Goal: Information Seeking & Learning: Learn about a topic

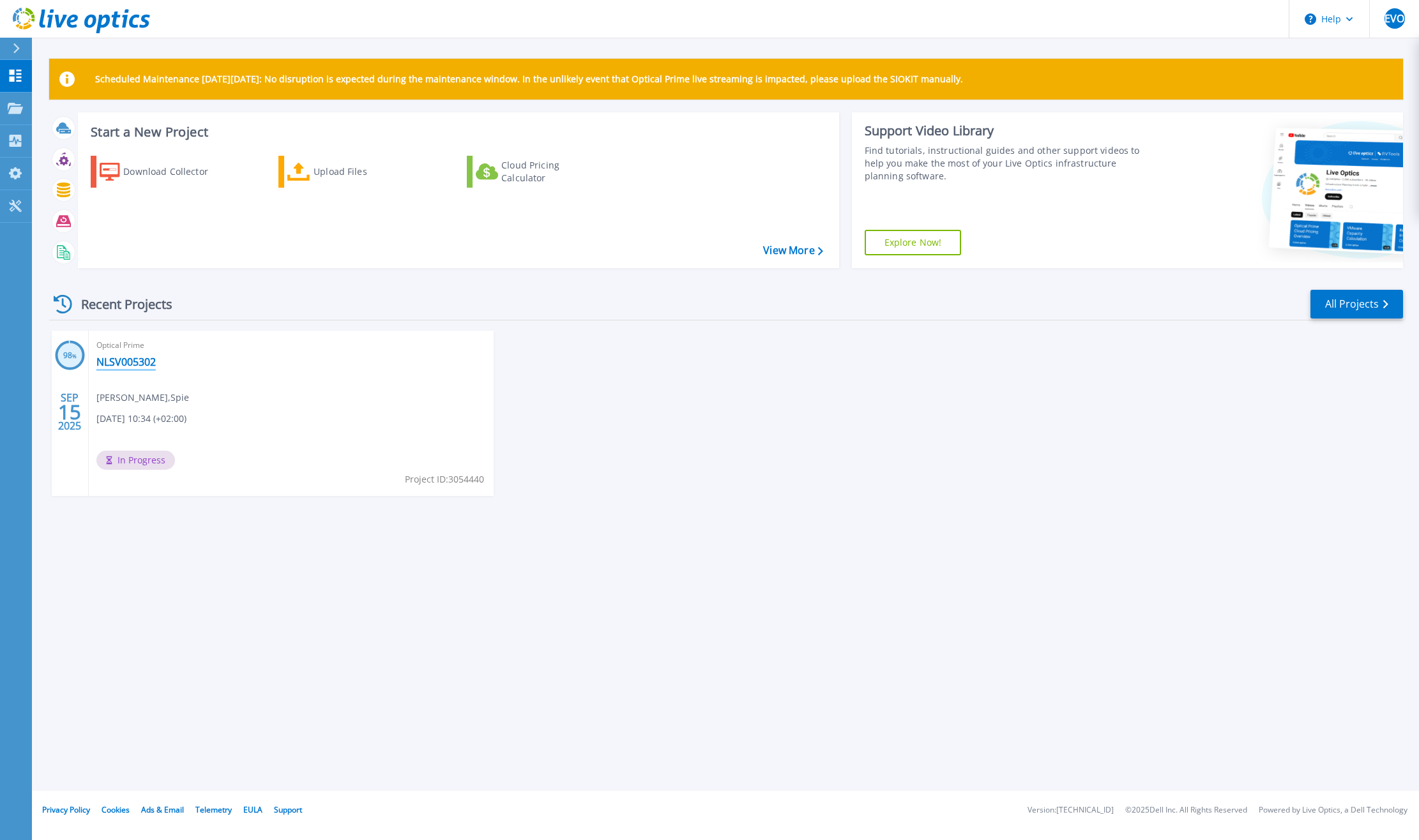
click at [110, 358] on link "NLSV005302" at bounding box center [126, 362] width 59 height 13
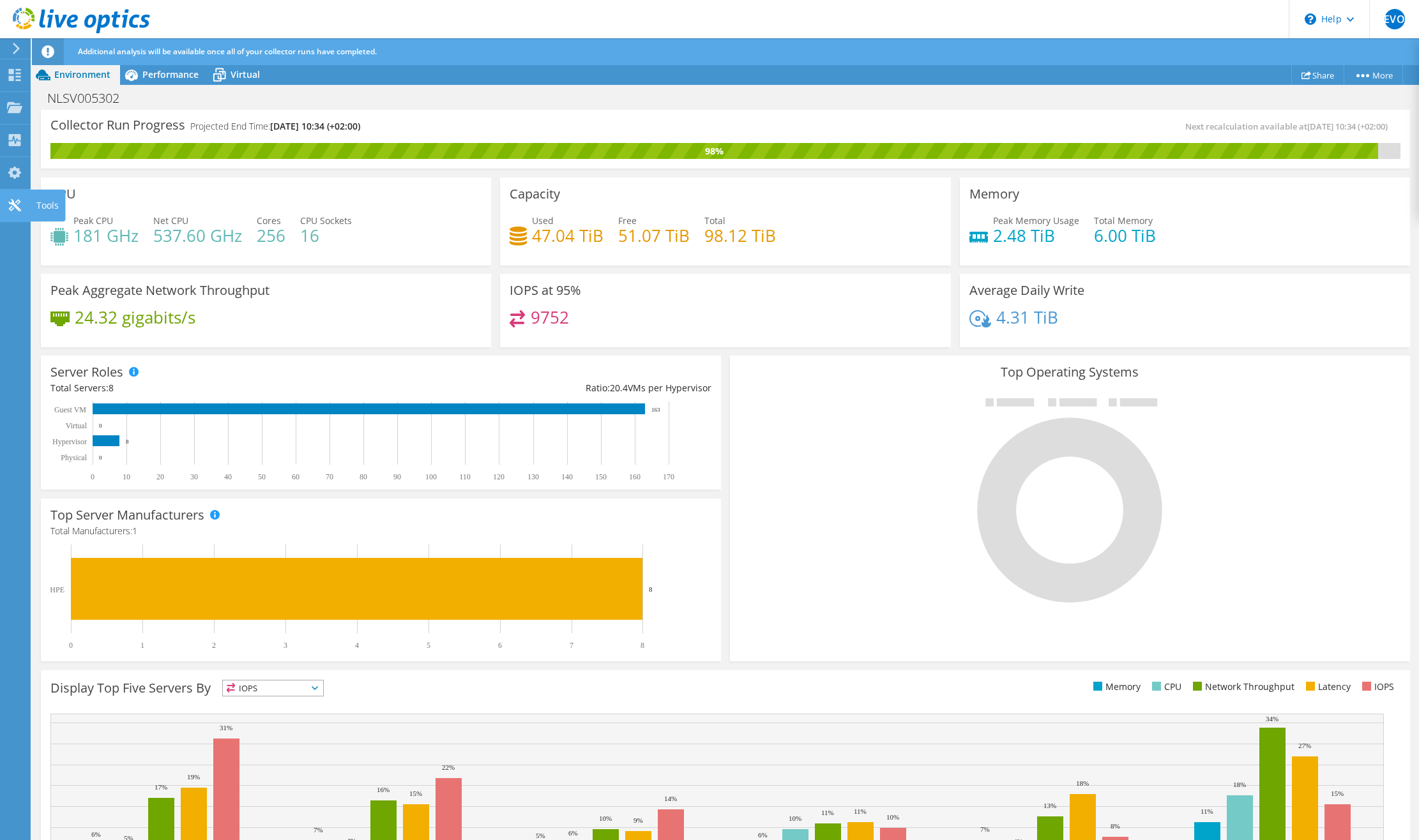
click at [14, 207] on icon at bounding box center [15, 206] width 16 height 12
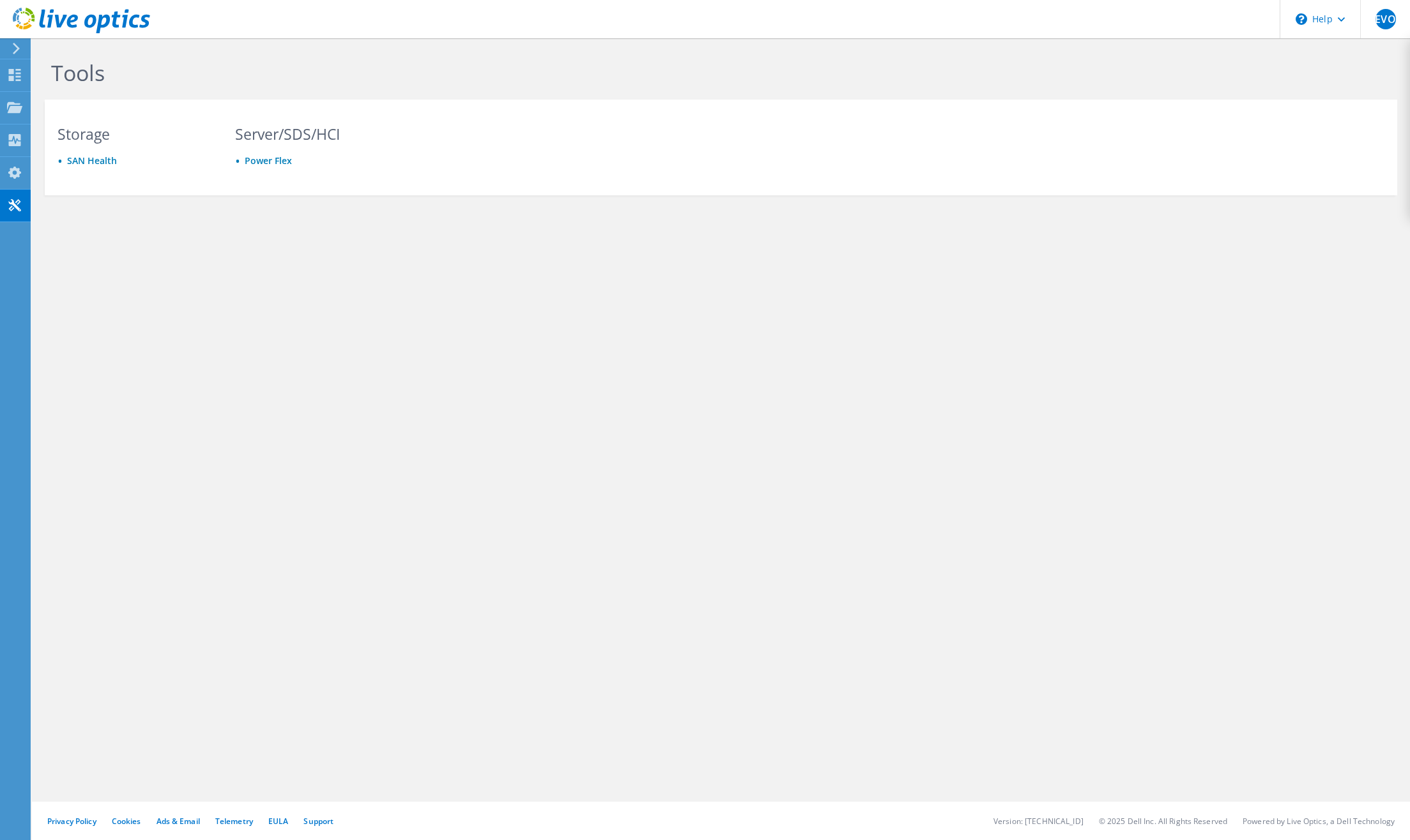
click at [346, 724] on div "Tools Storage SAN Health Server/SDS/HCI Power Flex Privacy Policy Cookies Ads &…" at bounding box center [721, 439] width 1378 height 802
click at [10, 78] on use at bounding box center [15, 75] width 12 height 12
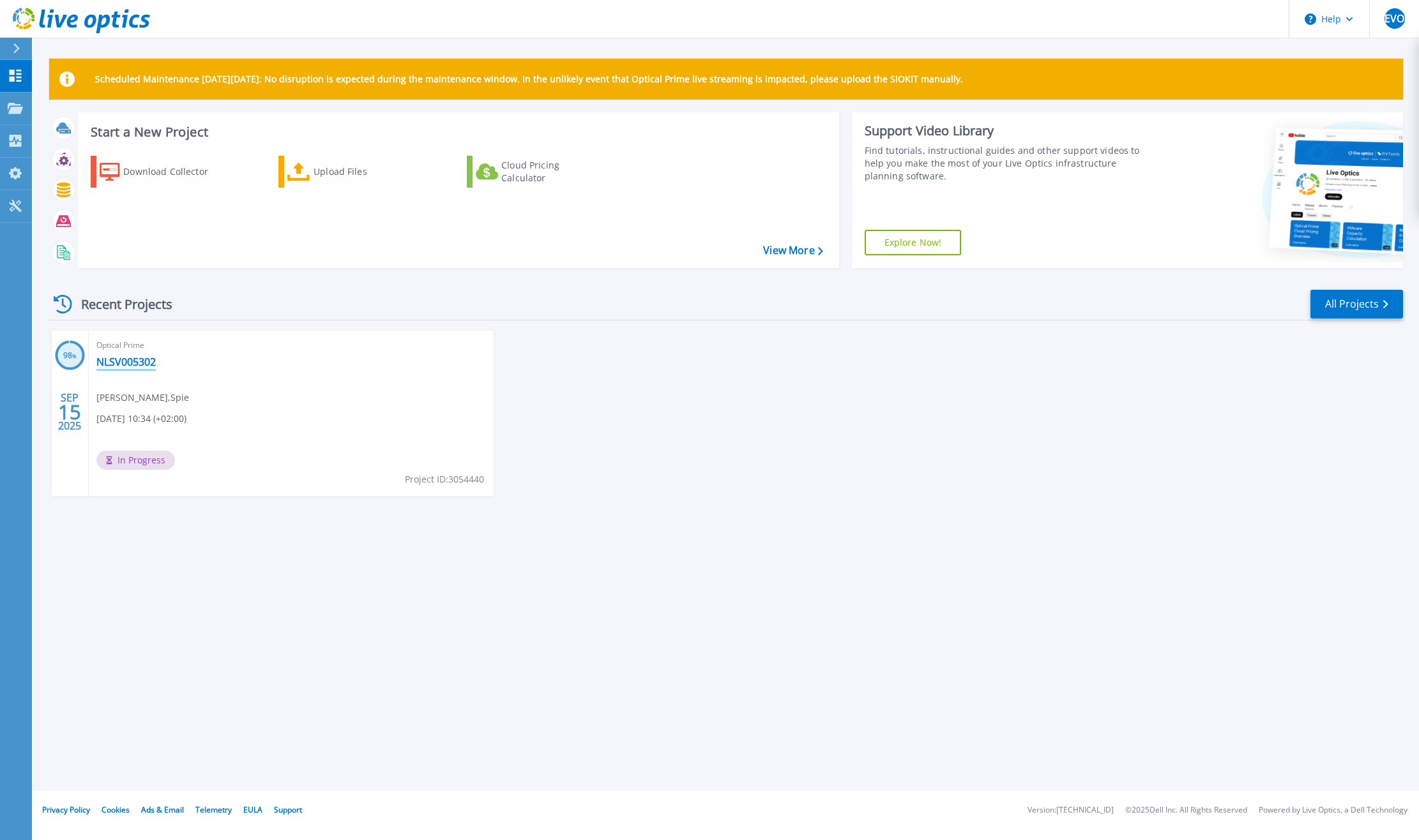
click at [130, 362] on link "NLSV005302" at bounding box center [126, 362] width 59 height 13
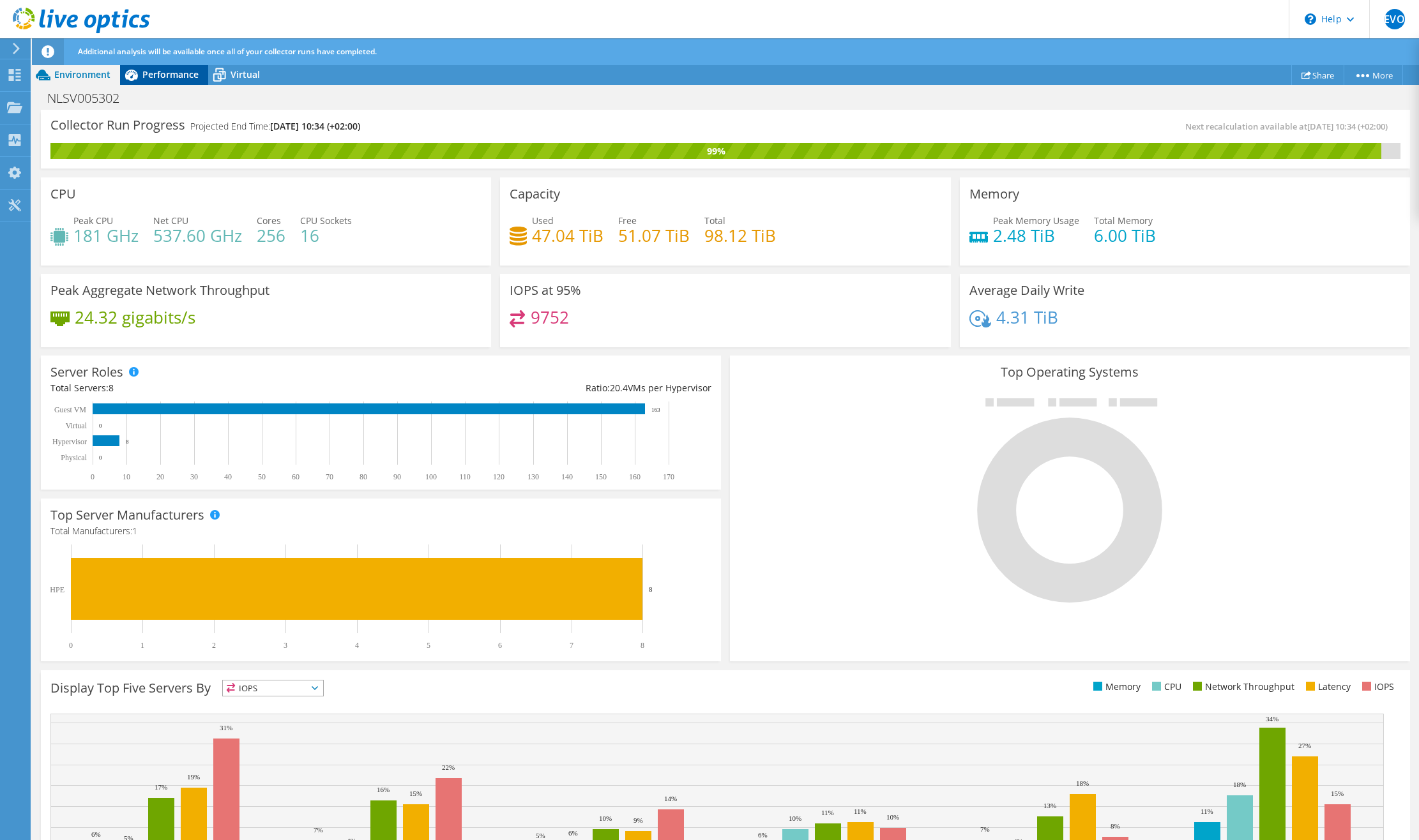
click at [155, 67] on div "Performance" at bounding box center [164, 75] width 89 height 21
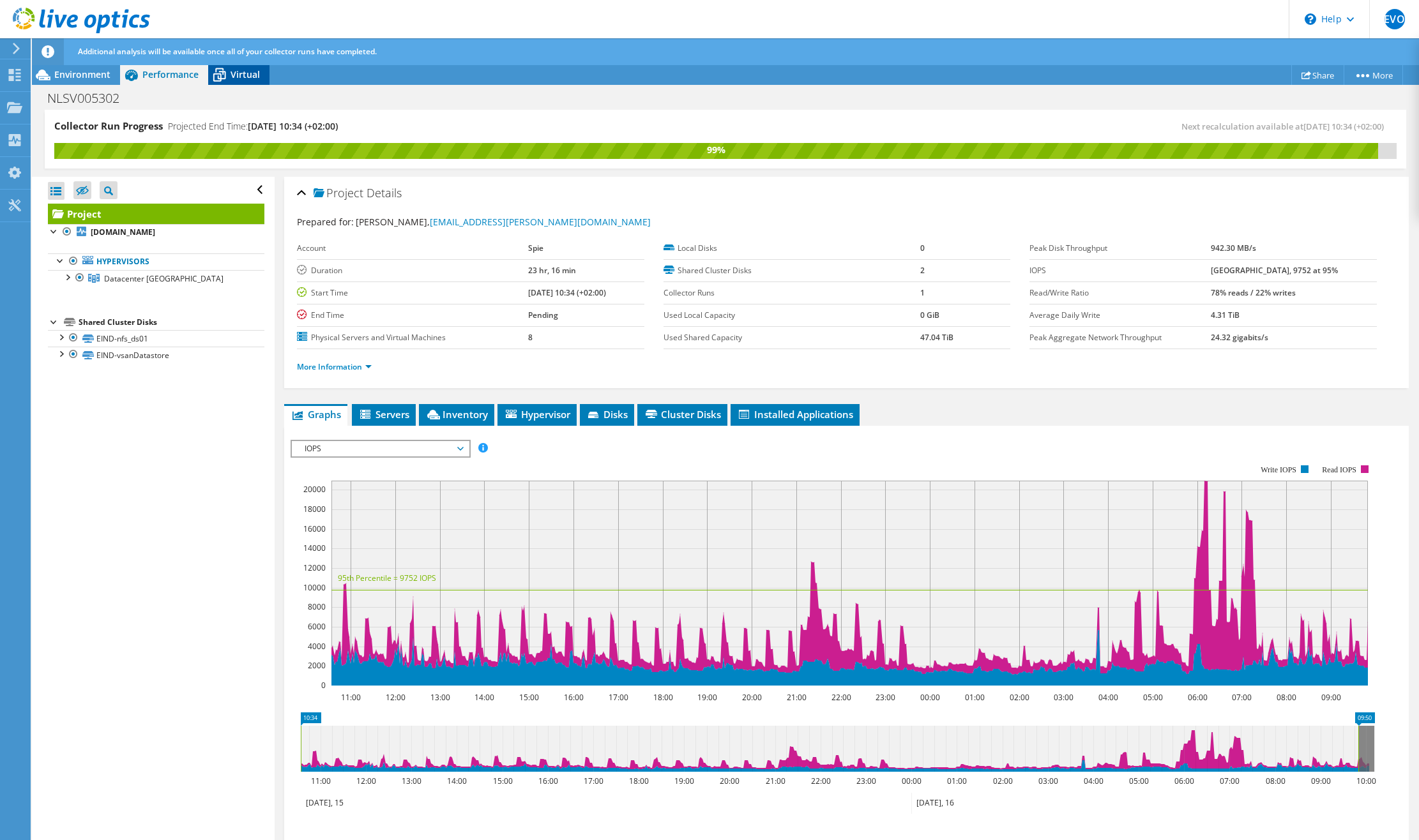
click at [232, 69] on span "Virtual" at bounding box center [246, 75] width 30 height 12
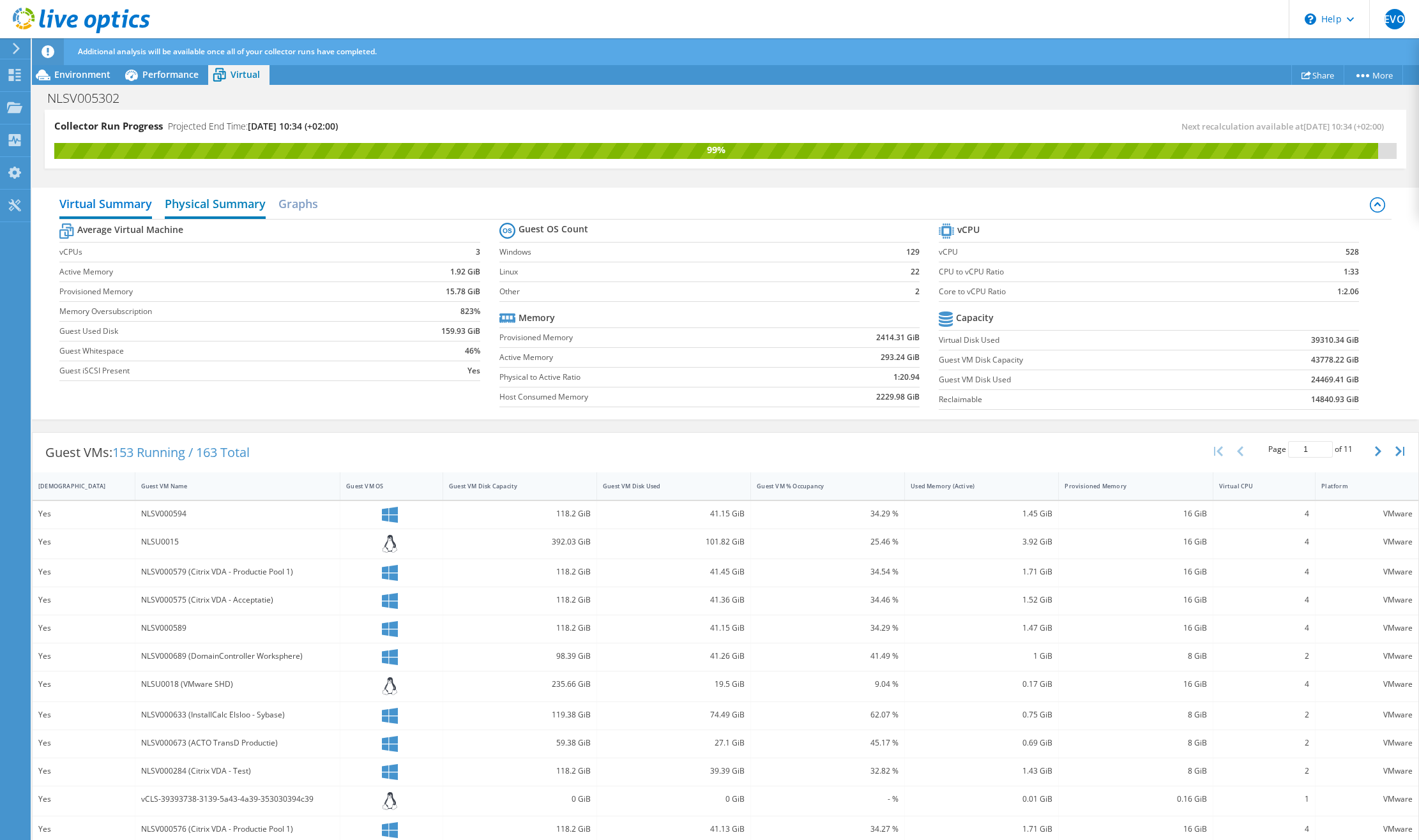
click at [200, 212] on h2 "Physical Summary" at bounding box center [215, 205] width 101 height 28
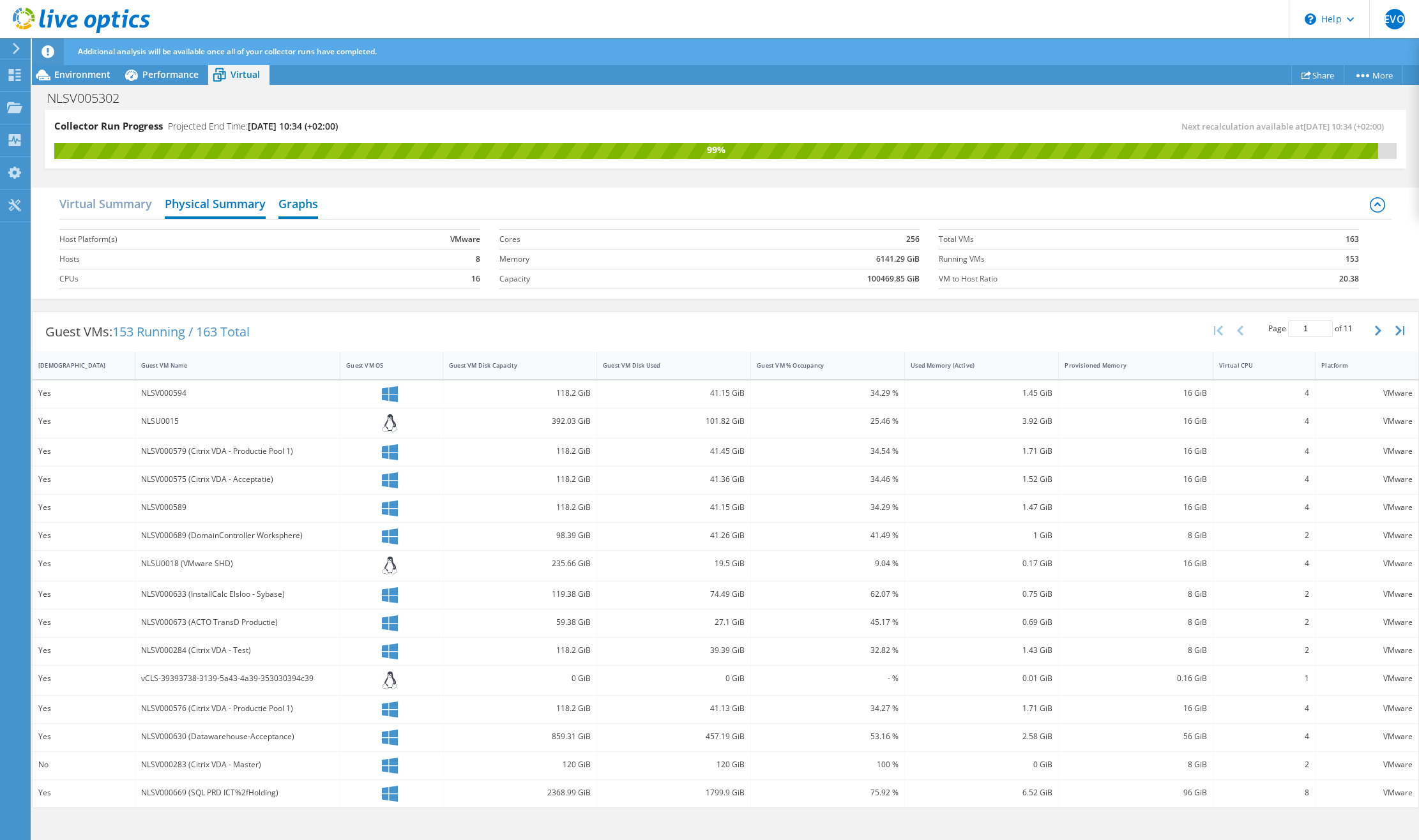
click at [303, 207] on h2 "Graphs" at bounding box center [299, 205] width 40 height 28
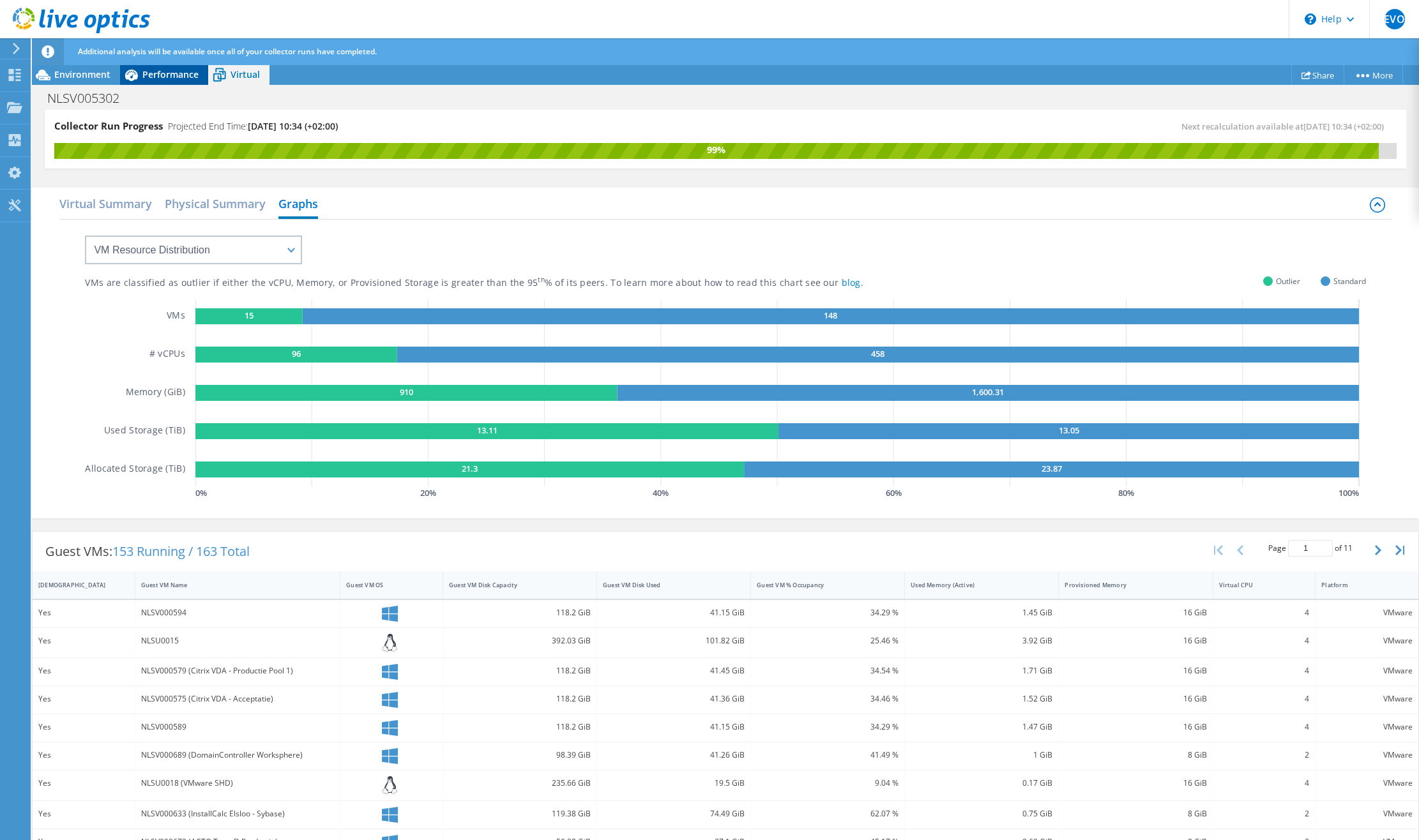
click at [159, 74] on span "Performance" at bounding box center [170, 75] width 56 height 12
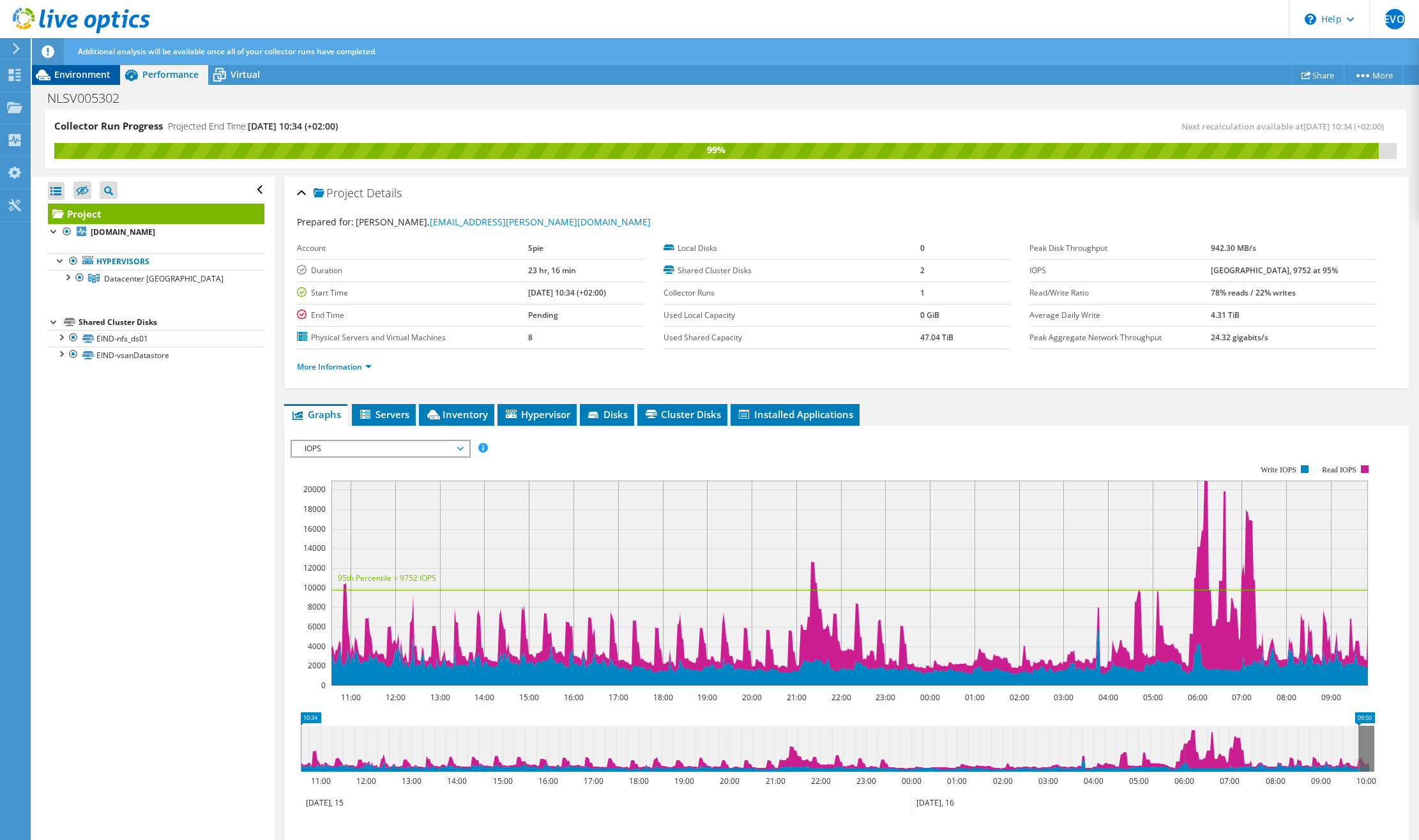
click at [102, 74] on span "Environment" at bounding box center [82, 75] width 56 height 12
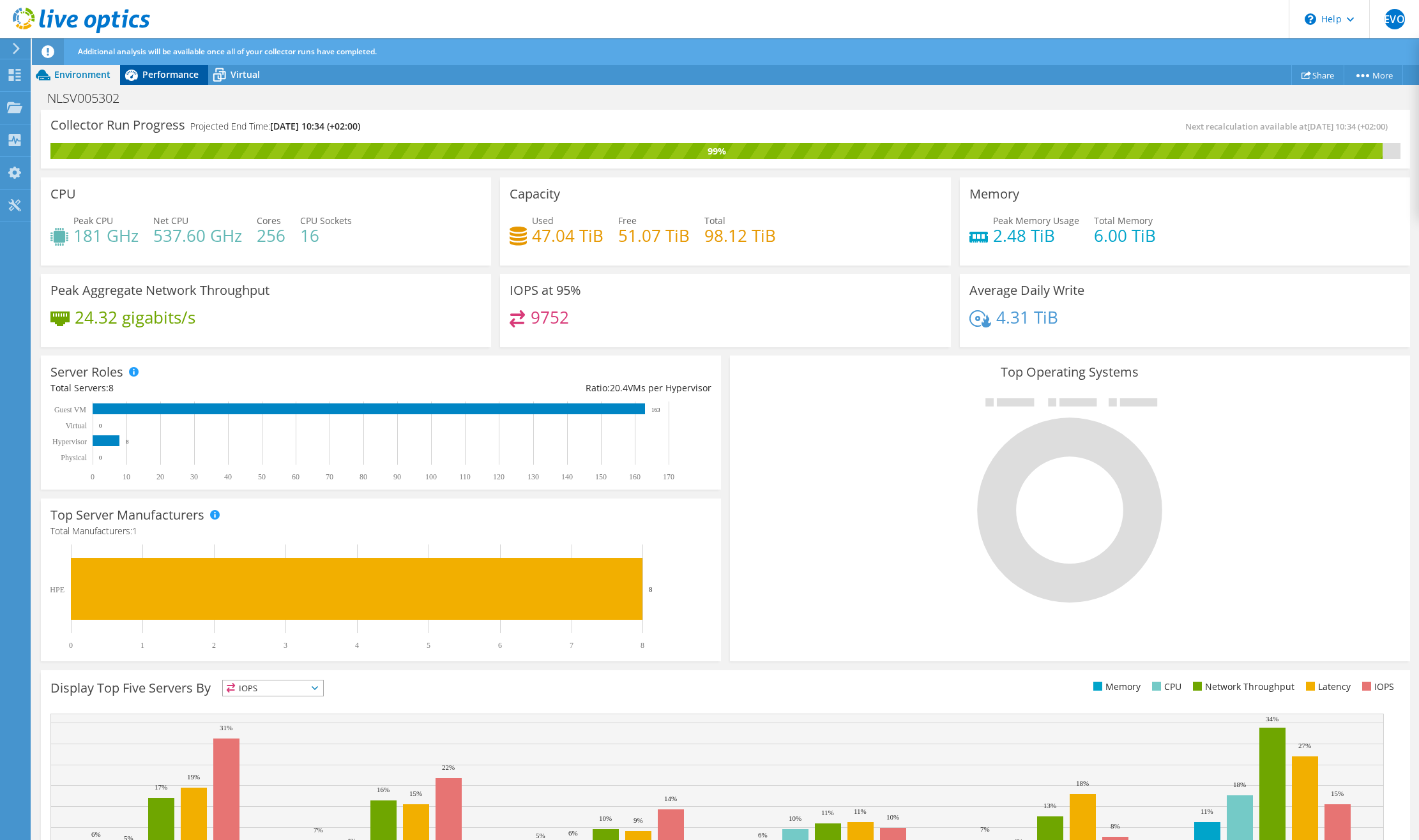
click at [172, 72] on span "Performance" at bounding box center [170, 75] width 56 height 12
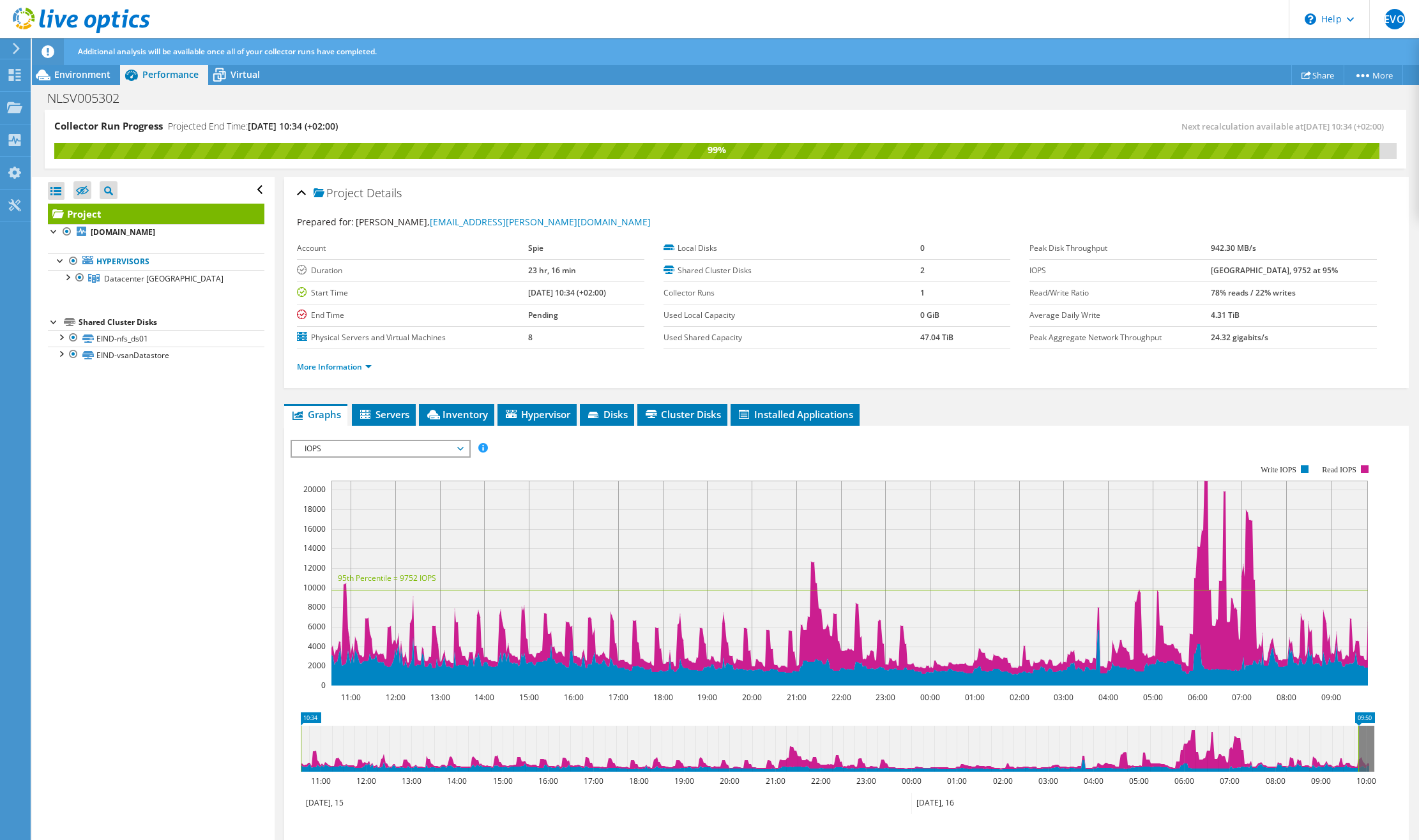
click at [406, 219] on span "[PERSON_NAME], [PERSON_NAME][EMAIL_ADDRESS][PERSON_NAME][DOMAIN_NAME]" at bounding box center [503, 222] width 295 height 12
click at [651, 219] on div "Prepared for: [PERSON_NAME], [PERSON_NAME][EMAIL_ADDRESS][PERSON_NAME][DOMAIN_N…" at bounding box center [846, 222] width 1099 height 15
click at [238, 75] on span "Virtual" at bounding box center [246, 75] width 30 height 12
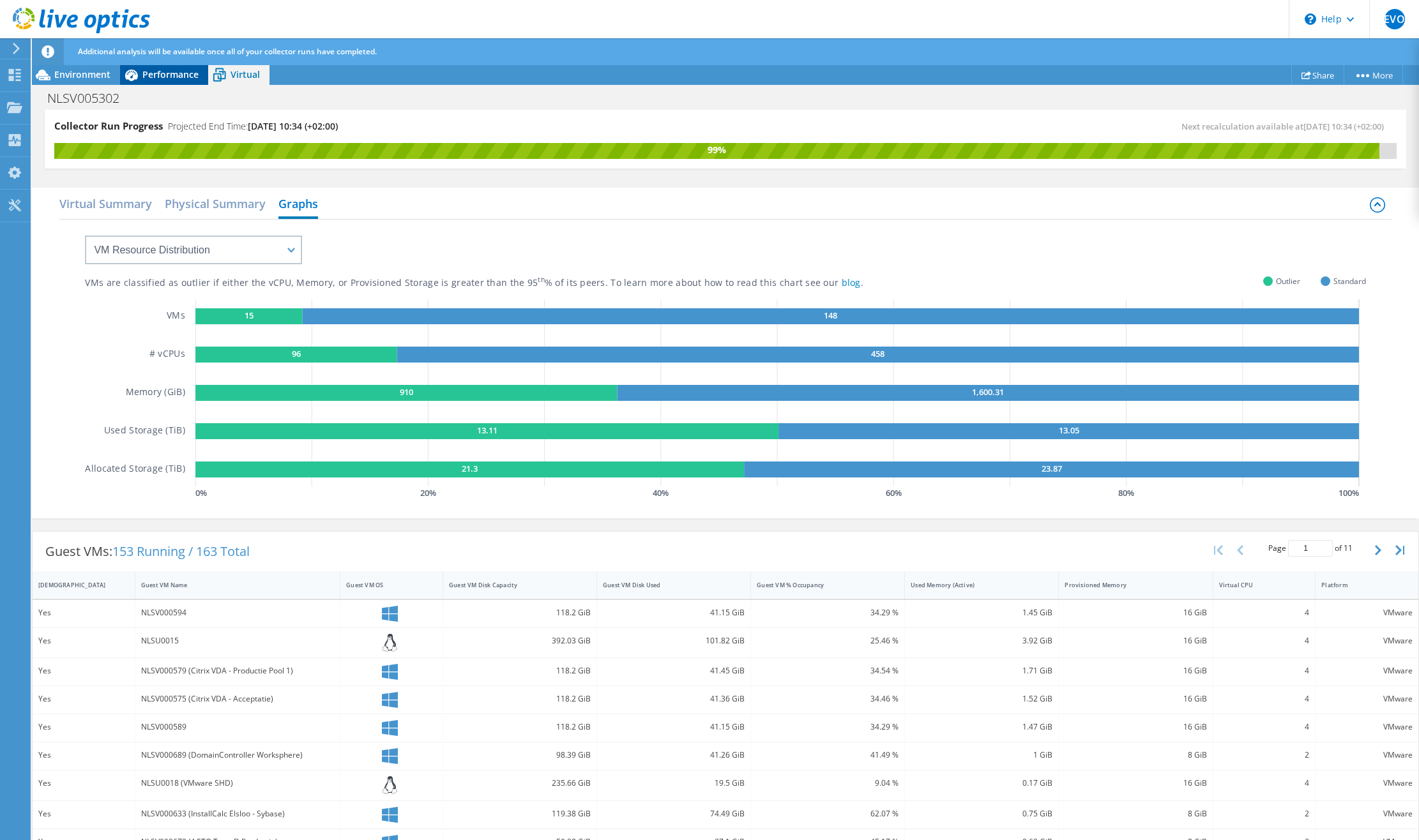
click at [164, 71] on span "Performance" at bounding box center [170, 75] width 56 height 12
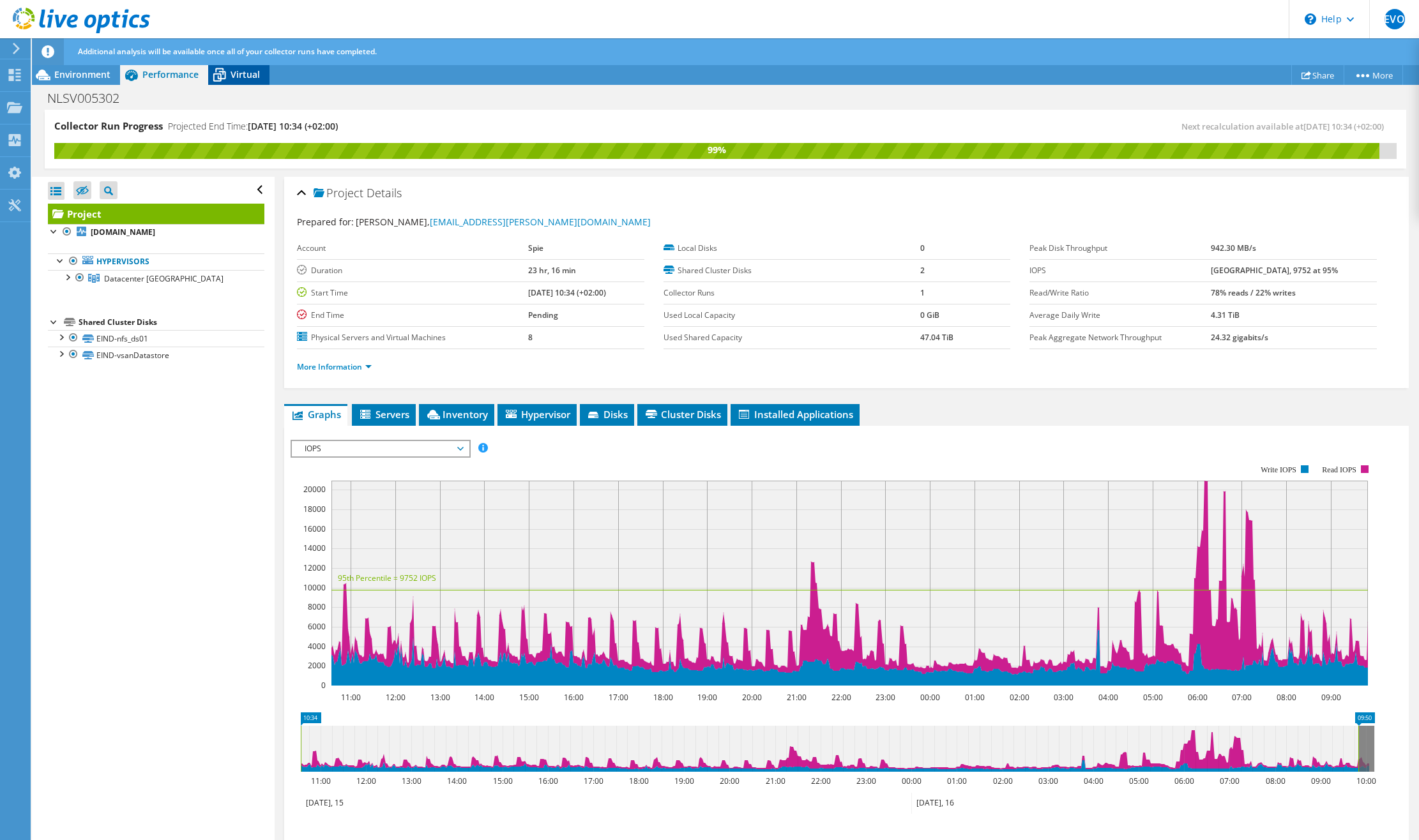
click at [238, 75] on span "Virtual" at bounding box center [246, 75] width 30 height 12
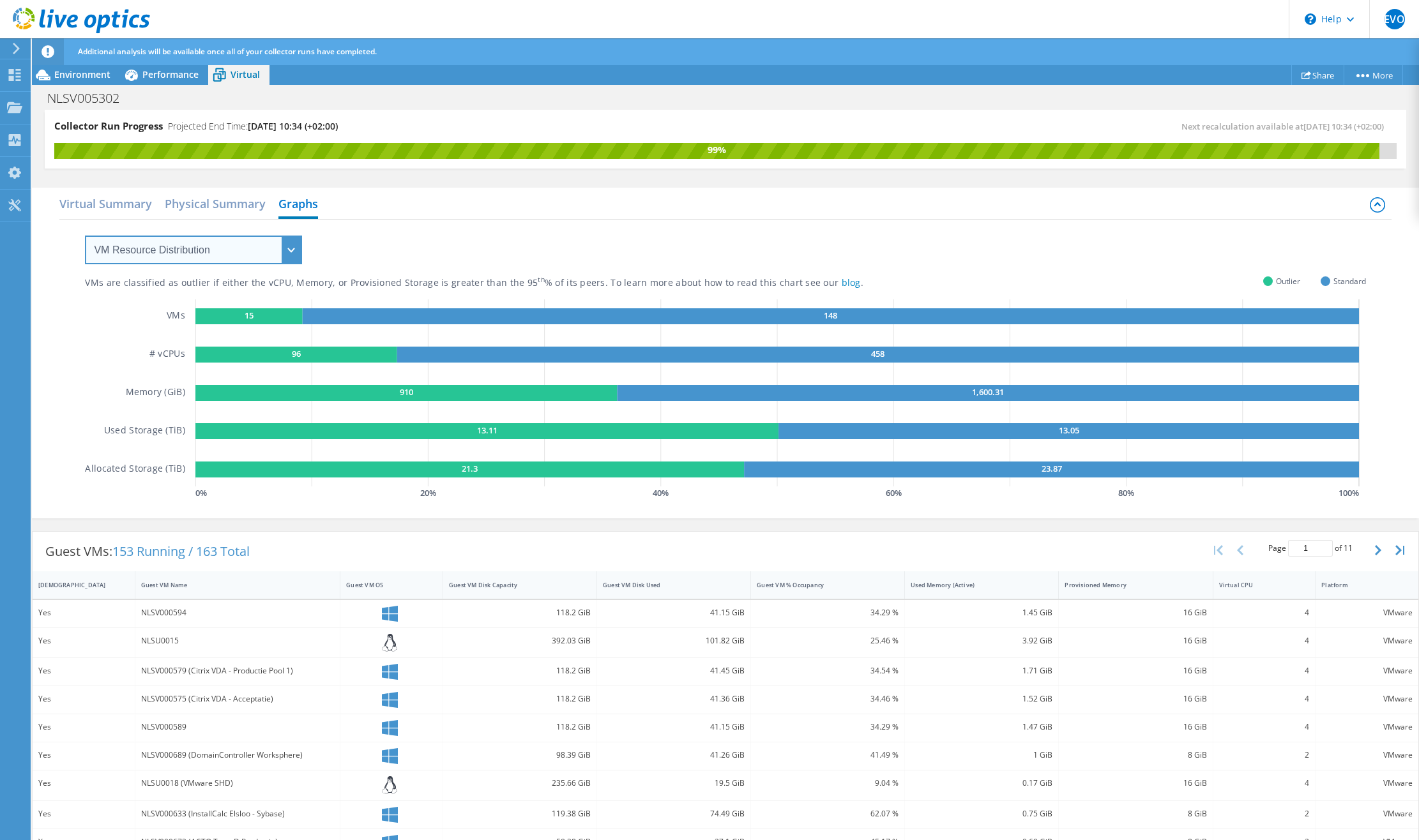
click at [193, 240] on select "VM Resource Distribution Provisioning Contrast Over Provisioning" at bounding box center [194, 249] width 217 height 29
click at [467, 243] on div "VMs are classified as outlier if either the vCPU, Memory, or Provisioned Storag…" at bounding box center [725, 361] width 1280 height 283
click at [190, 253] on select "VM Resource Distribution Provisioning Contrast Over Provisioning" at bounding box center [194, 249] width 217 height 29
select select "Over Provisioning"
click at [85, 235] on select "VM Resource Distribution Provisioning Contrast Over Provisioning" at bounding box center [194, 249] width 217 height 29
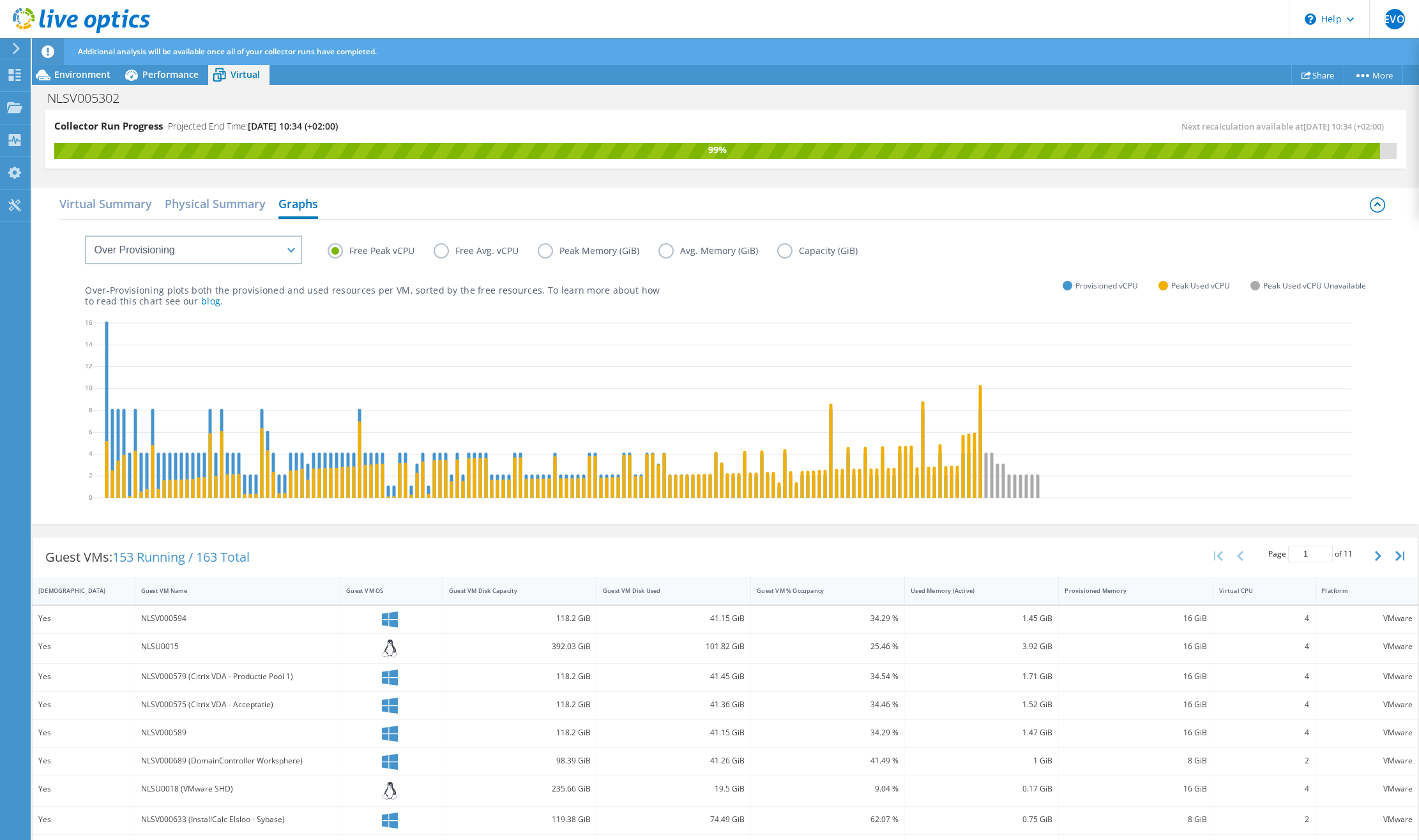
scroll to position [122, 0]
click at [450, 252] on label "Free Avg. vCPU" at bounding box center [486, 251] width 104 height 16
click at [0, 0] on input "Free Avg. vCPU" at bounding box center [0, 0] width 0 height 0
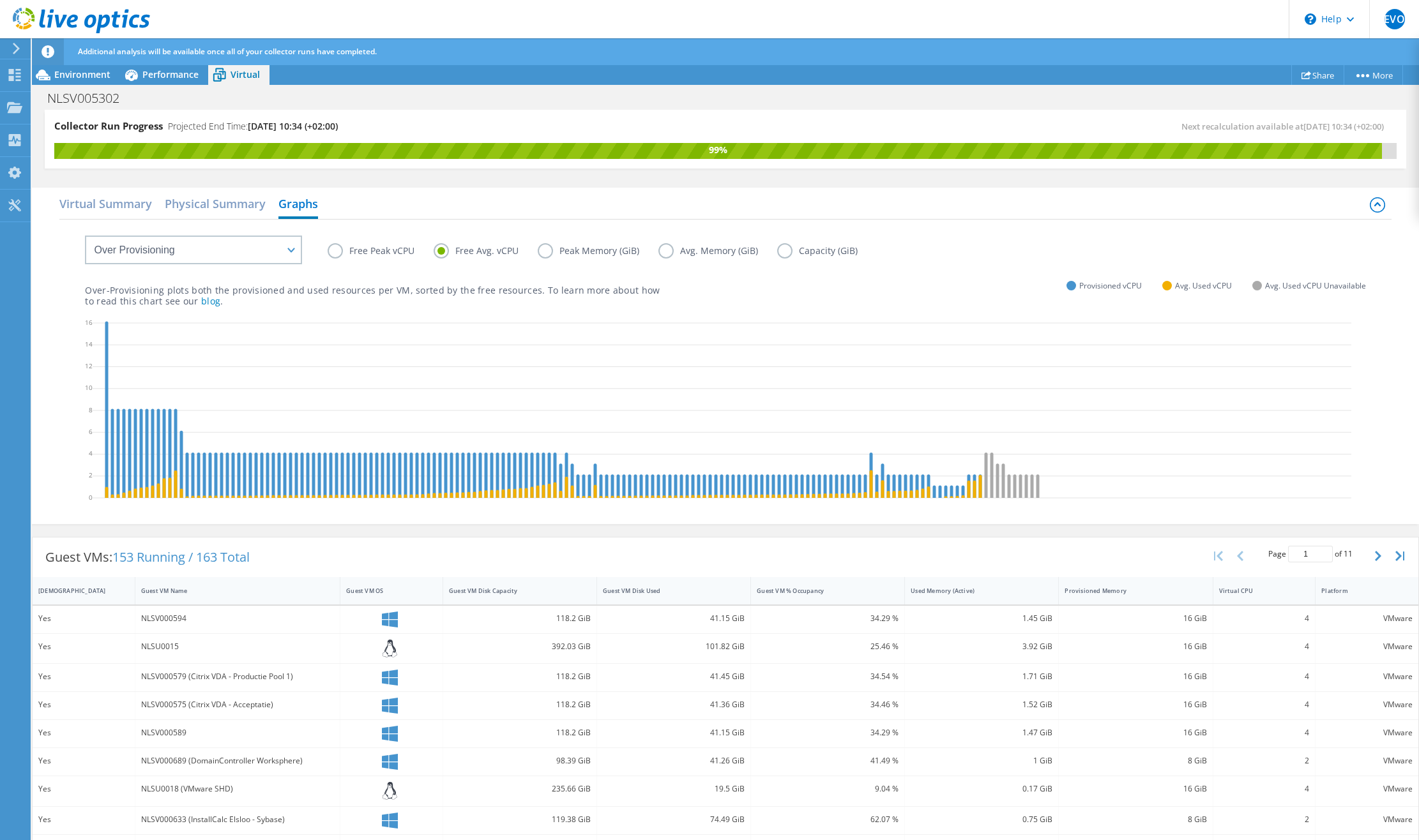
click at [377, 259] on div "Free Peak vCPU Free Avg. vCPU Peak Memory (GiB) Avg. Memory (GiB) Capacity (GiB)" at bounding box center [846, 253] width 1038 height 20
click at [556, 250] on label "Peak Memory (GiB)" at bounding box center [597, 251] width 121 height 16
click at [0, 0] on input "Peak Memory (GiB)" at bounding box center [0, 0] width 0 height 0
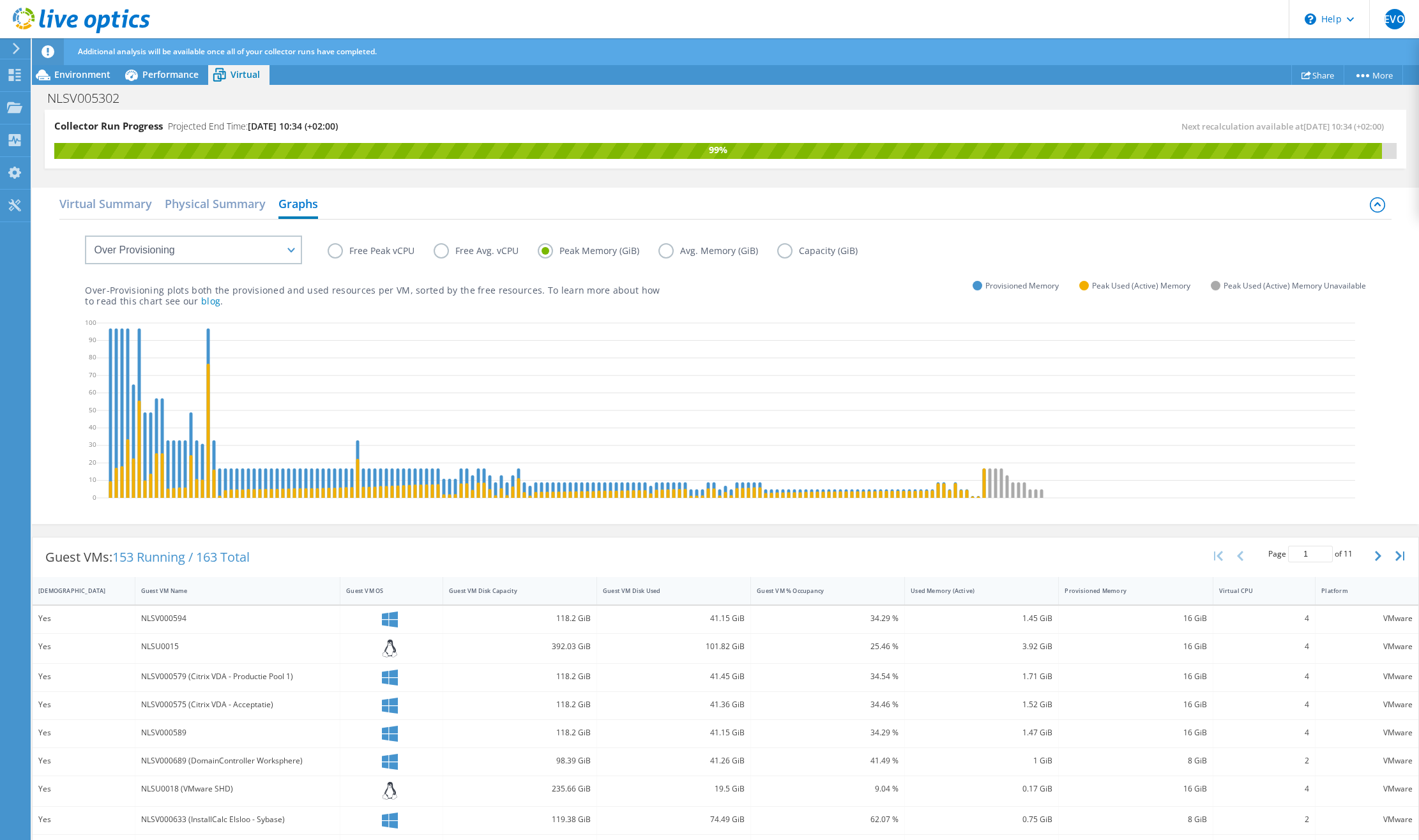
click at [472, 263] on div "Over-Provisioning plots both the provisioned and used resources per VM, sorted …" at bounding box center [725, 285] width 1280 height 43
click at [465, 243] on label "Free Avg. vCPU" at bounding box center [486, 251] width 104 height 16
click at [0, 0] on input "Free Avg. vCPU" at bounding box center [0, 0] width 0 height 0
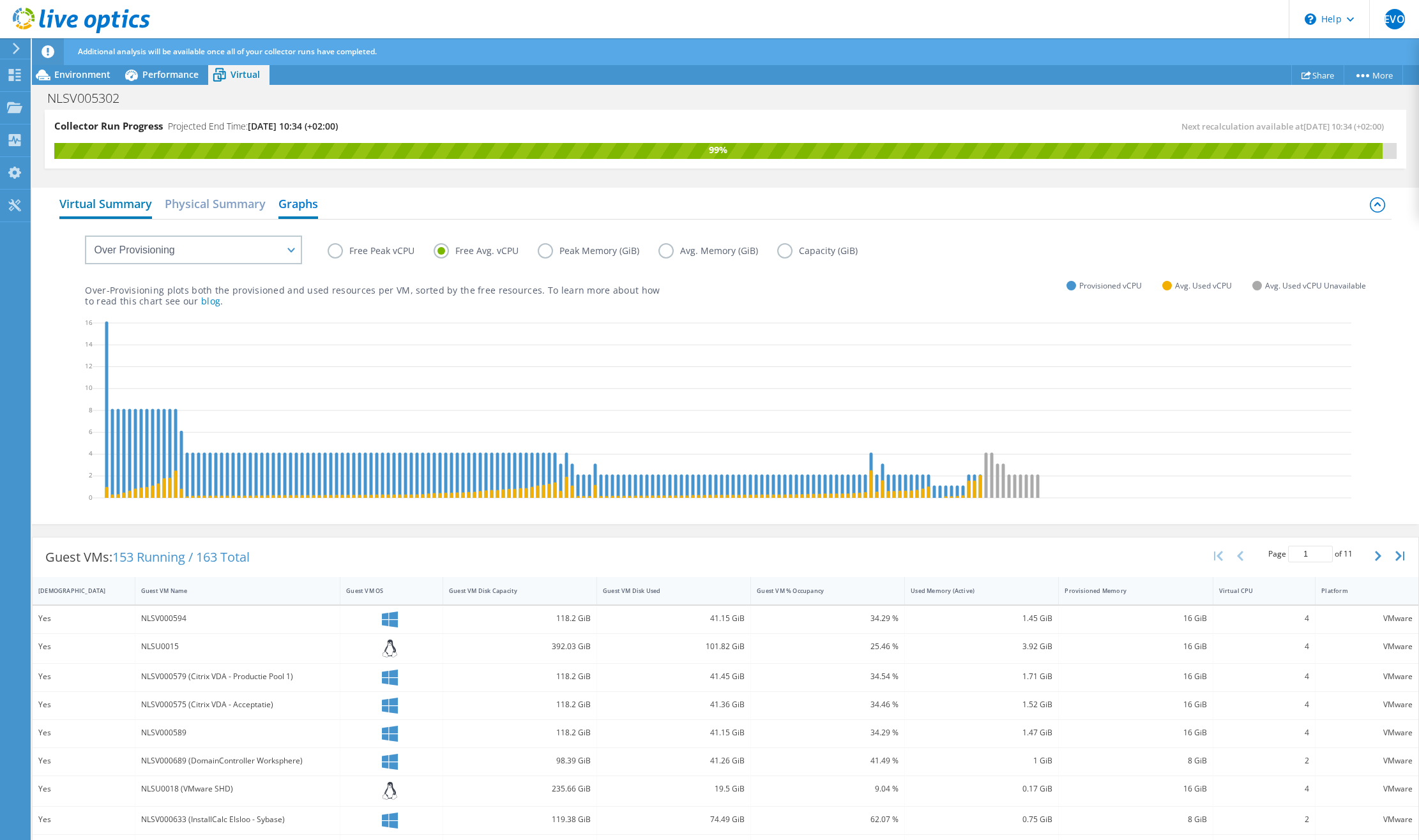
click at [78, 209] on h2 "Virtual Summary" at bounding box center [105, 205] width 93 height 28
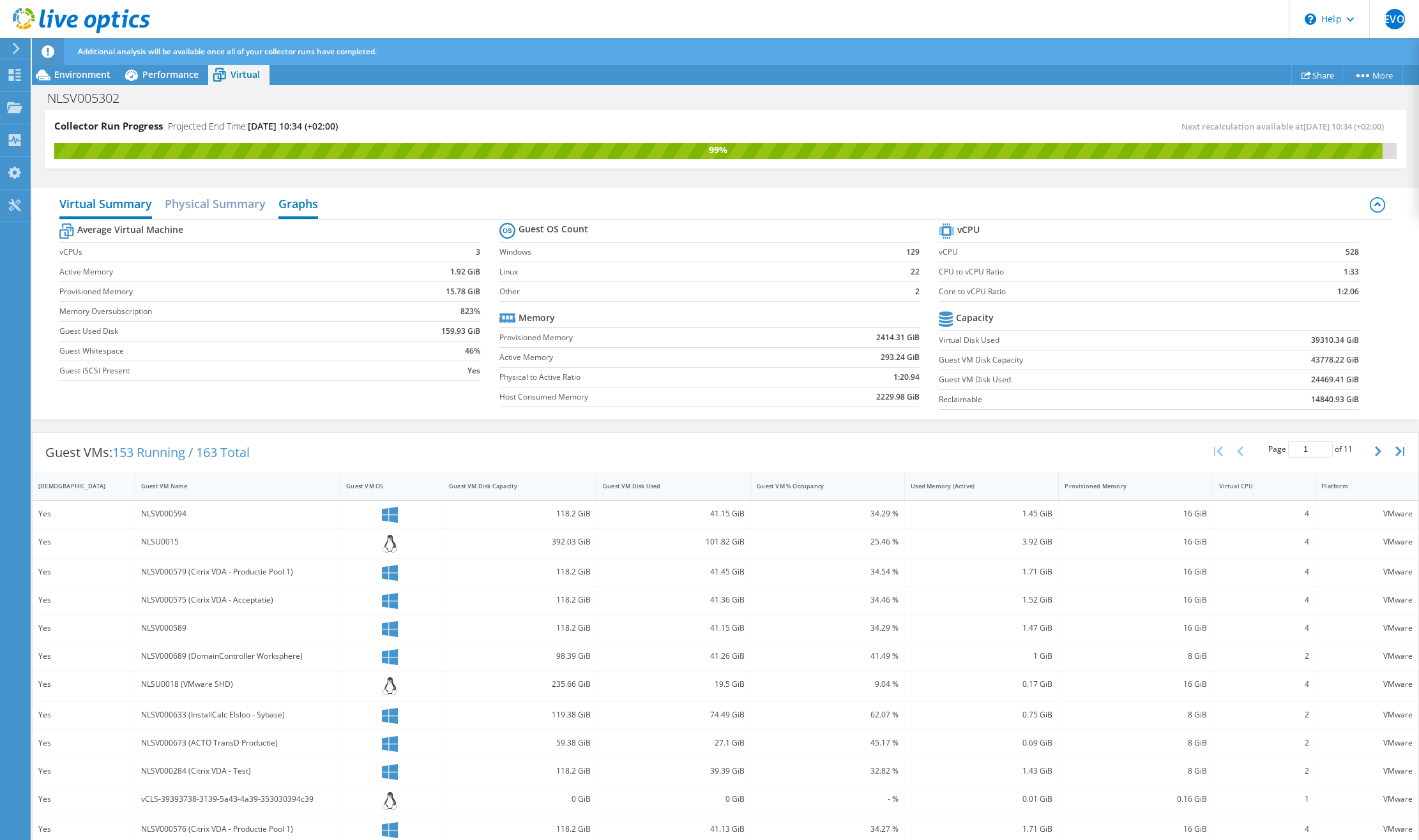
click at [313, 200] on h2 "Graphs" at bounding box center [299, 205] width 40 height 28
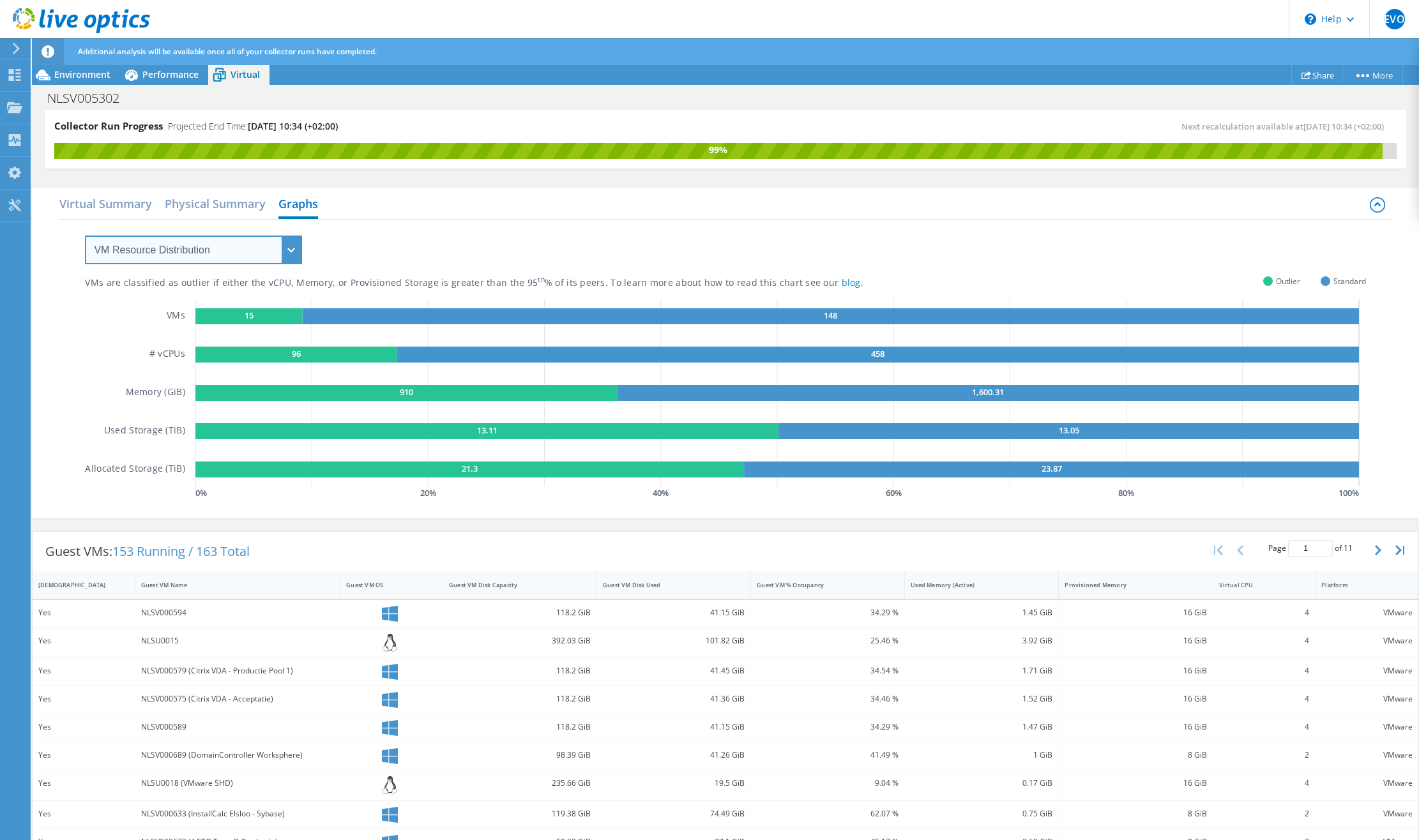
click at [207, 256] on select "VM Resource Distribution Provisioning Contrast Over Provisioning" at bounding box center [194, 249] width 217 height 29
select select "Provisioning Contrast"
click at [85, 235] on select "VM Resource Distribution Provisioning Contrast Over Provisioning" at bounding box center [194, 249] width 217 height 29
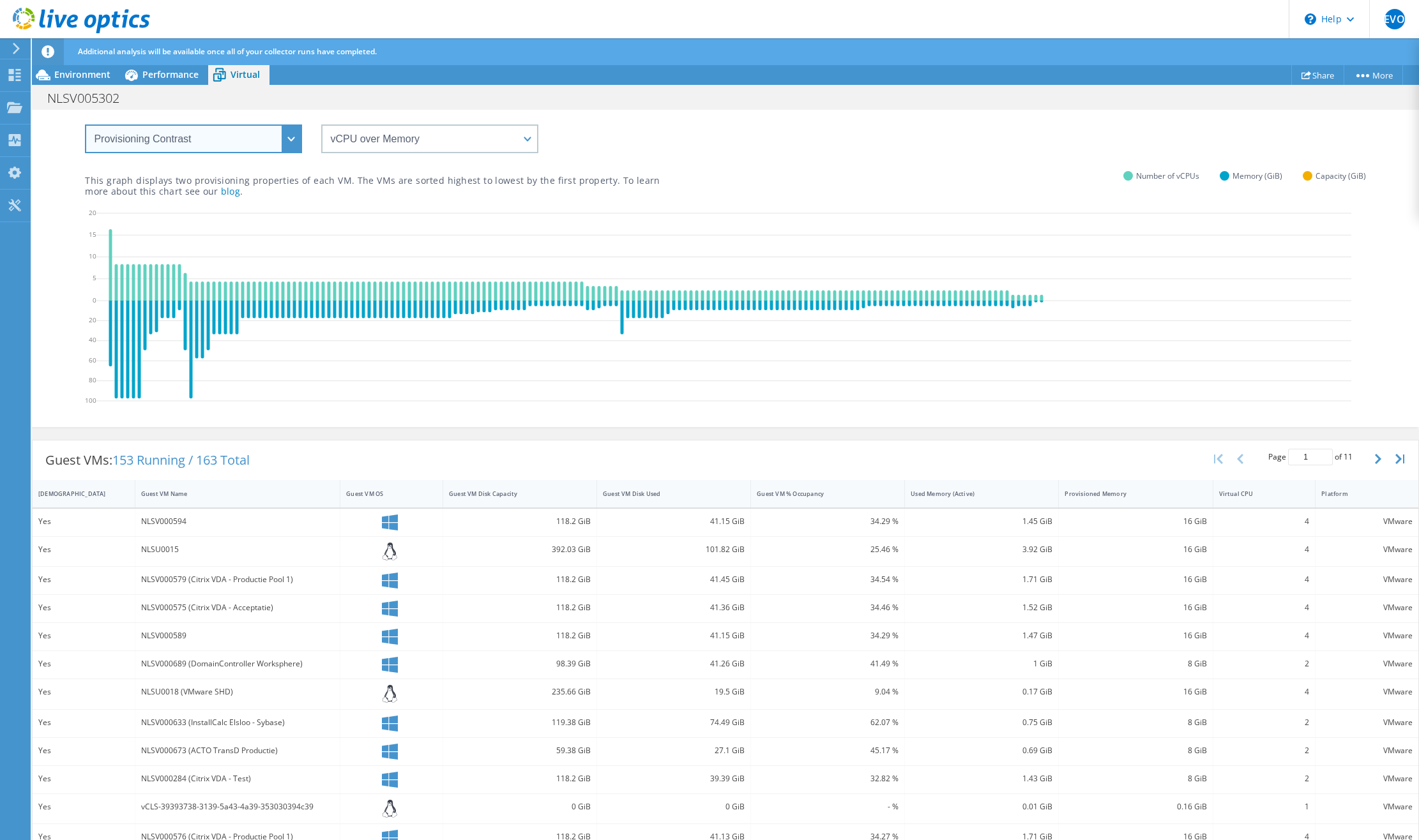
scroll to position [0, 0]
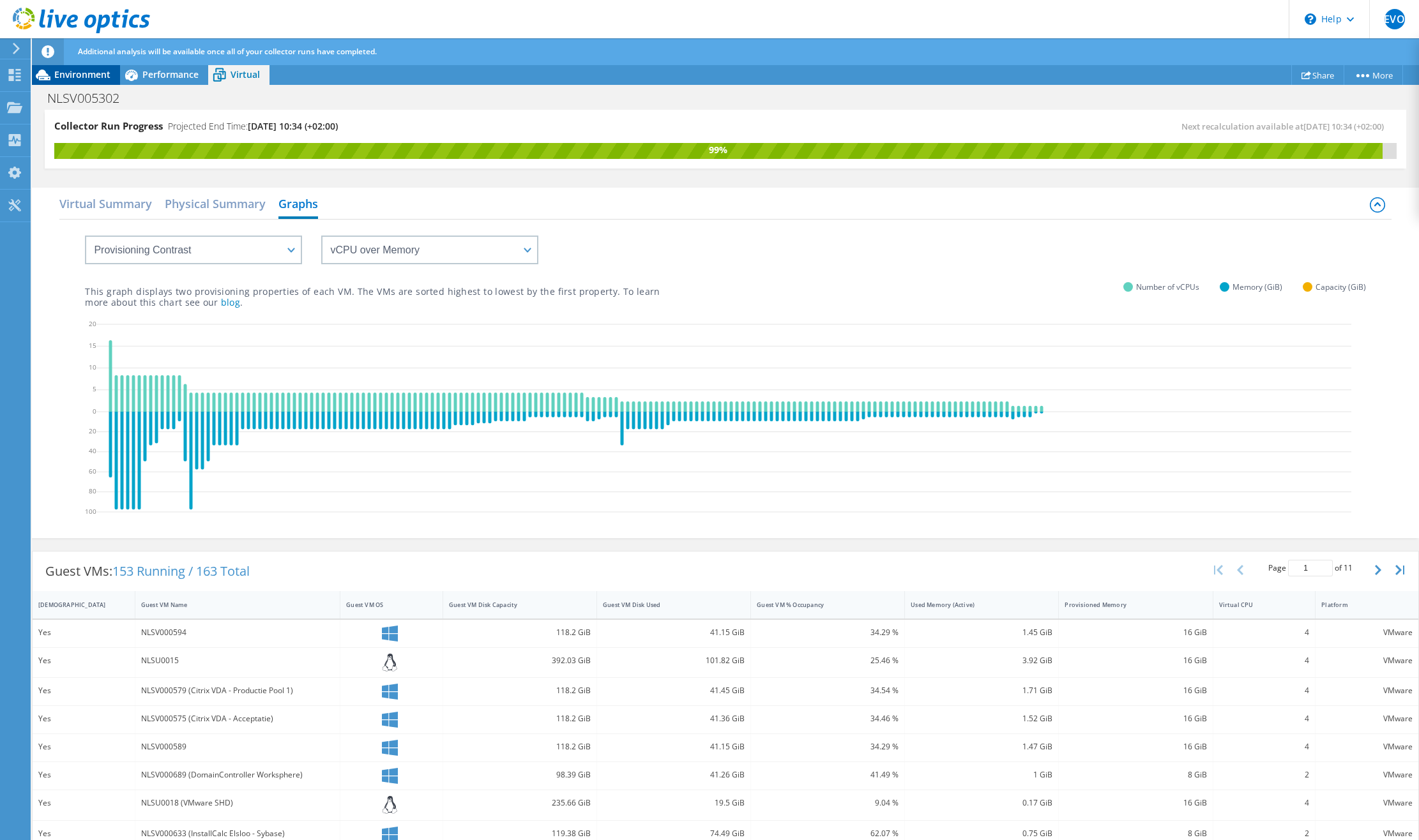
click at [91, 81] on div "Environment" at bounding box center [76, 75] width 89 height 21
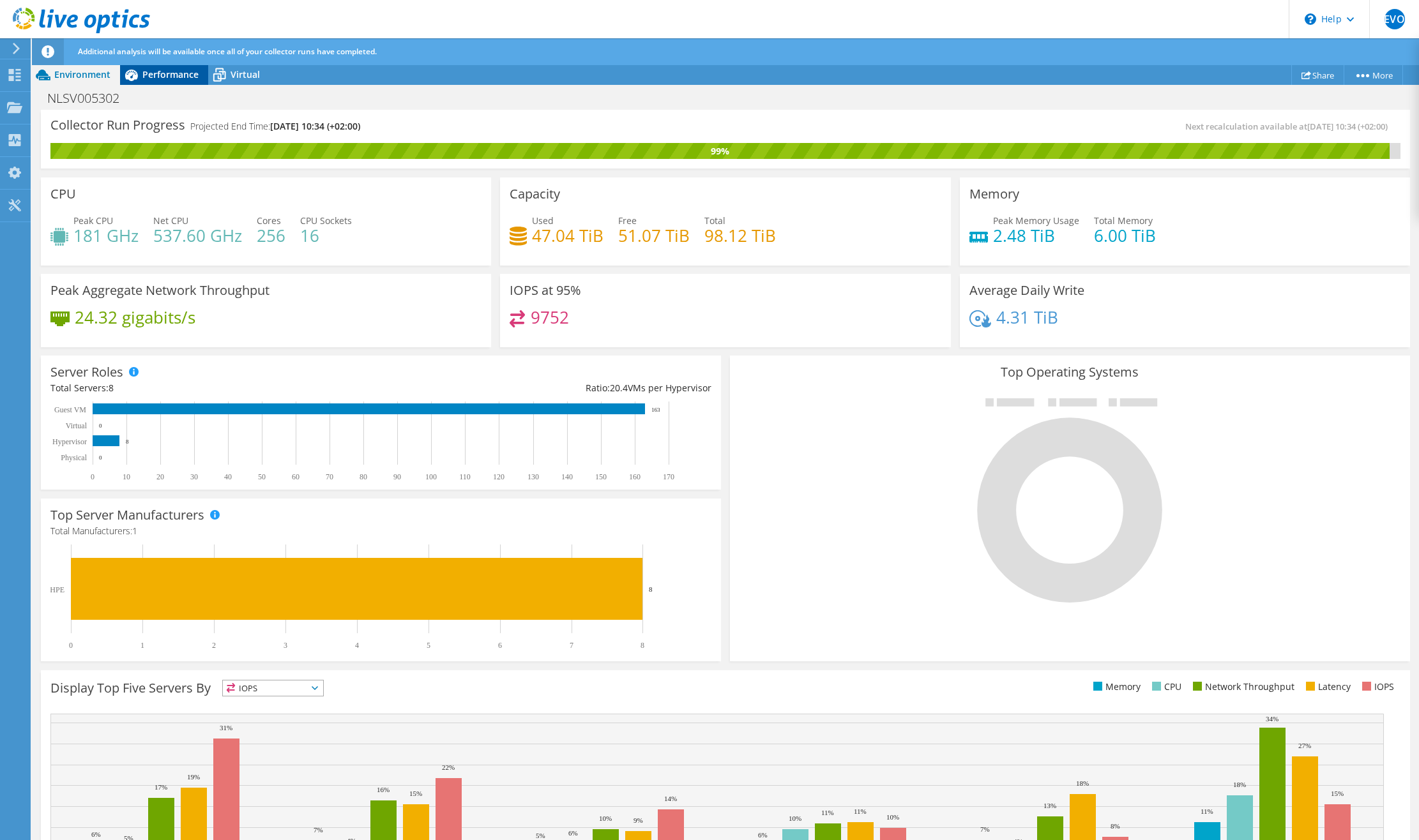
click at [155, 74] on span "Performance" at bounding box center [170, 75] width 56 height 12
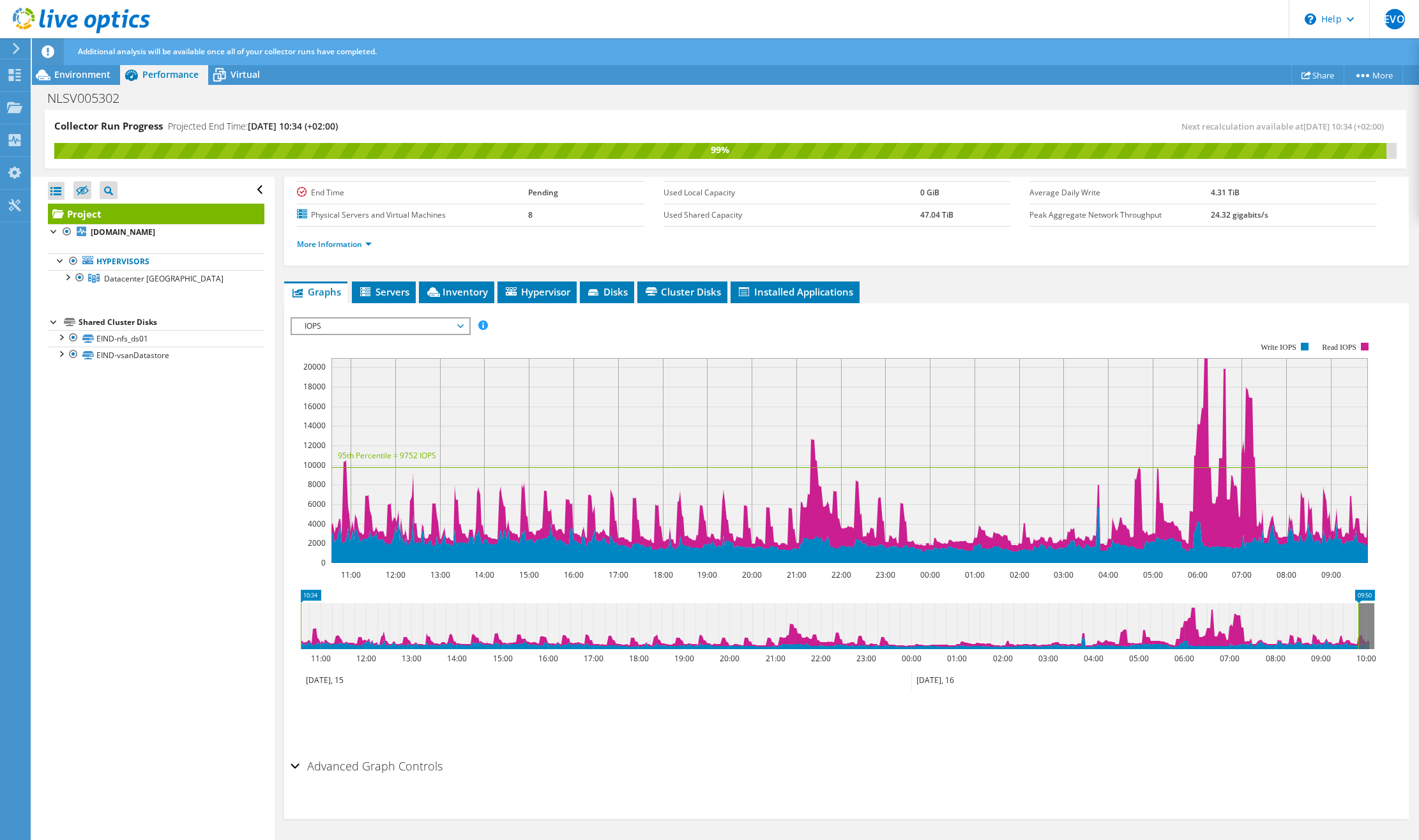
click at [388, 767] on h2 "Advanced Graph Controls" at bounding box center [366, 765] width 152 height 25
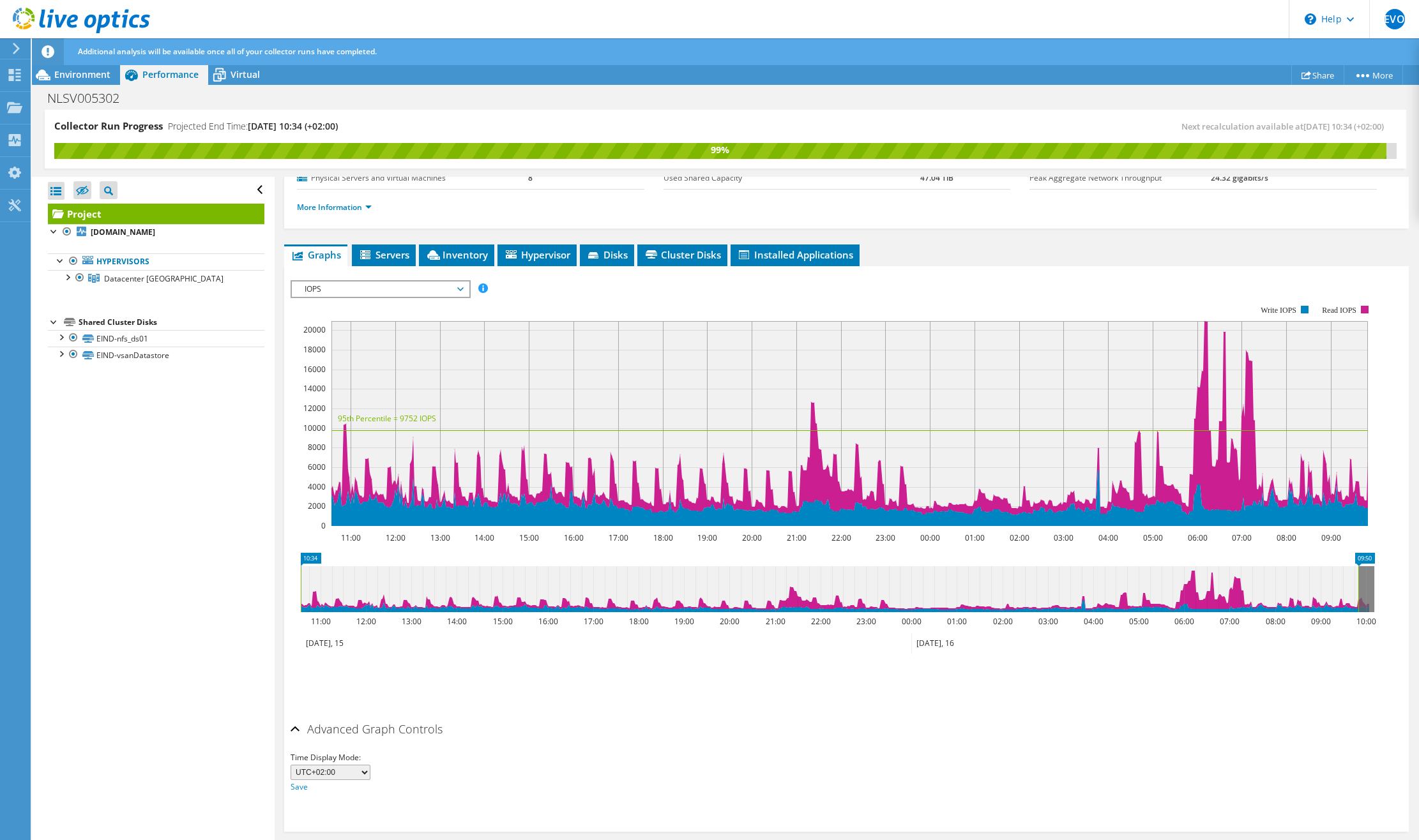
scroll to position [166, 0]
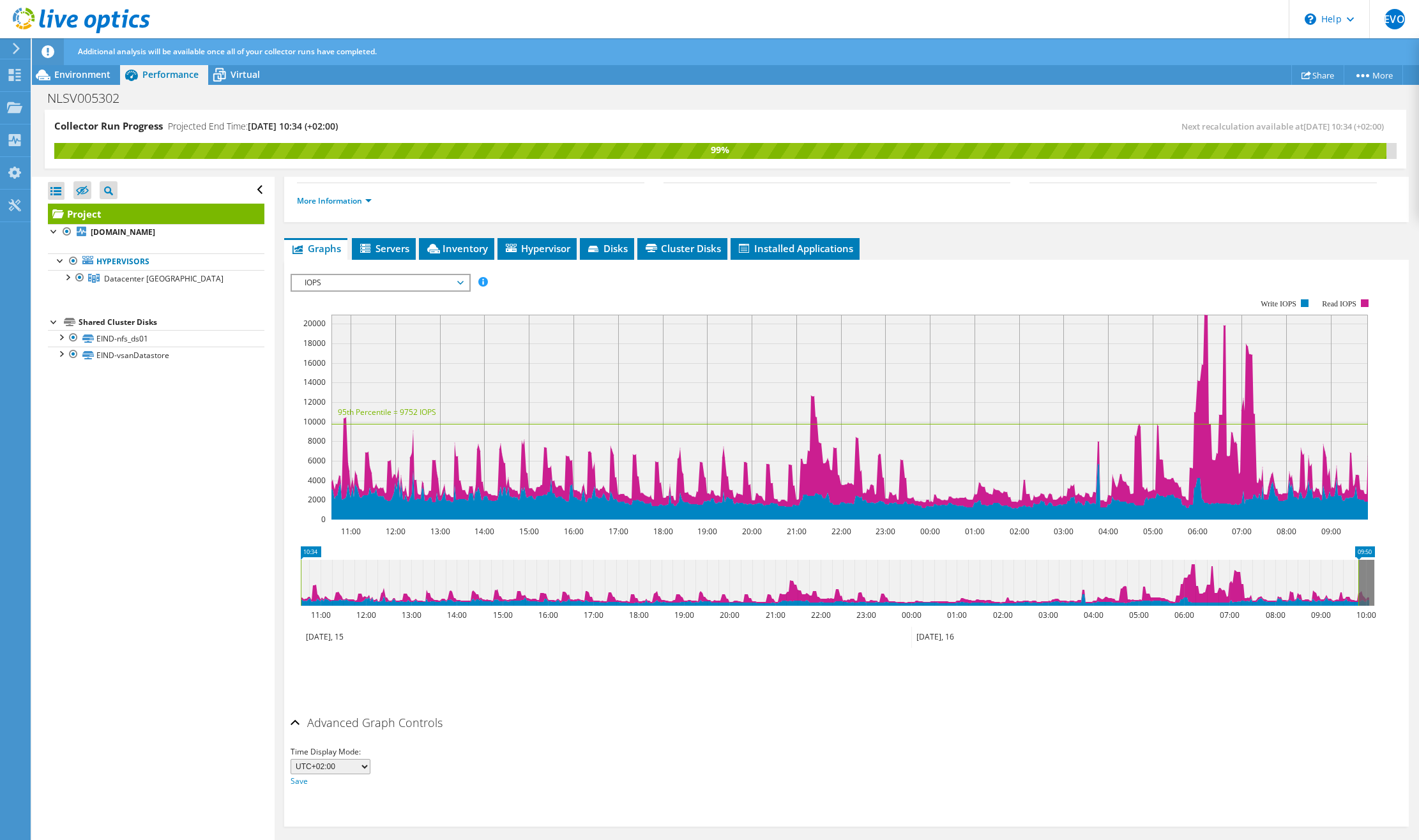
click at [354, 765] on select "UTC-12:00 UTC-11:00 UTC-10:00 UTC-09:30 UTC-09:00 UTC-08:00 UTC-07:00 UTC-06:00…" at bounding box center [331, 767] width 80 height 16
click at [518, 712] on div "Advanced Graph Controls" at bounding box center [846, 724] width 1112 height 28
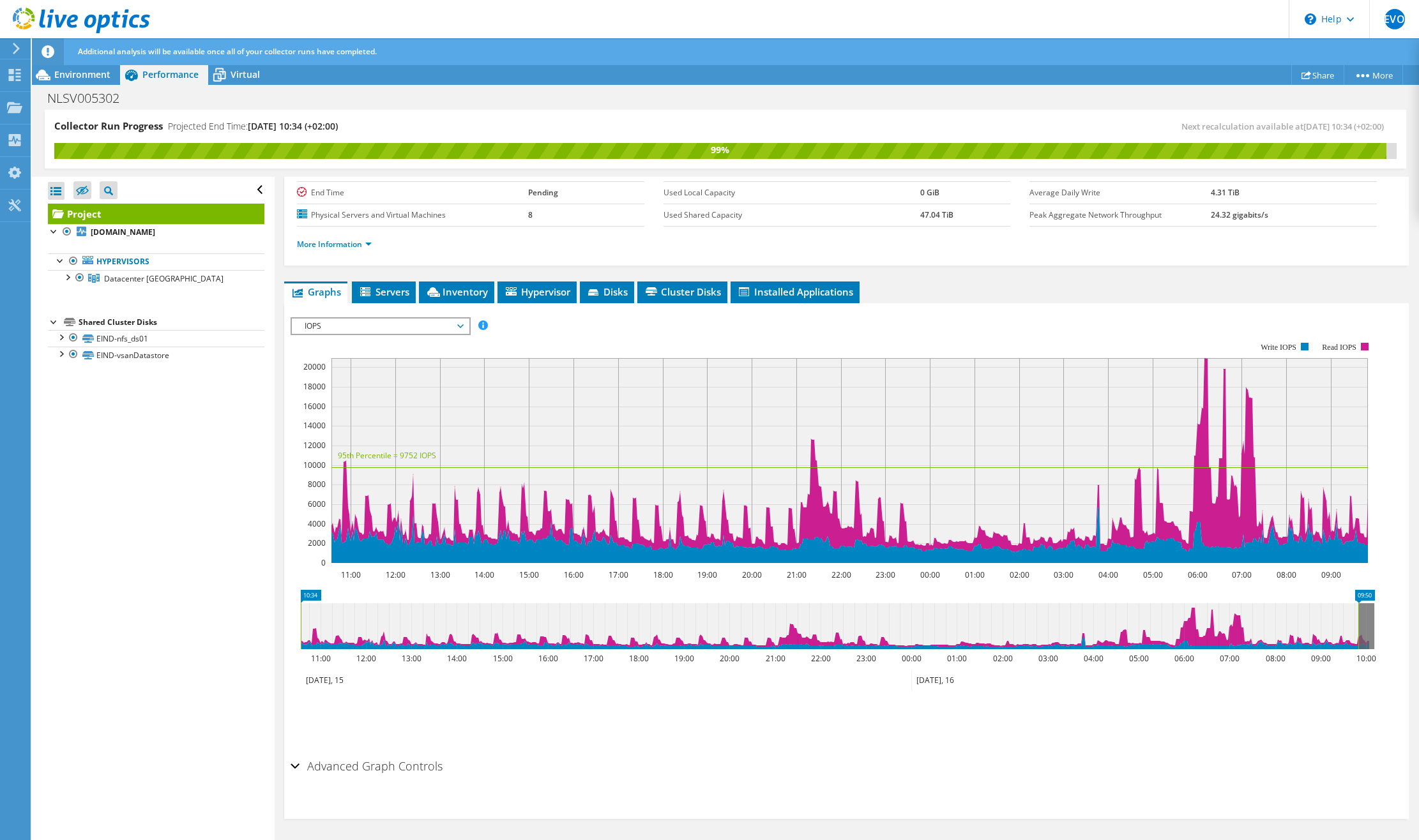
scroll to position [122, 0]
click at [399, 315] on div "IOPS Disk Throughput IO Size Latency Queue Depth CPU Percentage Memory Page Fau…" at bounding box center [846, 532] width 1112 height 443
click at [400, 324] on span "IOPS" at bounding box center [380, 326] width 164 height 16
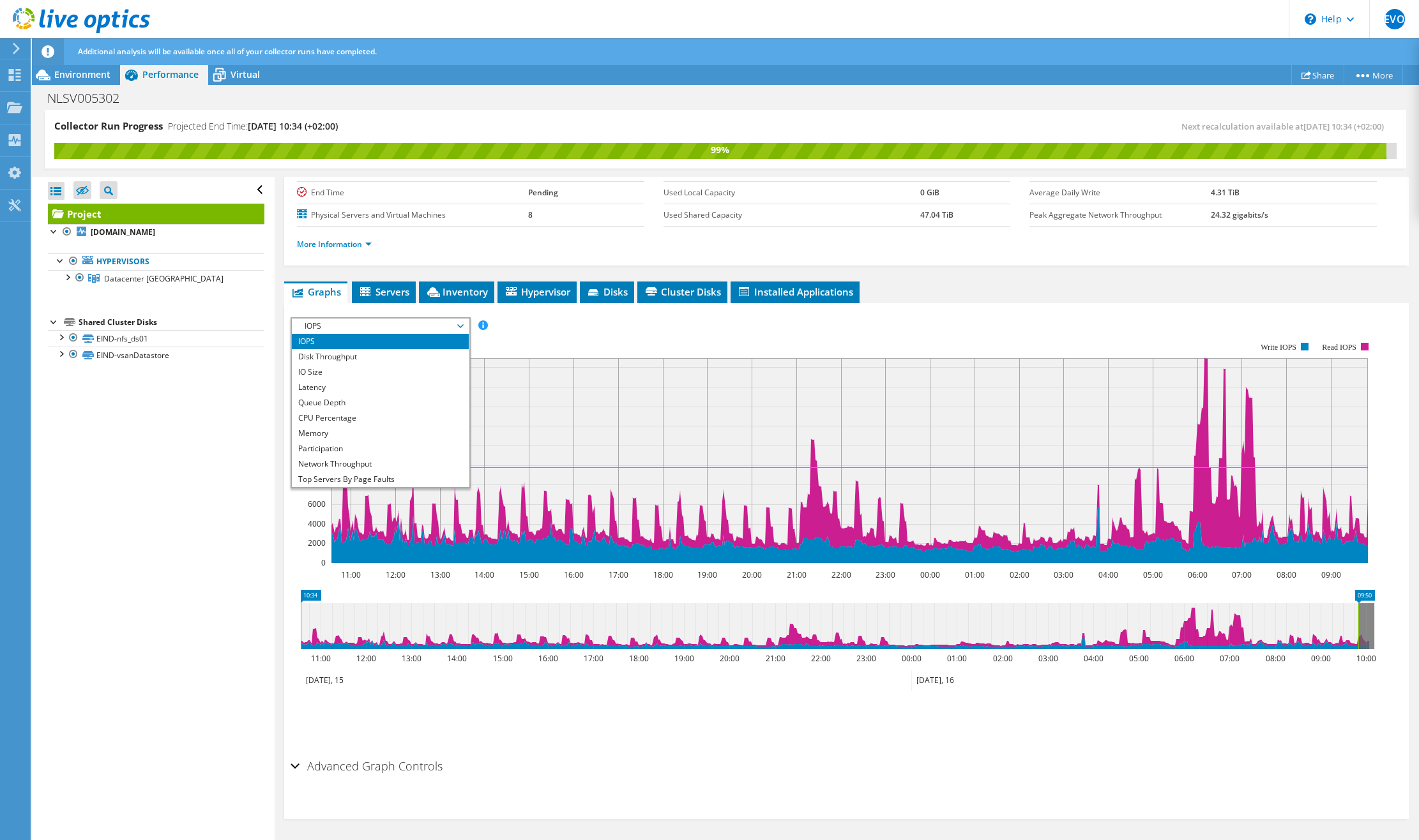
click at [400, 324] on span "IOPS" at bounding box center [380, 326] width 164 height 16
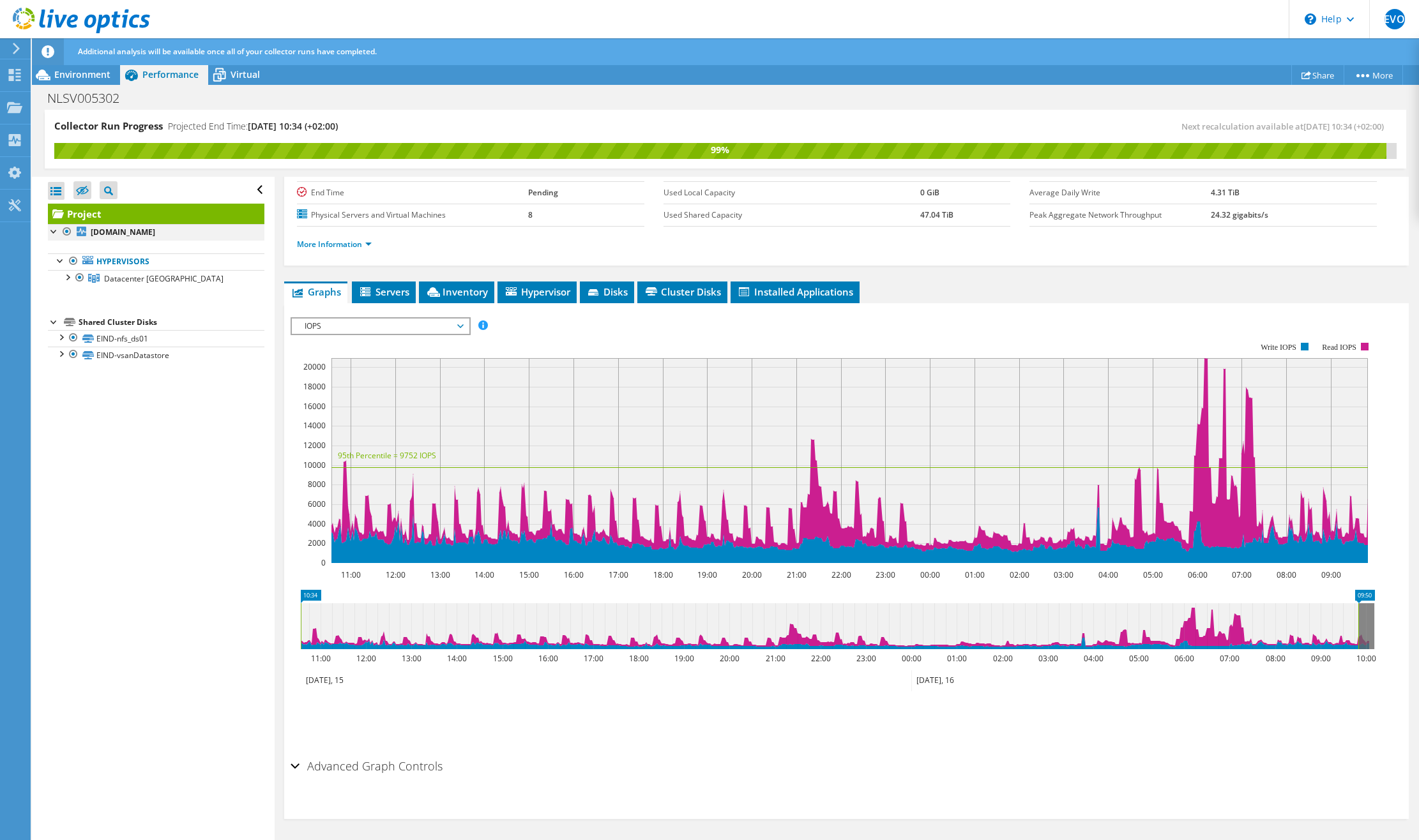
click at [55, 229] on div at bounding box center [54, 230] width 13 height 13
click at [369, 321] on span "IOPS" at bounding box center [380, 326] width 164 height 16
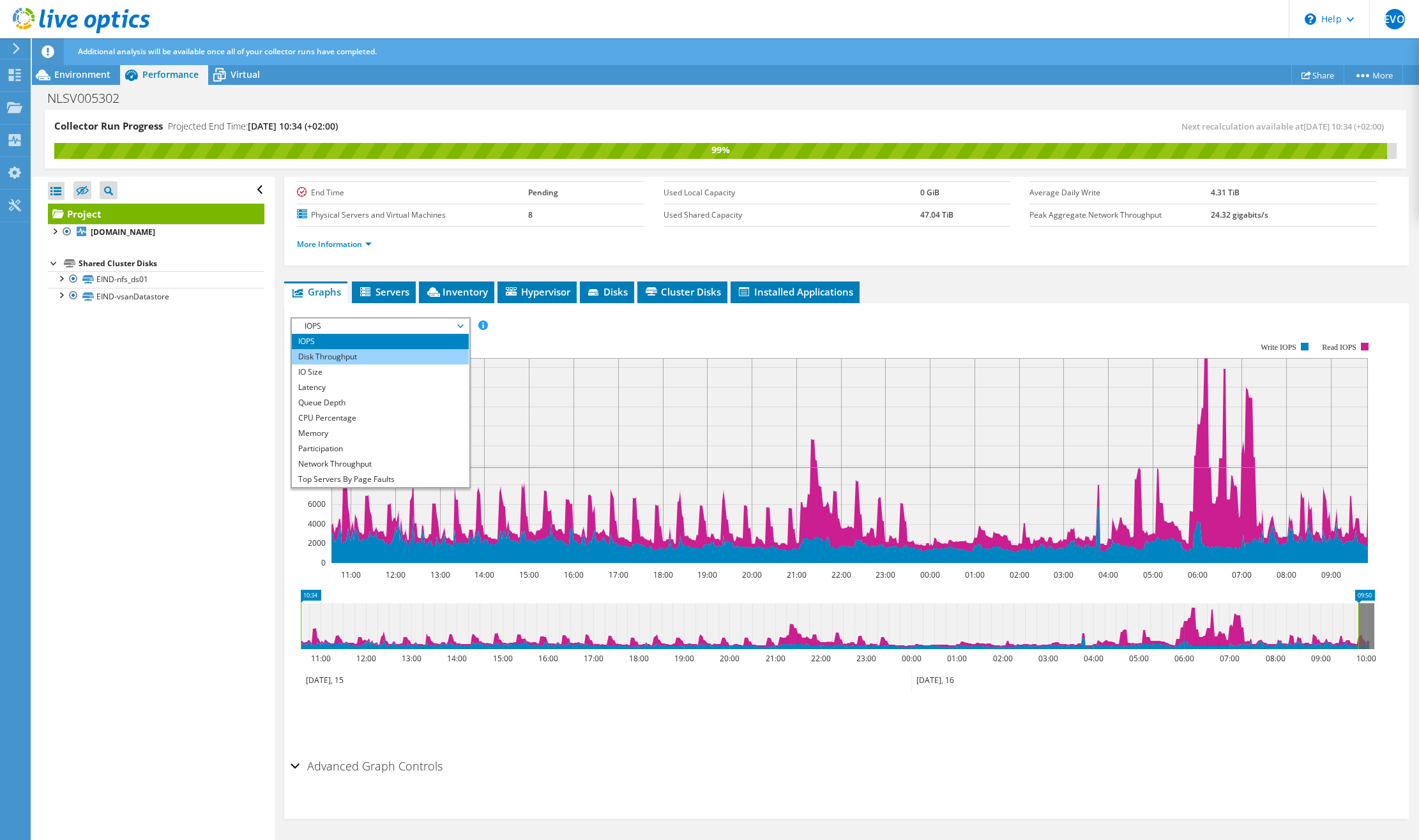
click at [364, 355] on li "Disk Throughput" at bounding box center [380, 357] width 177 height 16
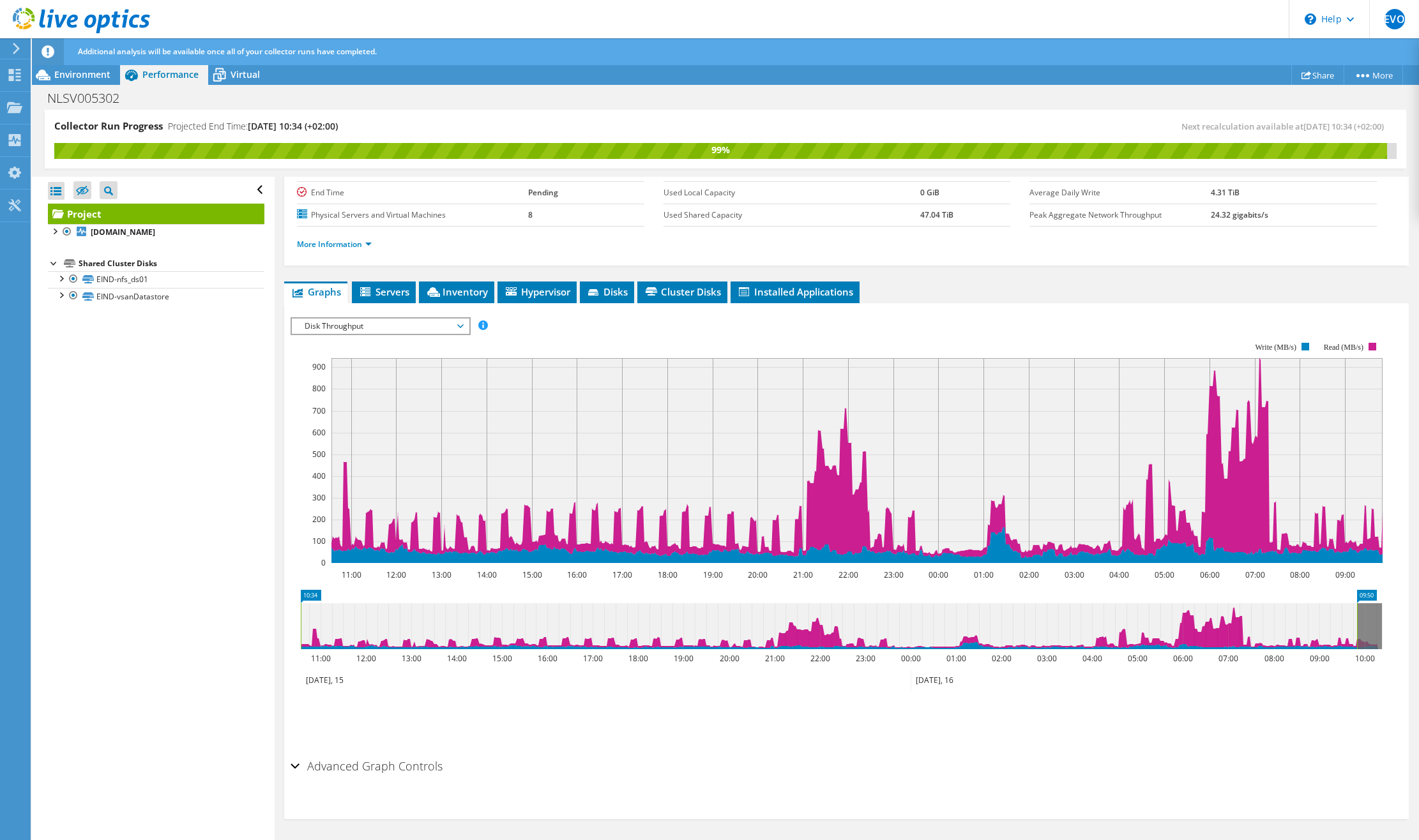
click at [362, 330] on span "Disk Throughput" at bounding box center [380, 326] width 164 height 16
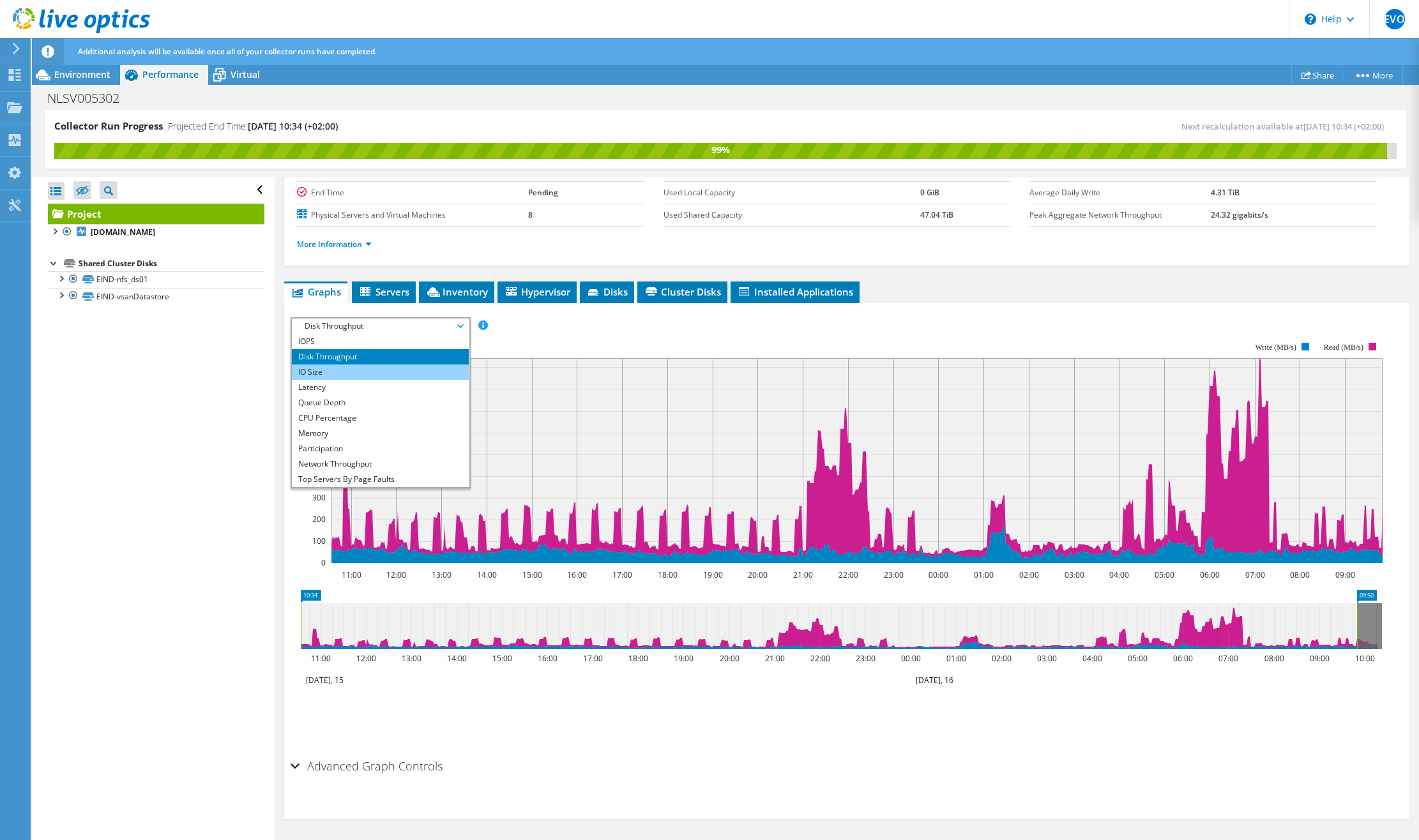
click at [368, 374] on li "IO Size" at bounding box center [380, 372] width 177 height 16
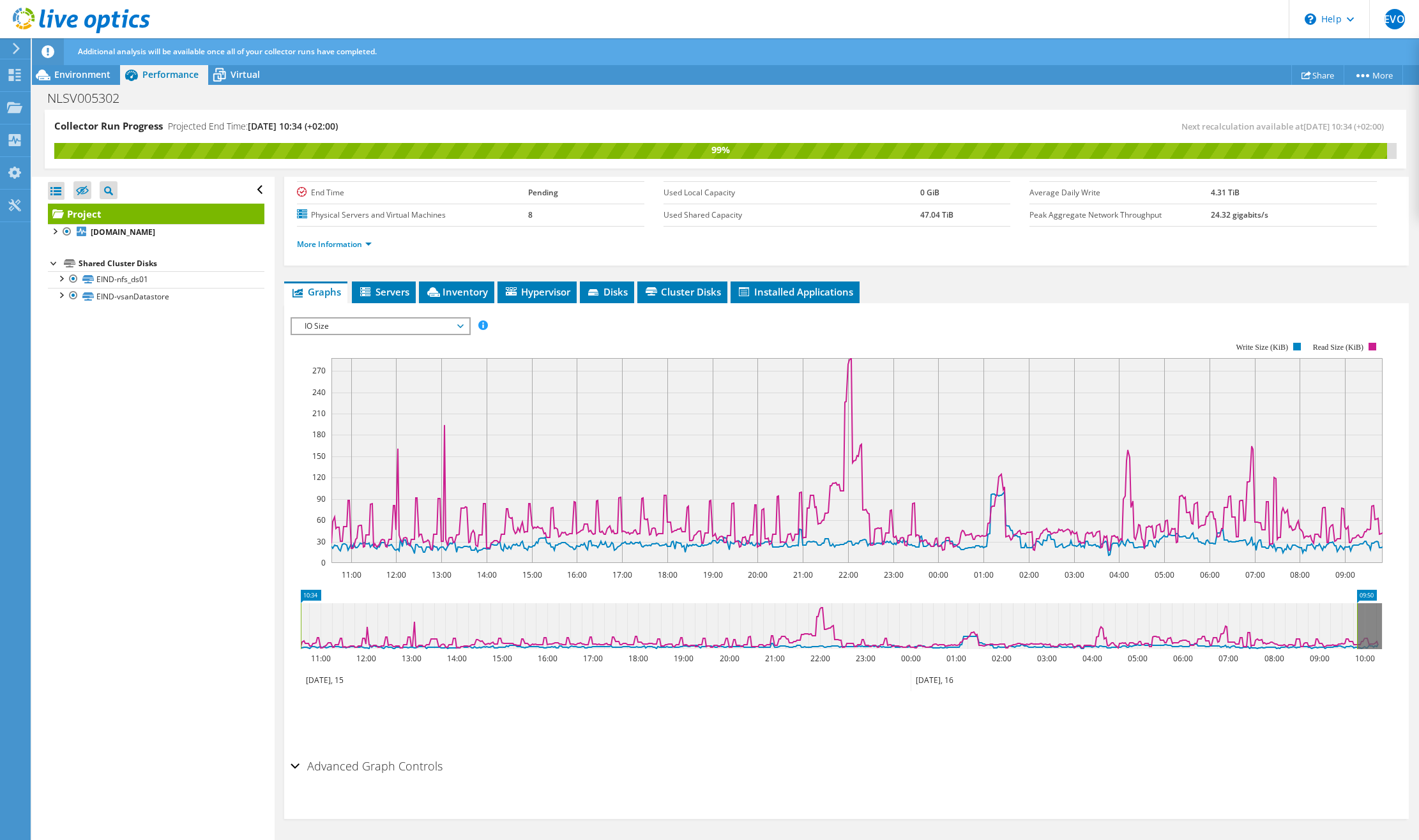
click at [371, 327] on span "IO Size" at bounding box center [380, 326] width 164 height 16
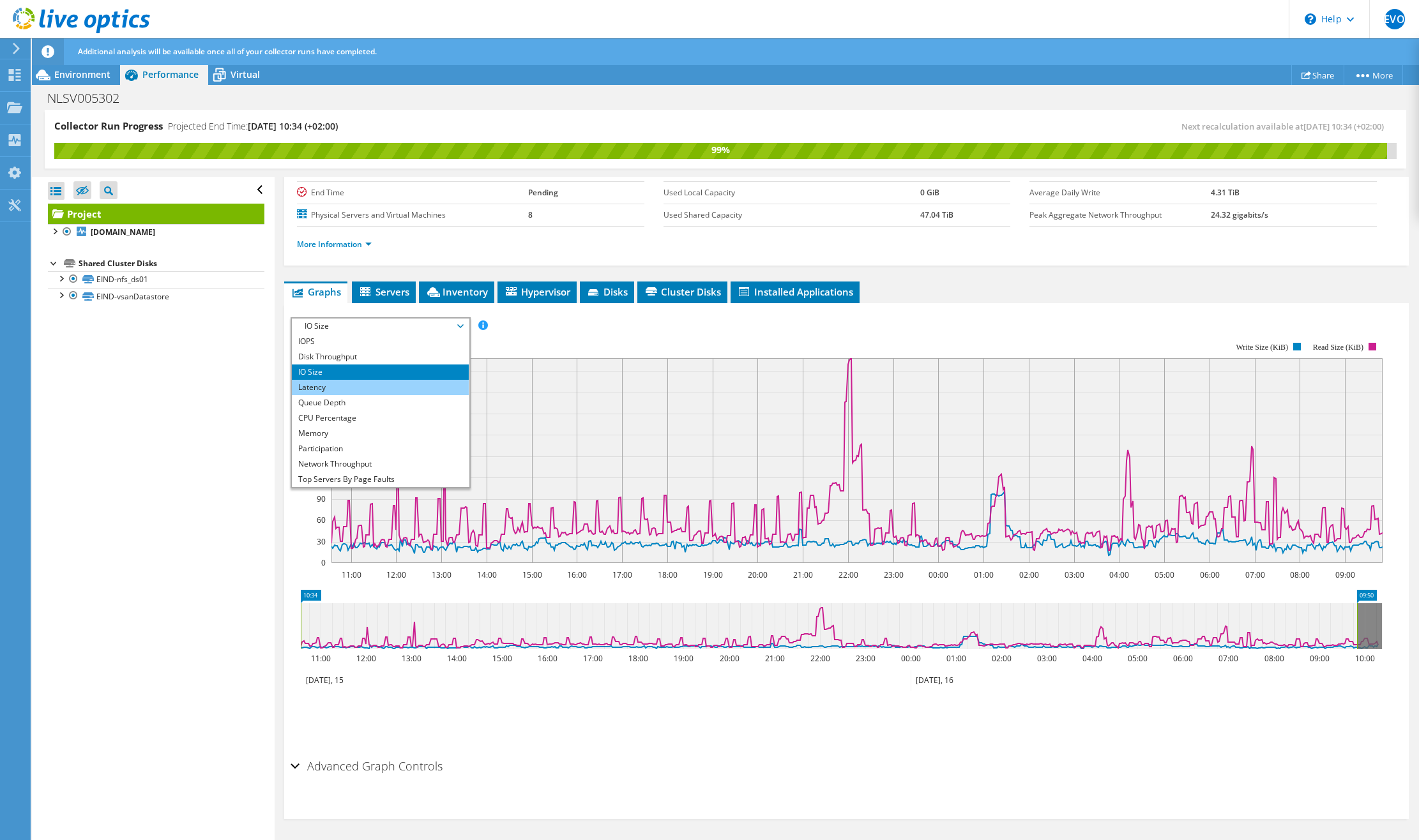
click at [371, 383] on li "Latency" at bounding box center [380, 388] width 177 height 16
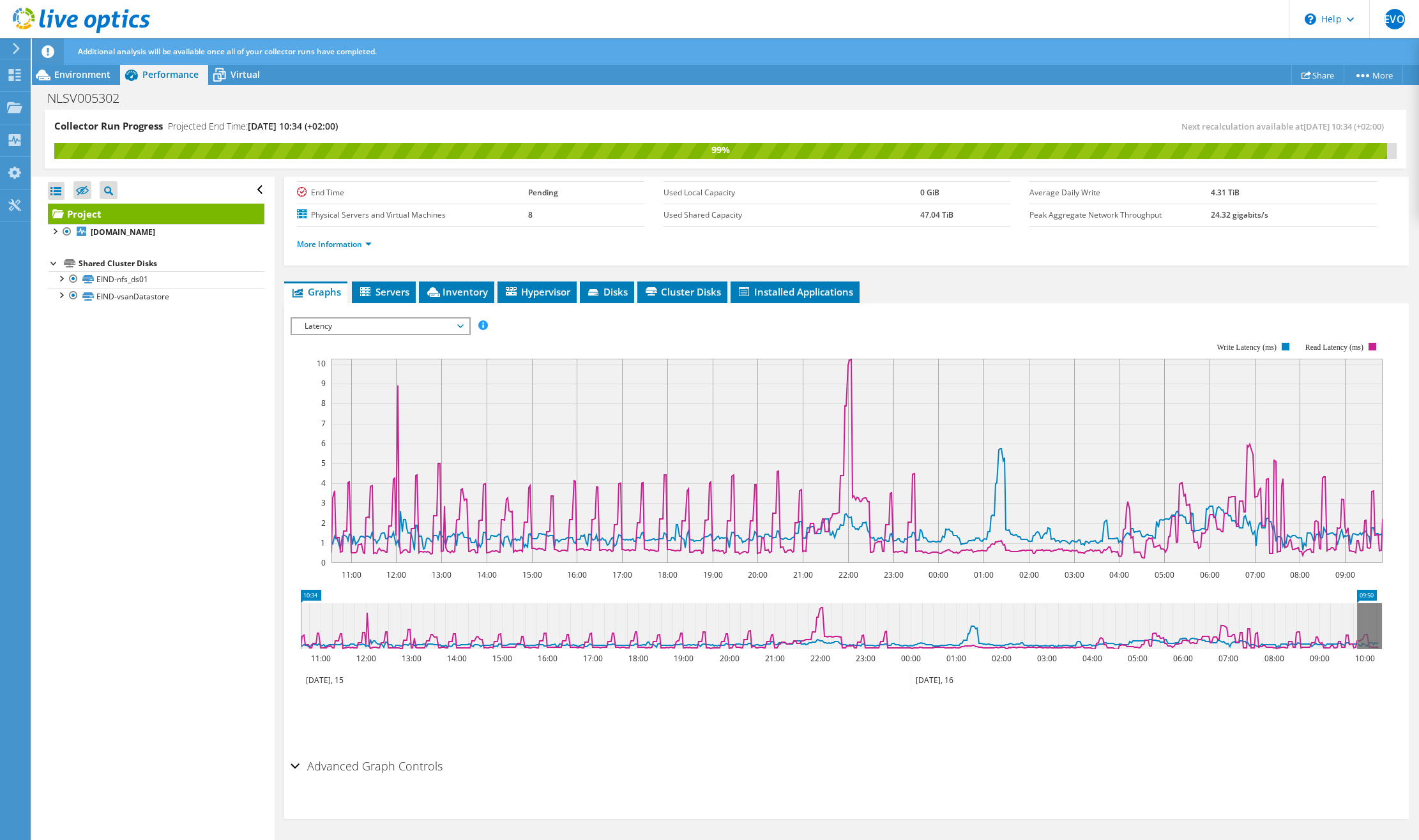
click at [371, 325] on span "Latency" at bounding box center [380, 326] width 164 height 16
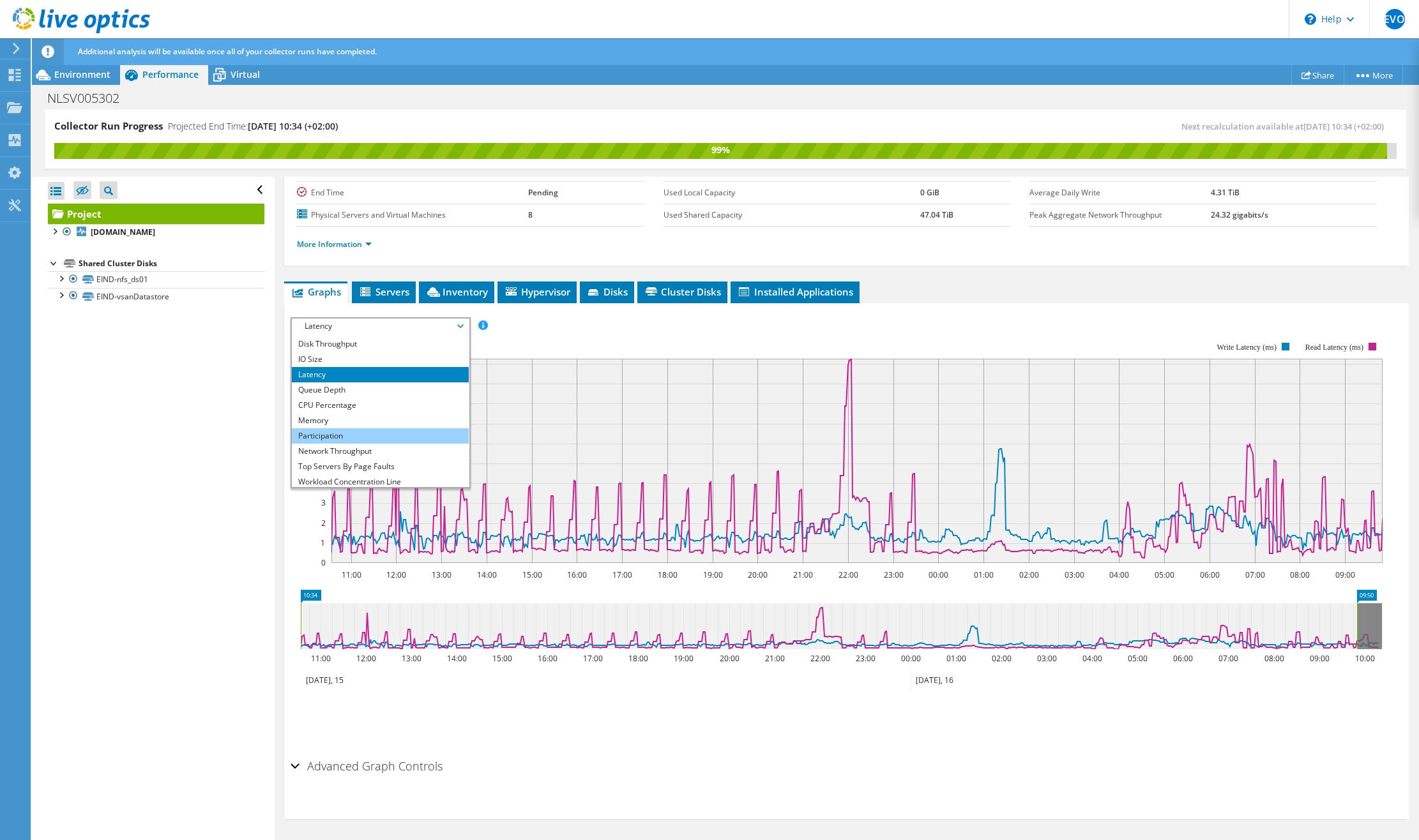
scroll to position [46, 0]
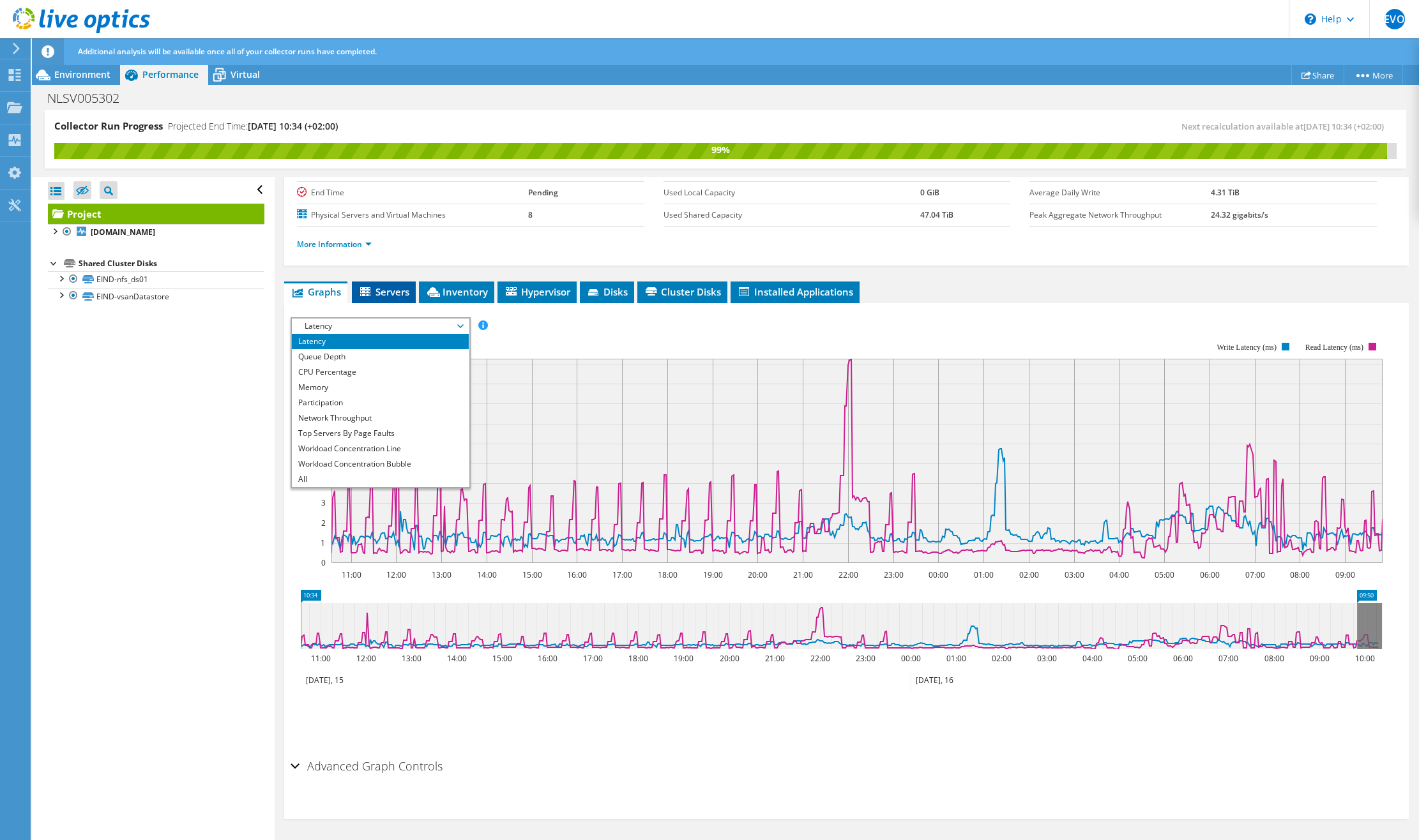
click at [389, 293] on span "Servers" at bounding box center [384, 292] width 51 height 13
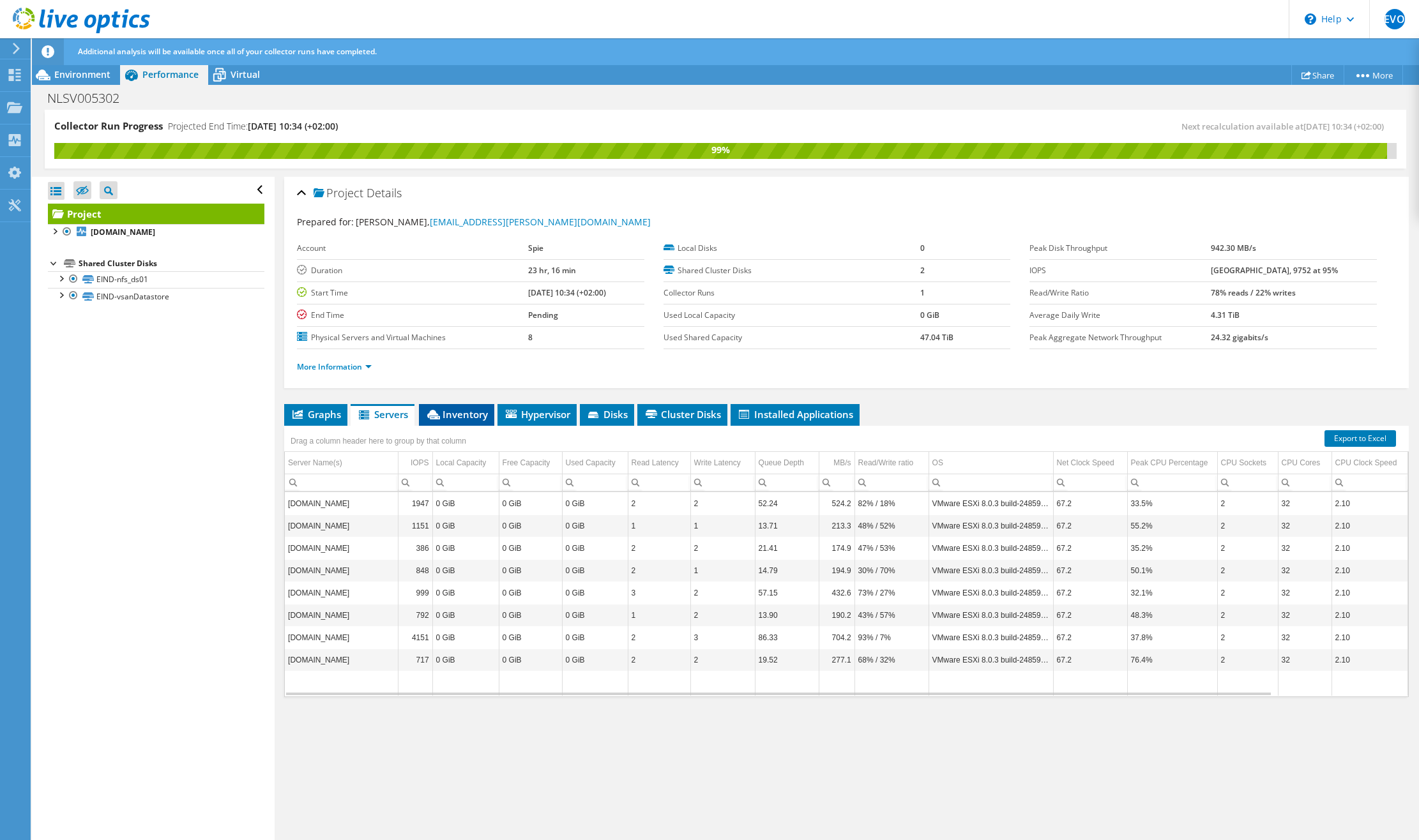
click at [470, 414] on span "Inventory" at bounding box center [457, 414] width 62 height 13
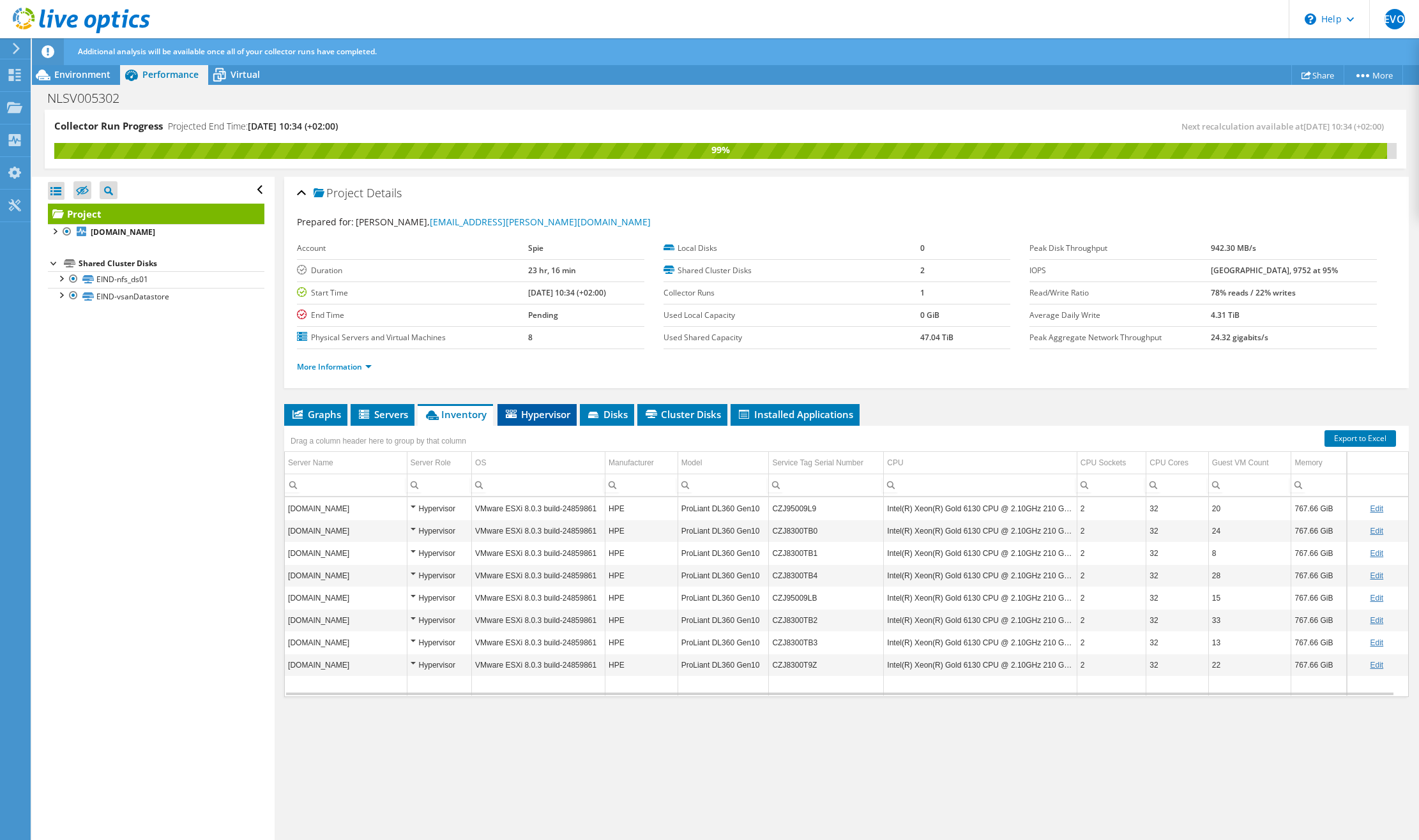
click at [555, 417] on span "Hypervisor" at bounding box center [536, 414] width 67 height 13
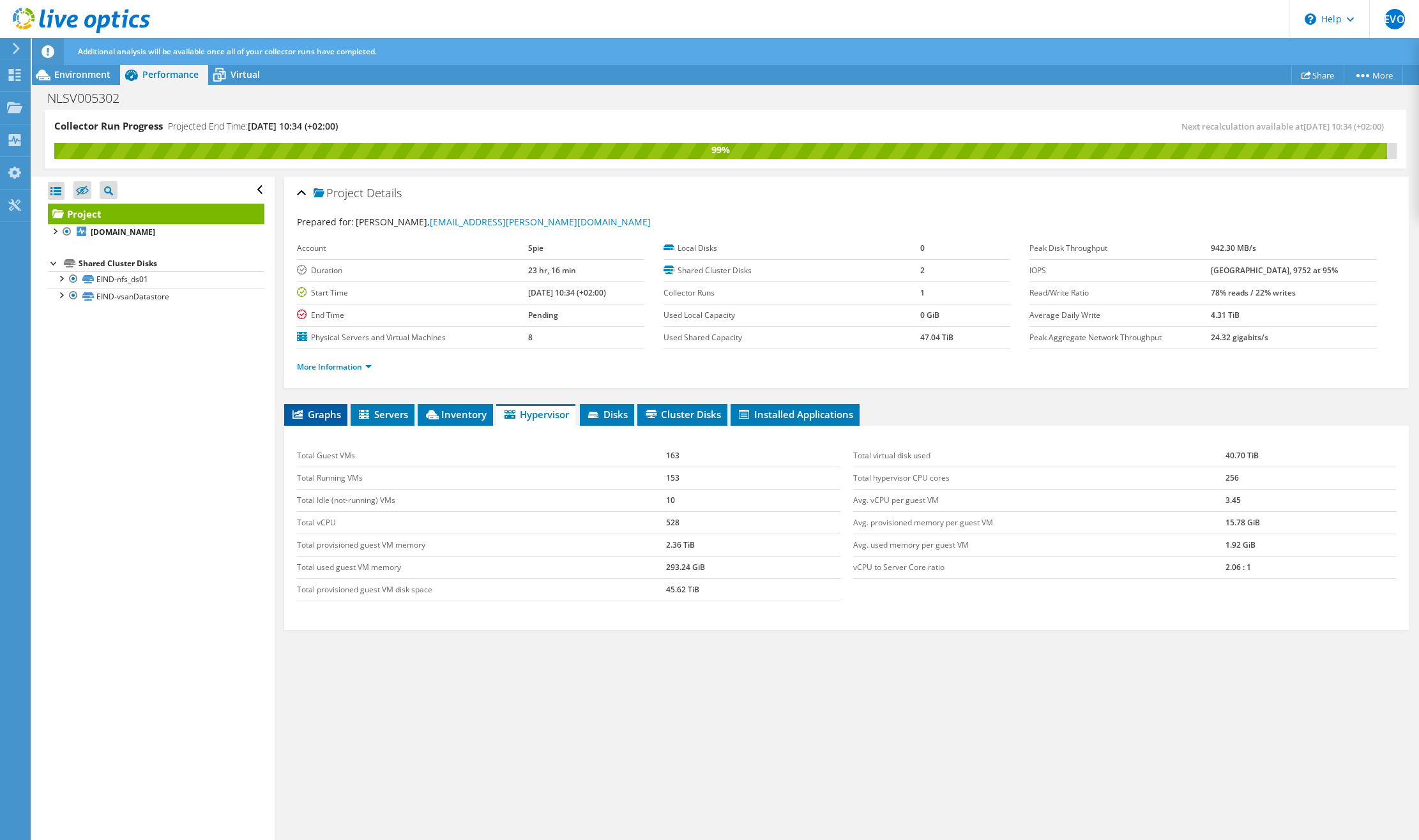
click at [314, 413] on span "Graphs" at bounding box center [316, 414] width 50 height 13
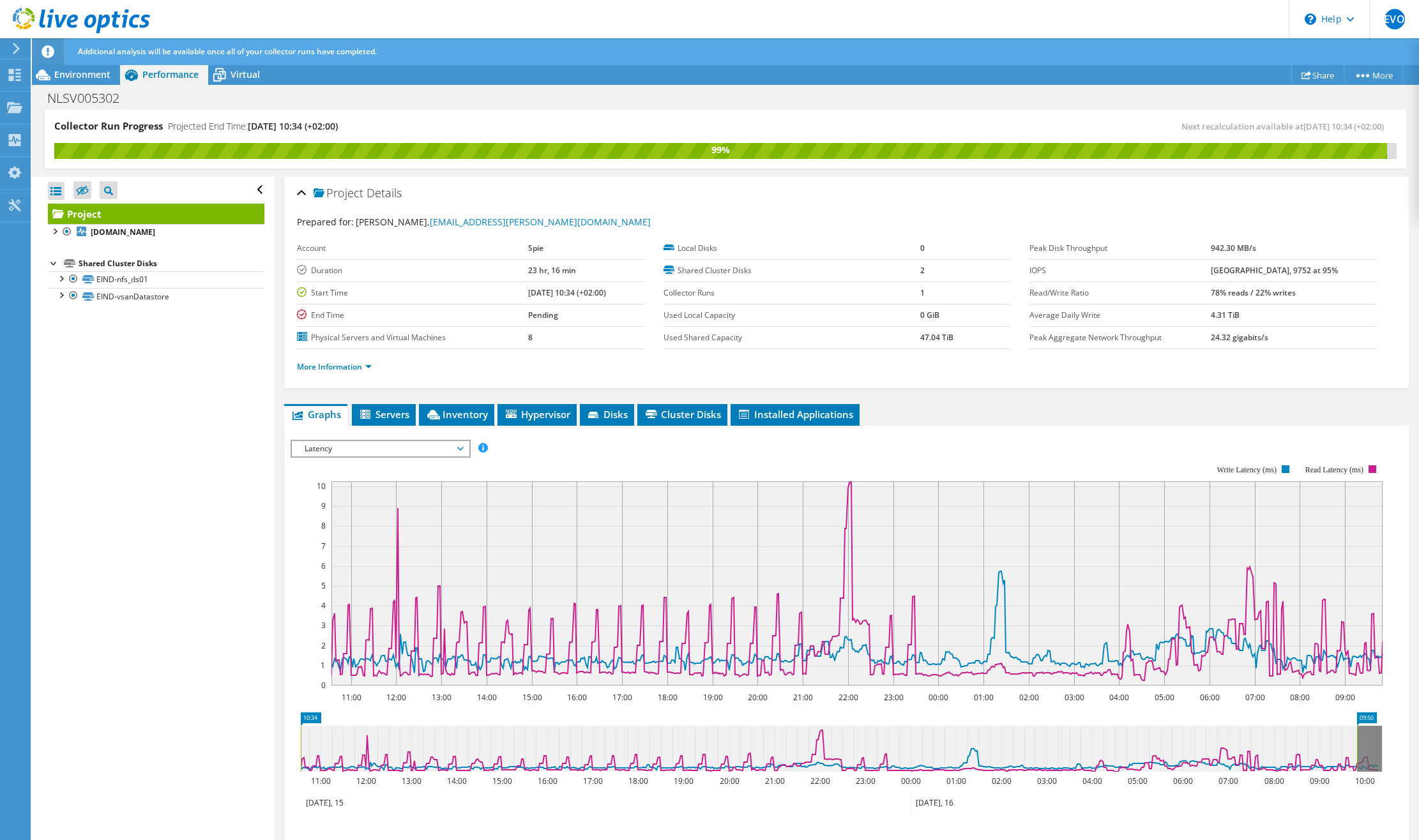
scroll to position [122, 0]
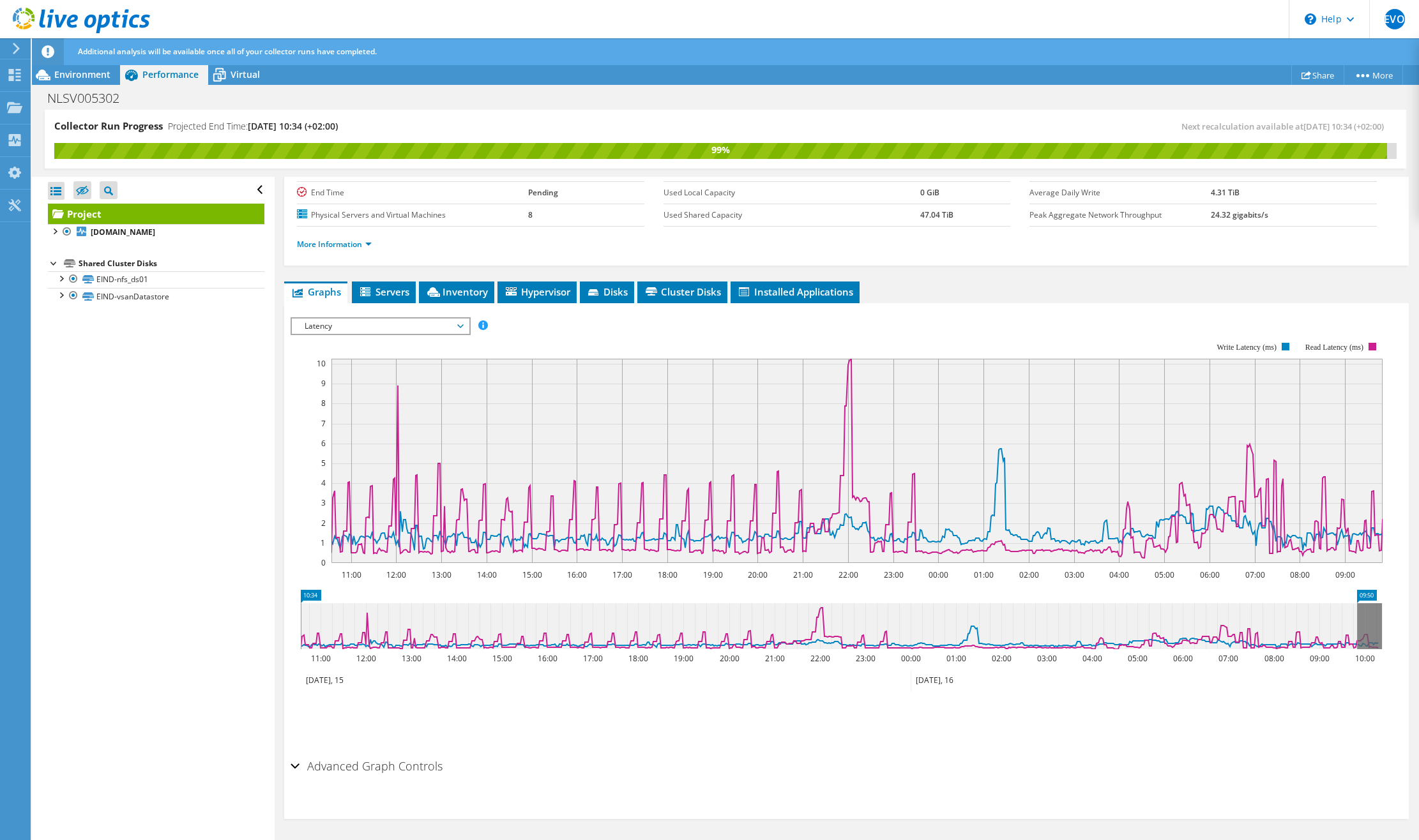
click at [384, 318] on span "Latency" at bounding box center [380, 326] width 164 height 16
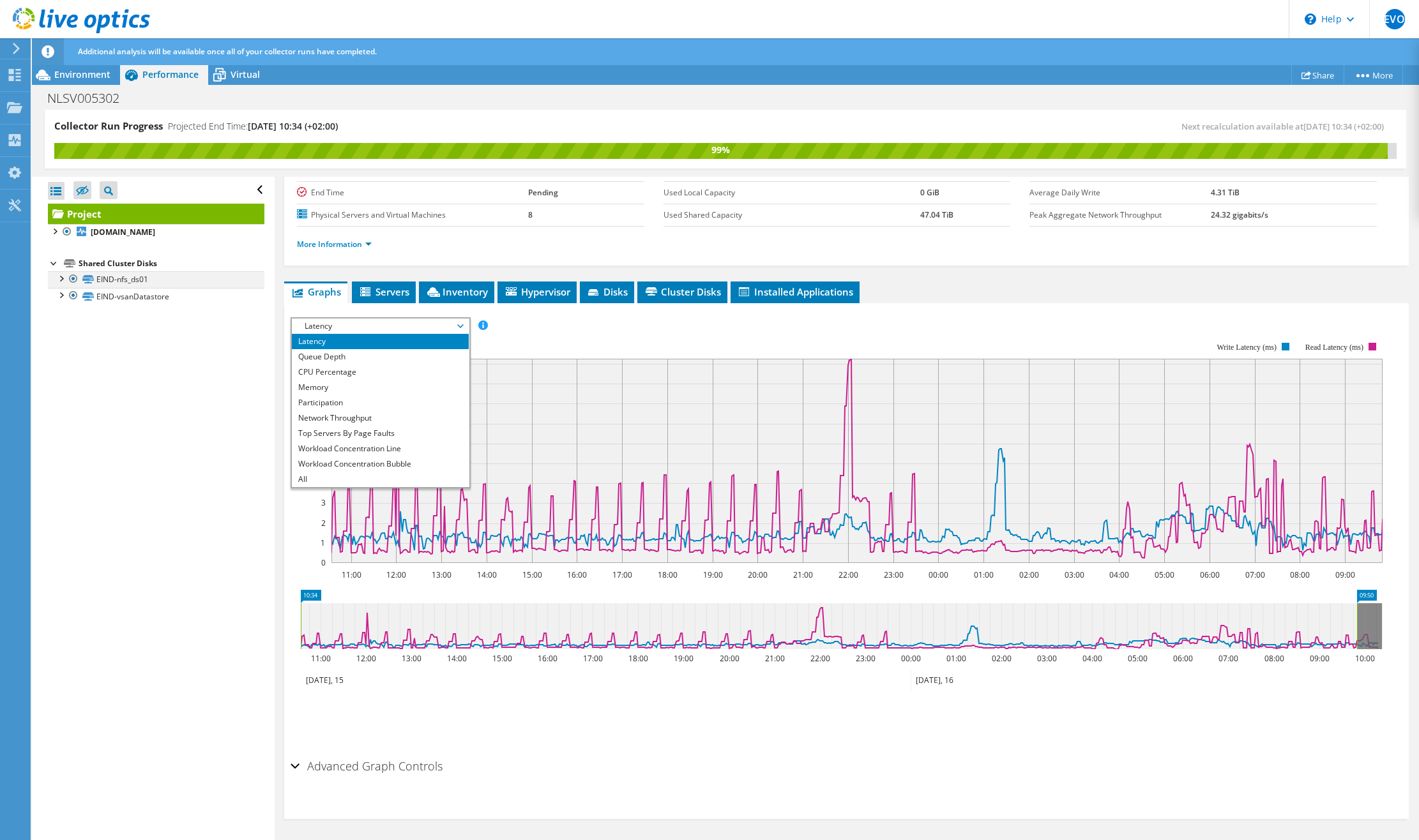
click at [62, 278] on div at bounding box center [61, 278] width 13 height 13
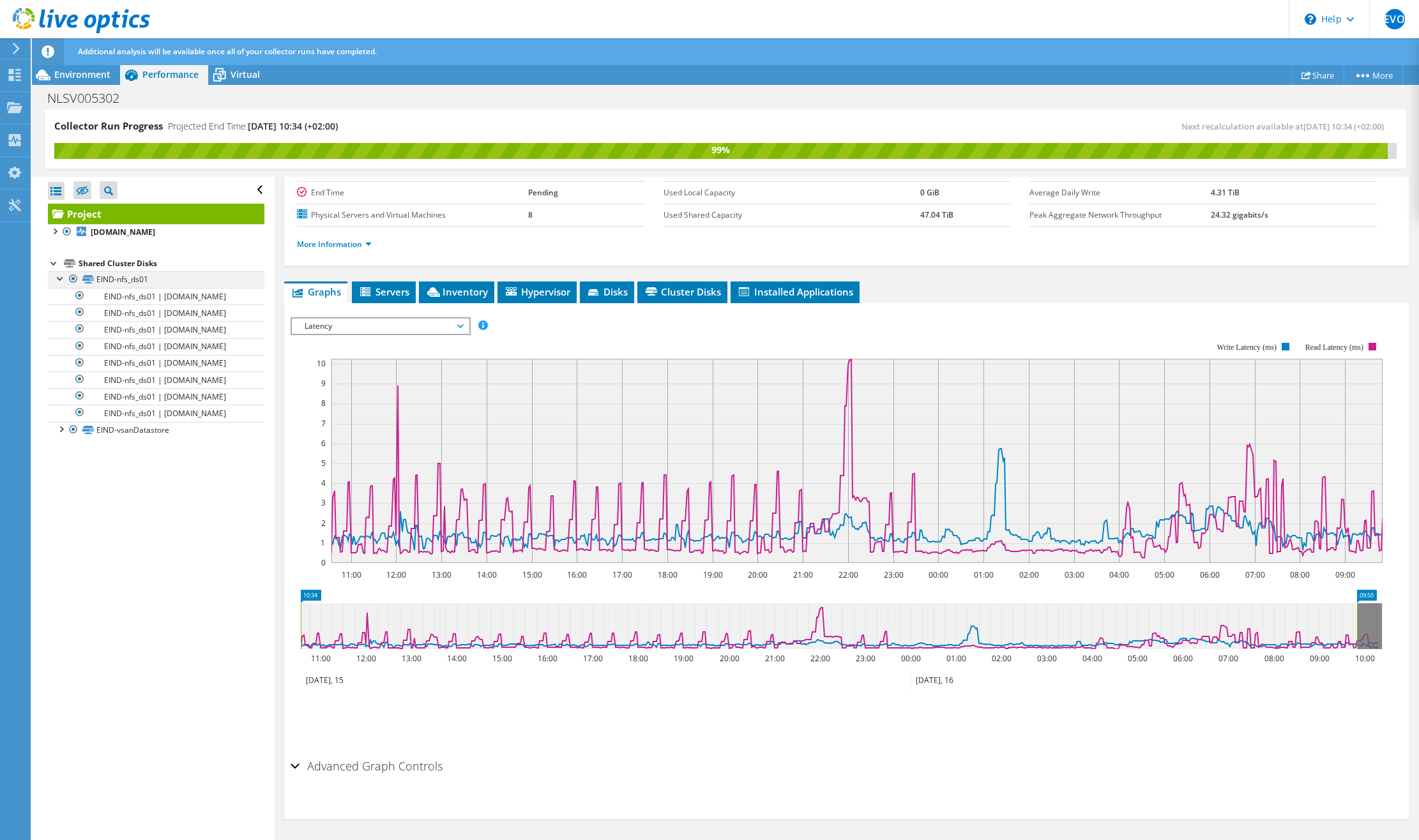
click at [62, 278] on div at bounding box center [61, 278] width 13 height 13
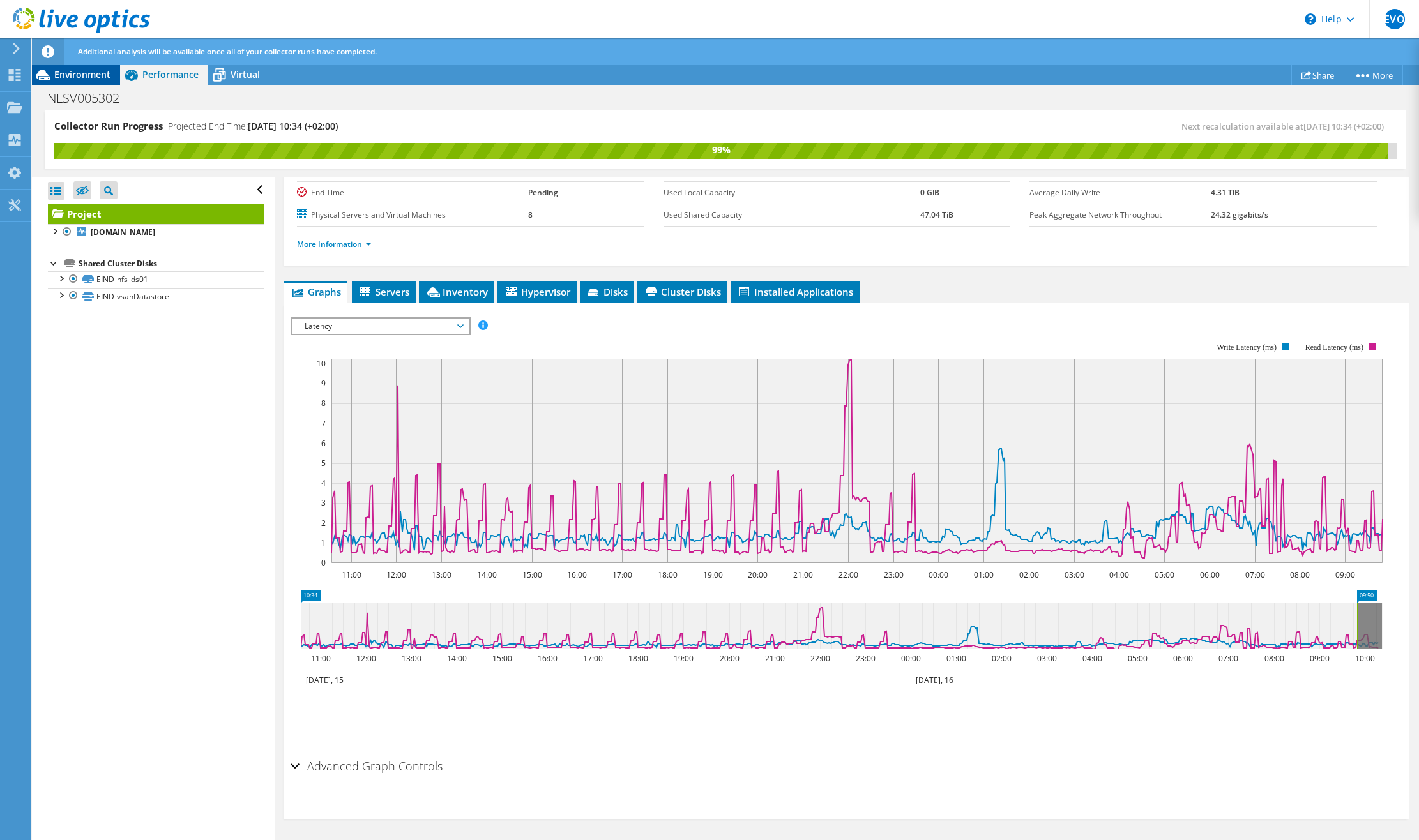
click at [71, 68] on div "Environment" at bounding box center [76, 75] width 89 height 21
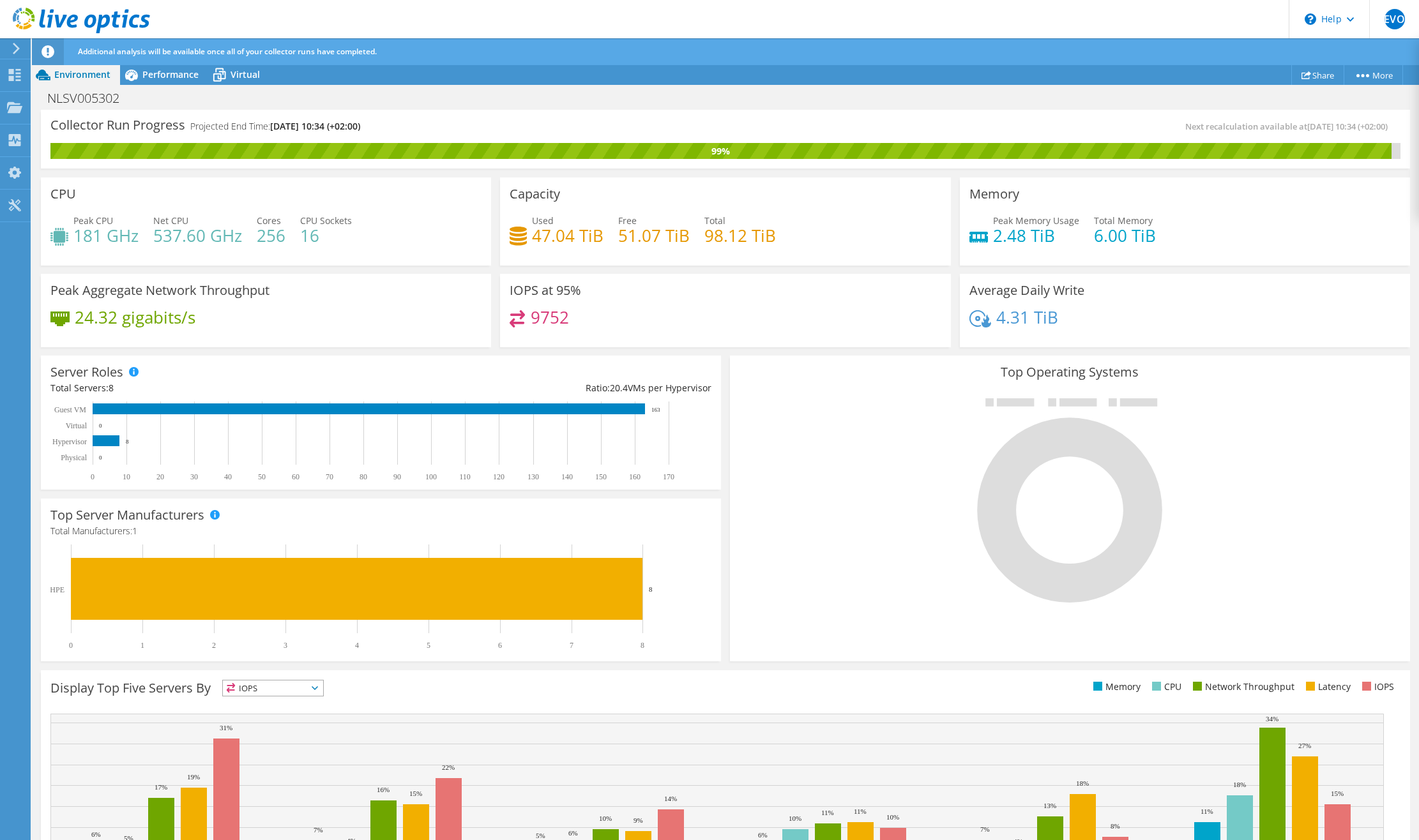
scroll to position [87, 0]
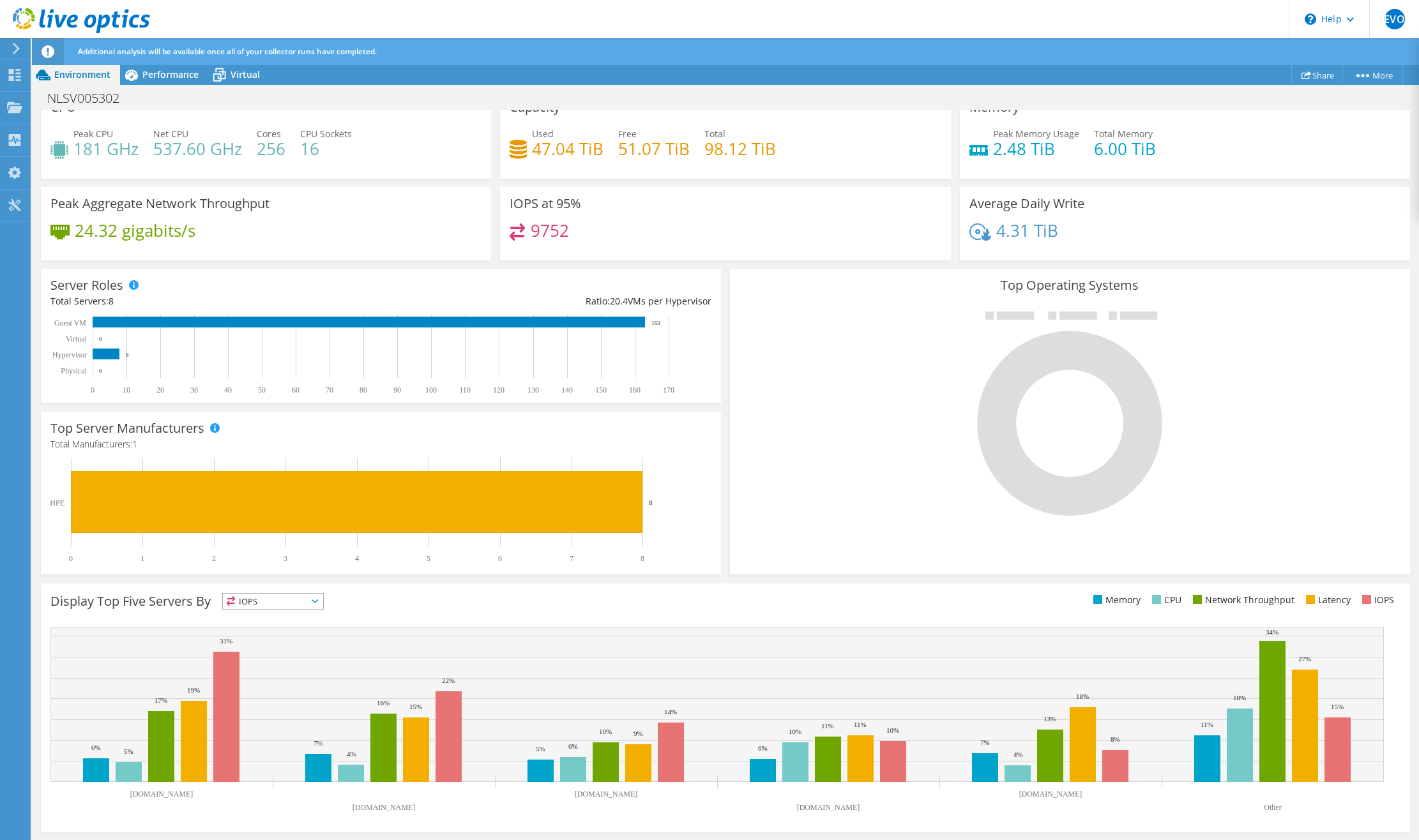
click at [274, 613] on div "Display Top Five Servers By IOPS IOPS" at bounding box center [388, 603] width 675 height 21
click at [281, 600] on span "IOPS" at bounding box center [273, 601] width 101 height 16
click at [226, 708] on rect at bounding box center [227, 717] width 26 height 130
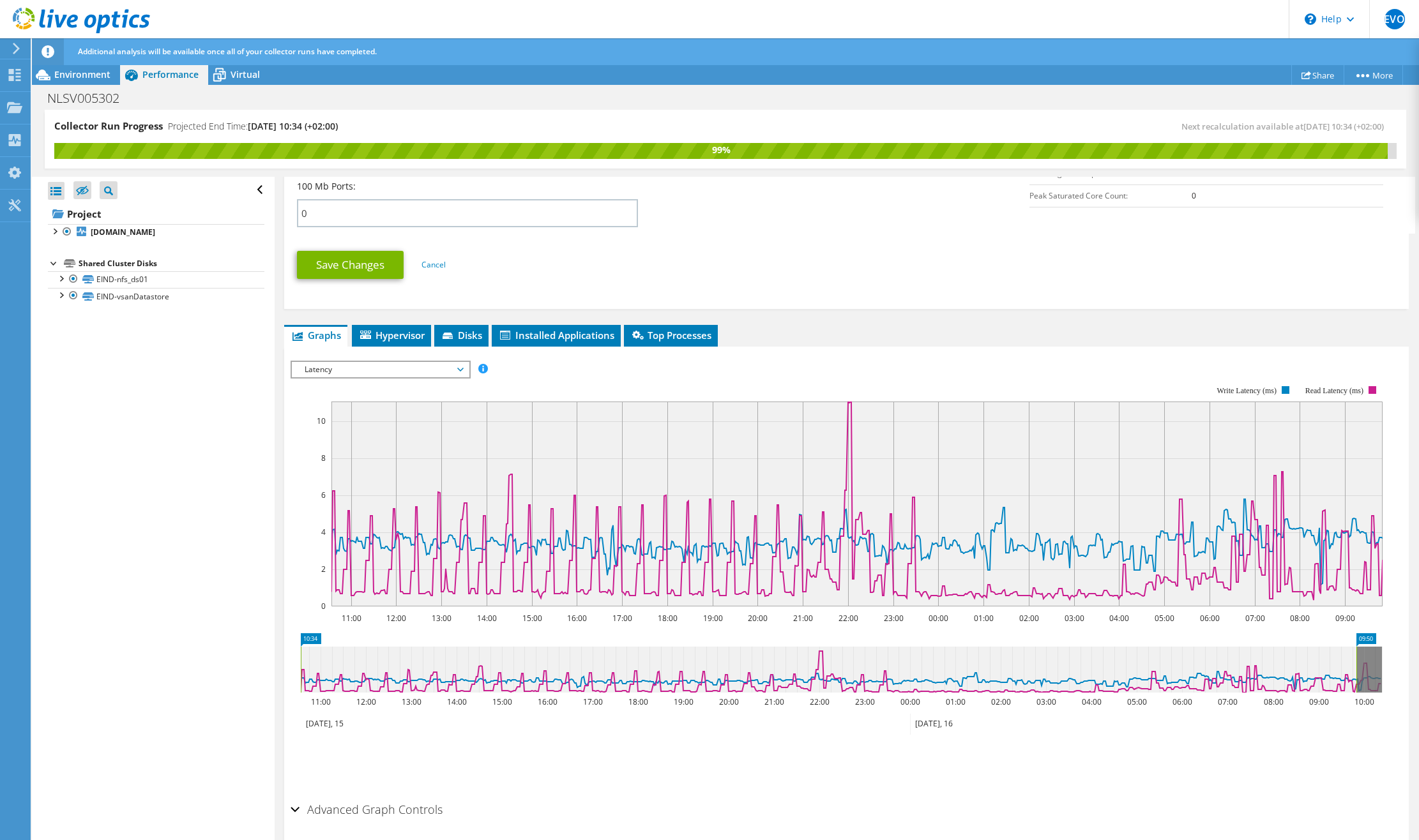
scroll to position [657, 0]
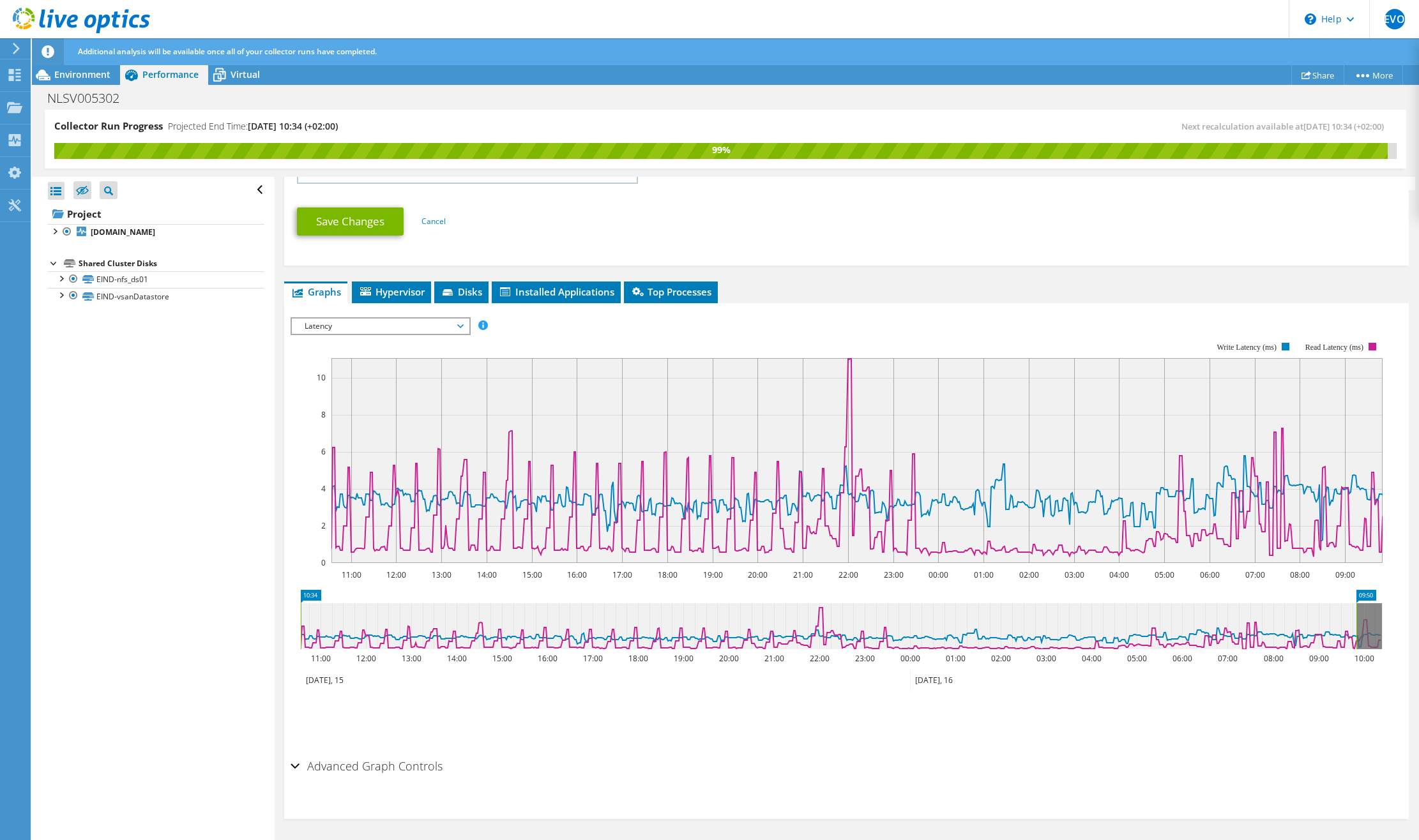
click at [422, 327] on span "Latency" at bounding box center [380, 326] width 164 height 16
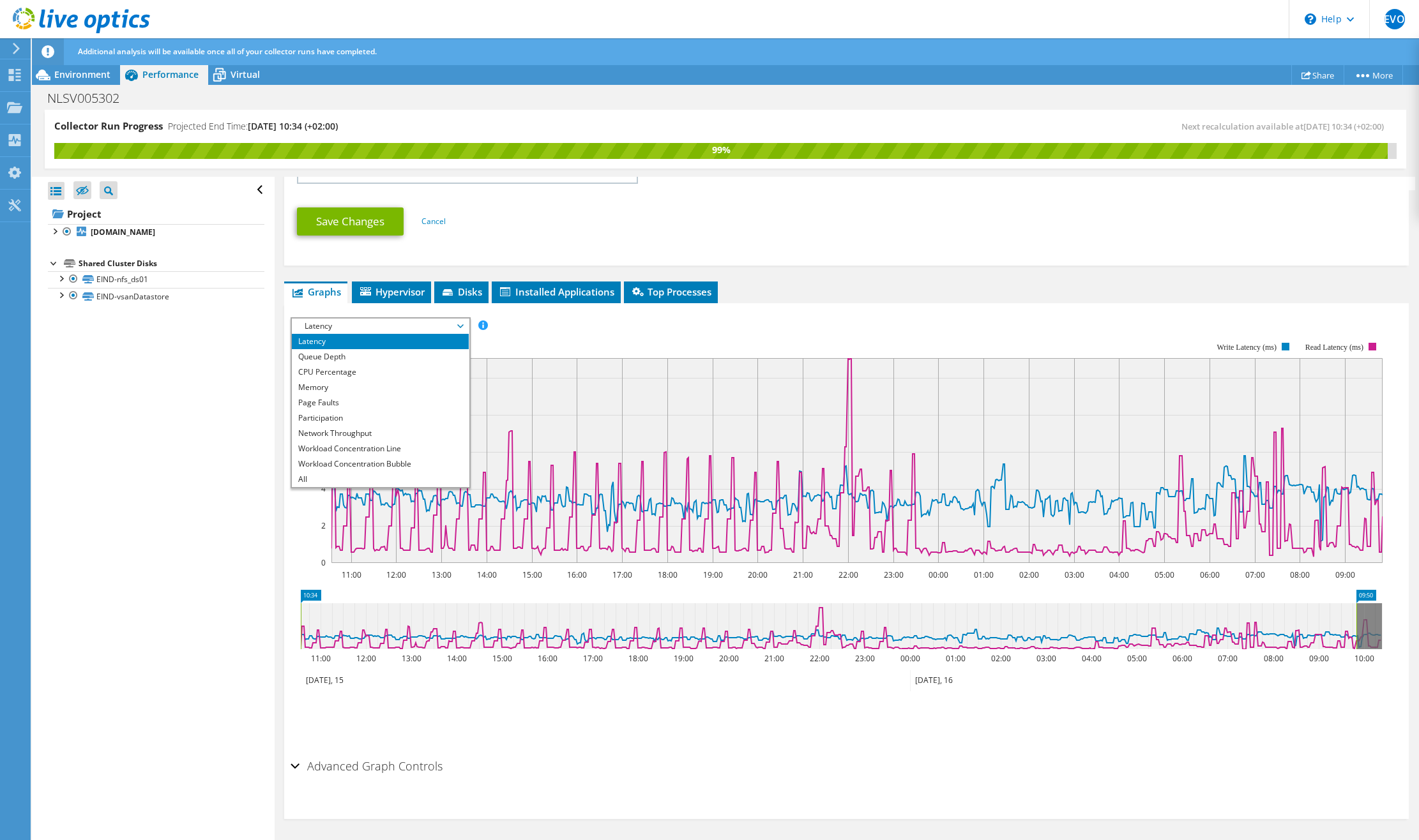
click at [189, 412] on div "Open All Close All Hide Excluded Nodes Project Tree Filter" at bounding box center [153, 509] width 242 height 665
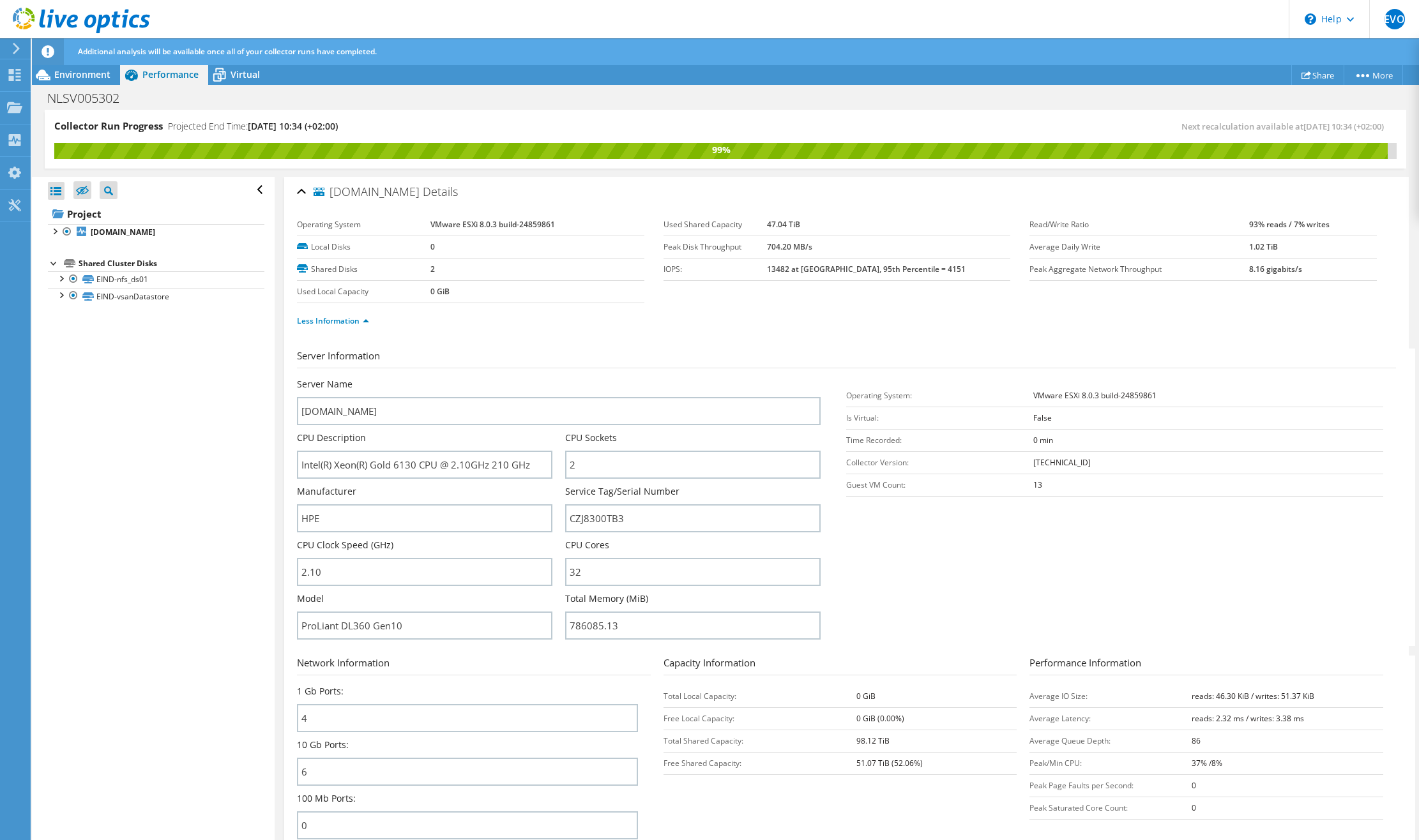
scroll to position [0, 0]
click at [53, 231] on div at bounding box center [54, 230] width 13 height 13
click at [242, 80] on span "Virtual" at bounding box center [246, 75] width 30 height 12
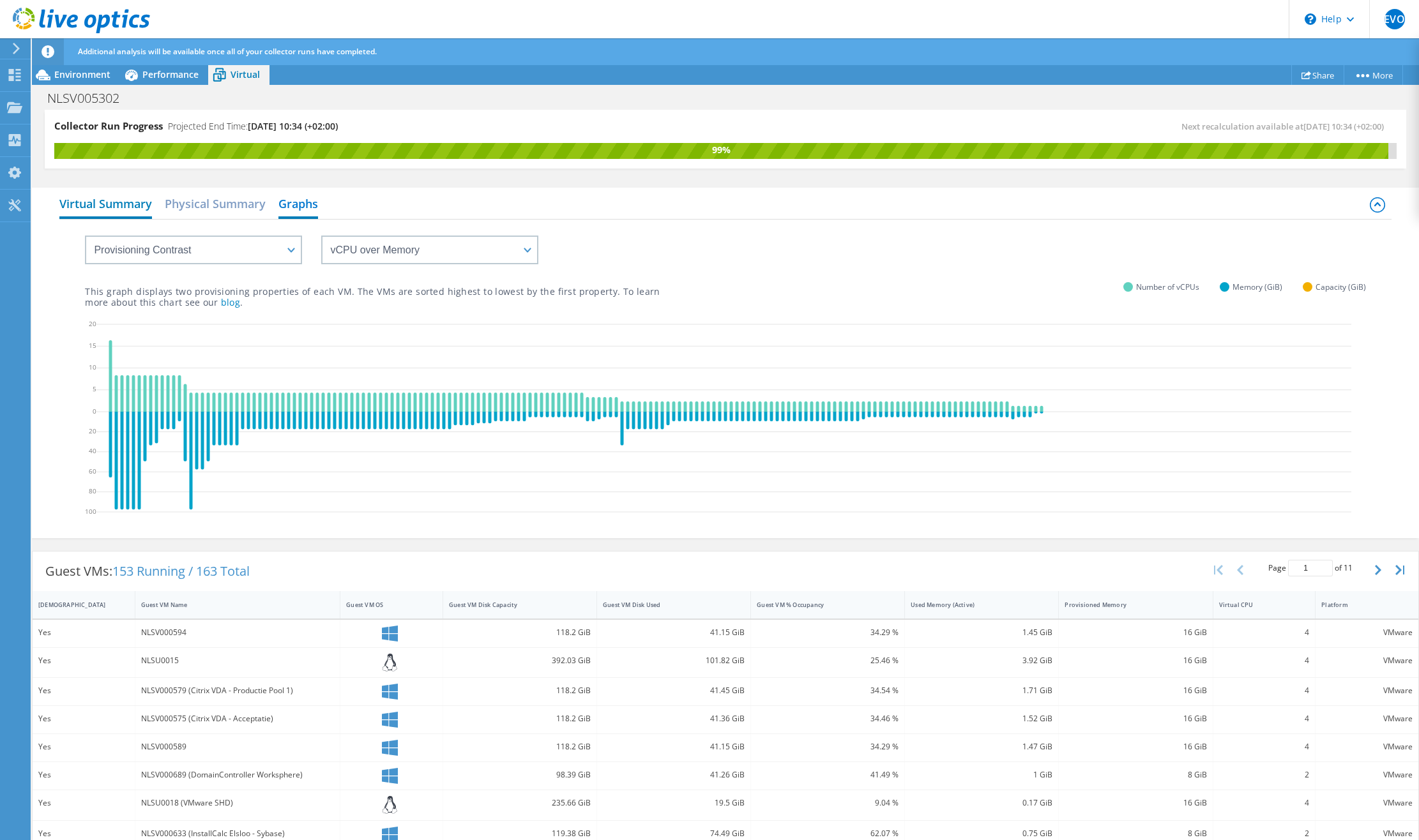
click at [108, 211] on h2 "Virtual Summary" at bounding box center [105, 205] width 93 height 28
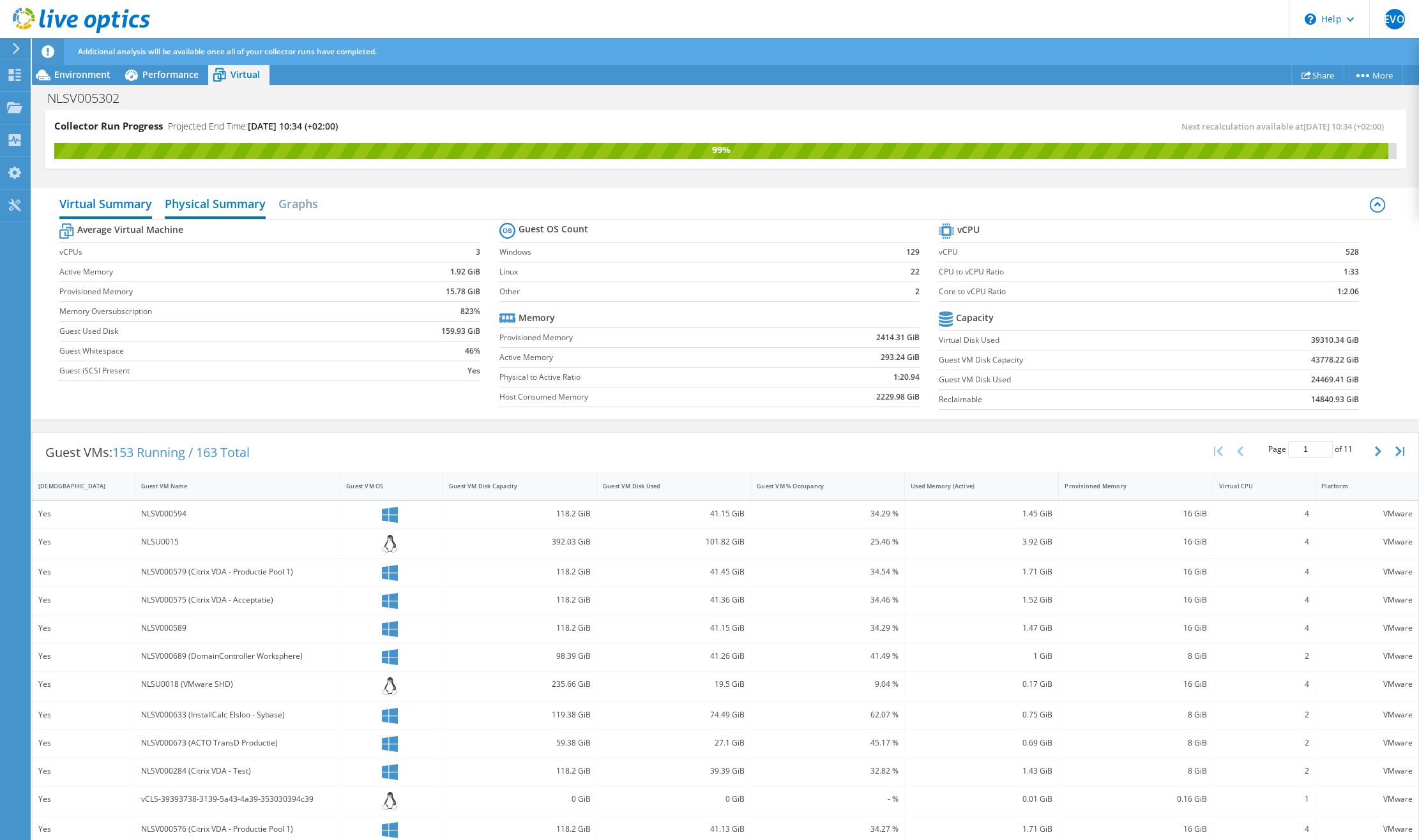
click at [178, 212] on h2 "Physical Summary" at bounding box center [215, 205] width 101 height 28
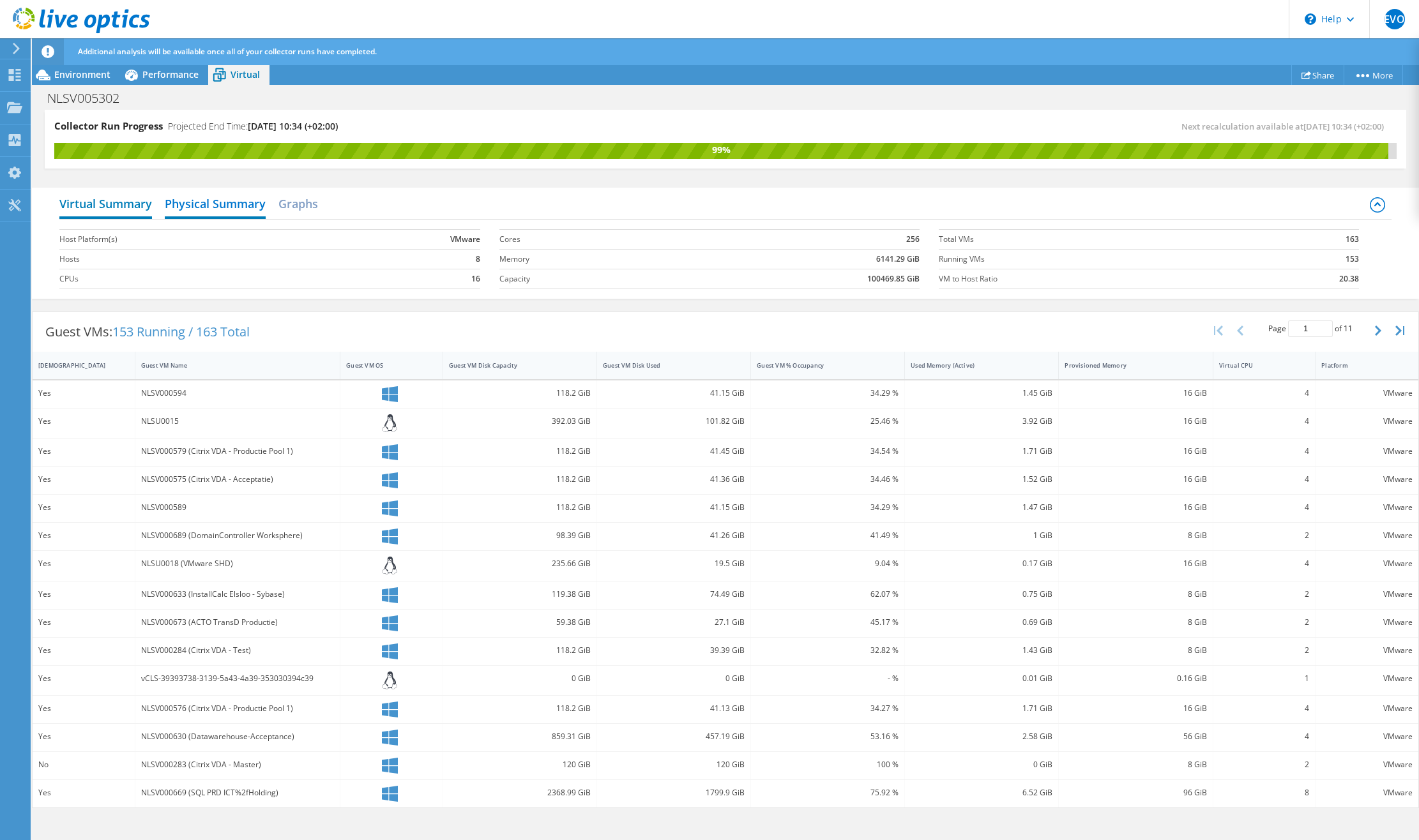
click at [119, 209] on h2 "Virtual Summary" at bounding box center [105, 205] width 93 height 28
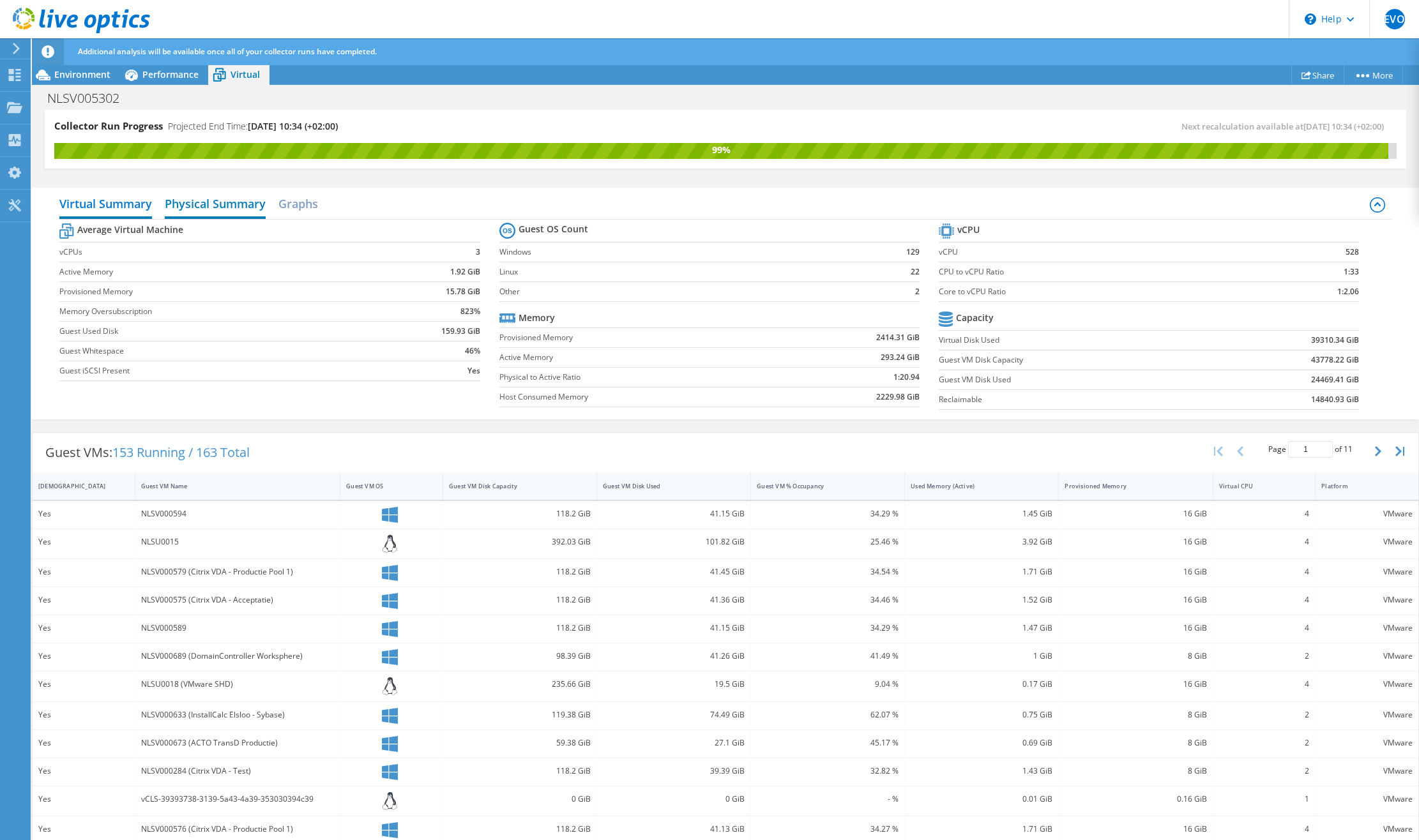
click at [231, 198] on h2 "Physical Summary" at bounding box center [215, 205] width 101 height 28
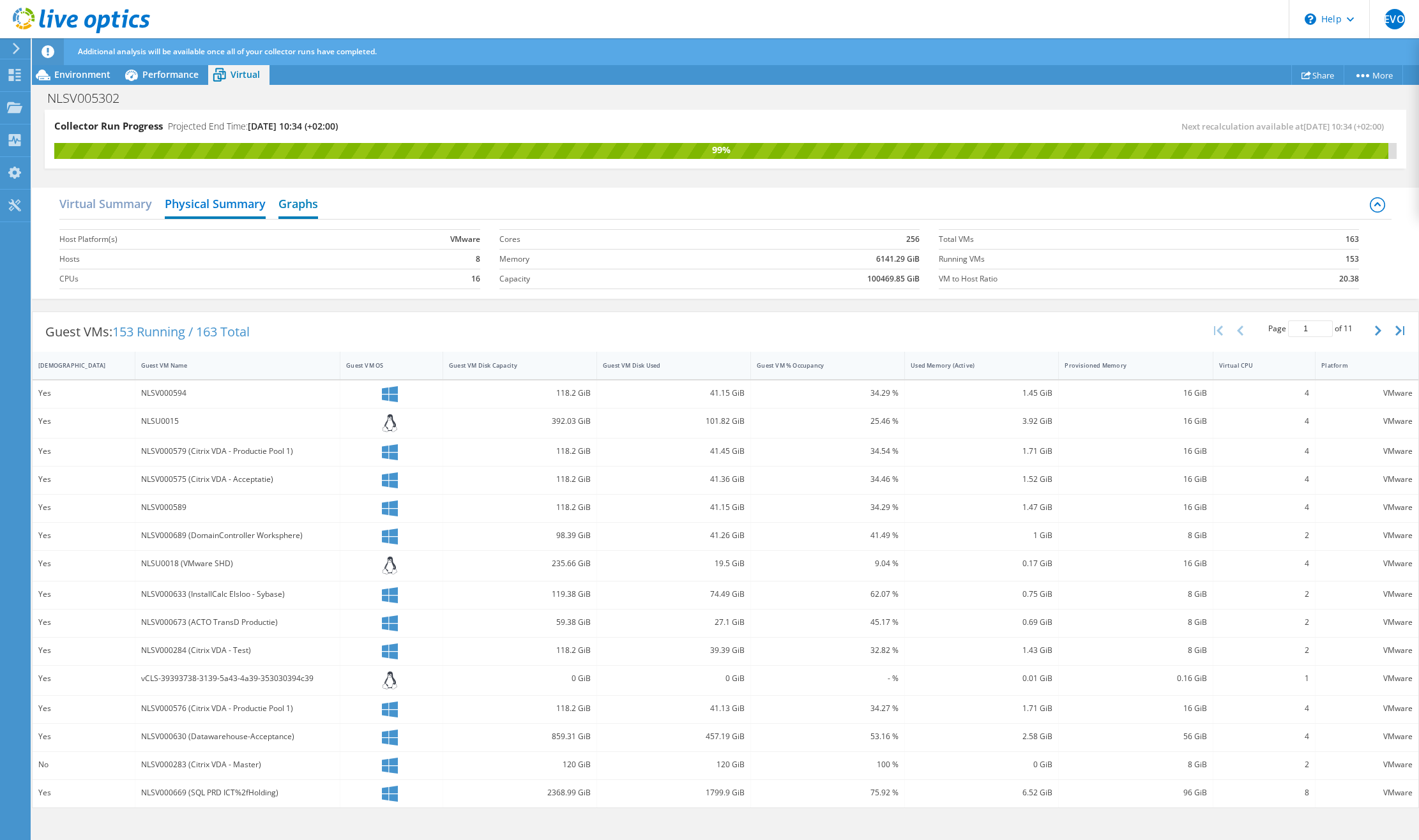
click at [296, 200] on h2 "Graphs" at bounding box center [299, 205] width 40 height 28
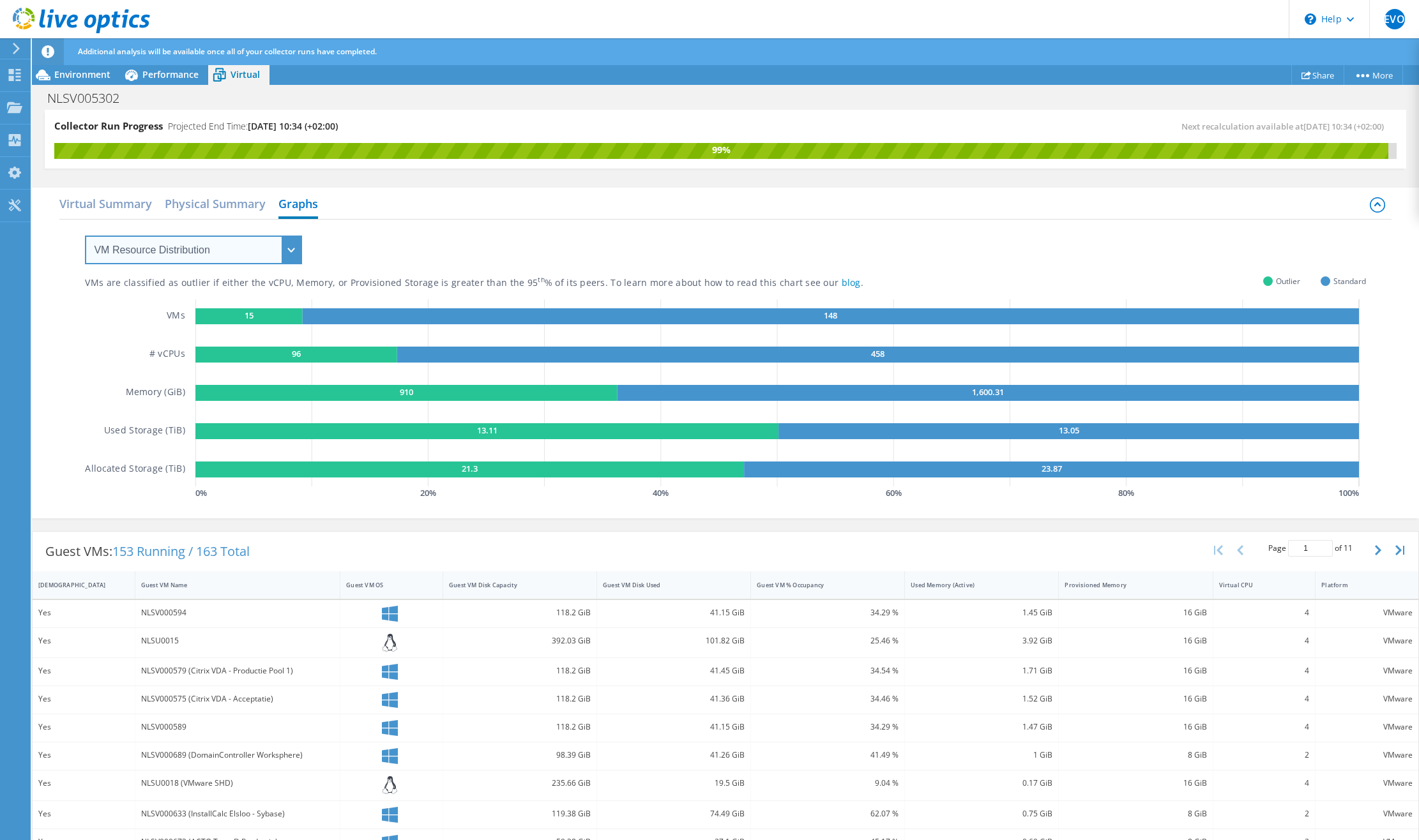
click at [185, 243] on select "VM Resource Distribution Provisioning Contrast Over Provisioning" at bounding box center [194, 249] width 217 height 29
click at [187, 243] on select "VM Resource Distribution Provisioning Contrast Over Provisioning" at bounding box center [194, 249] width 217 height 29
click at [228, 262] on select "VM Resource Distribution Provisioning Contrast Over Provisioning" at bounding box center [194, 249] width 217 height 29
select select "Over Provisioning"
click at [85, 235] on select "VM Resource Distribution Provisioning Contrast Over Provisioning" at bounding box center [194, 249] width 217 height 29
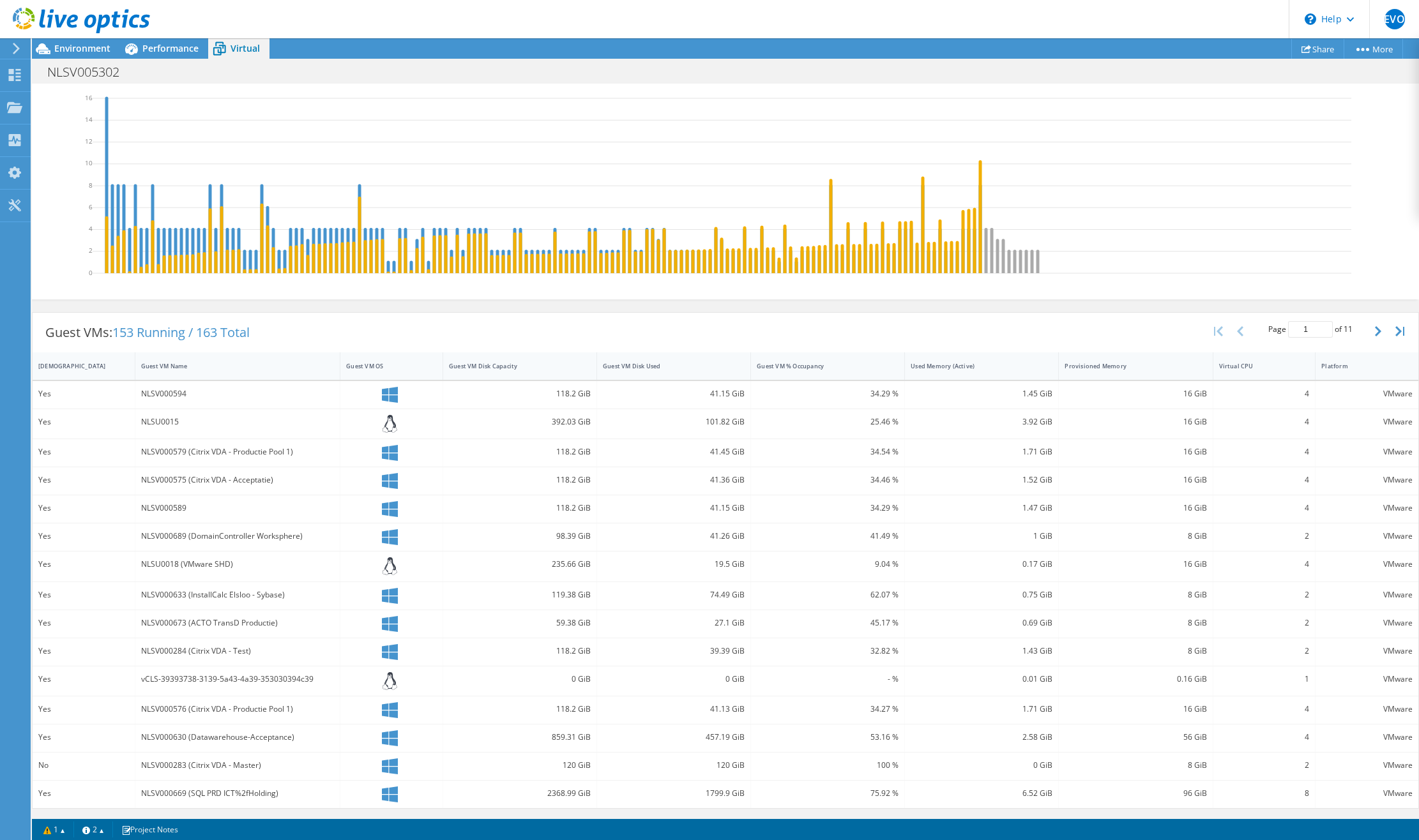
scroll to position [135, 0]
